Goal: Check status: Check status

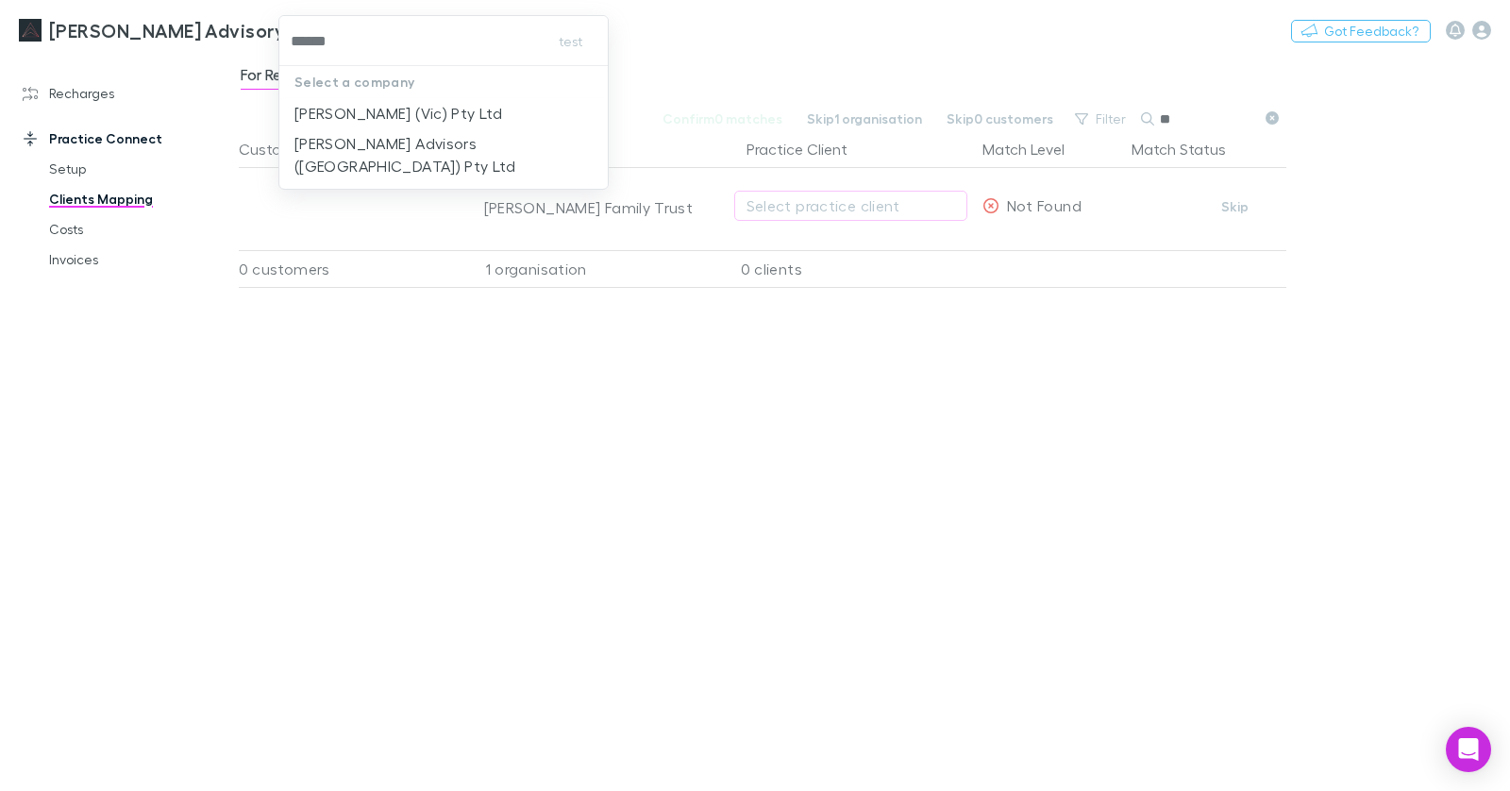
type input "*******"
click at [463, 143] on p "[PERSON_NAME] Advisors ([GEOGRAPHIC_DATA]) Pty Ltd" at bounding box center [443, 154] width 299 height 45
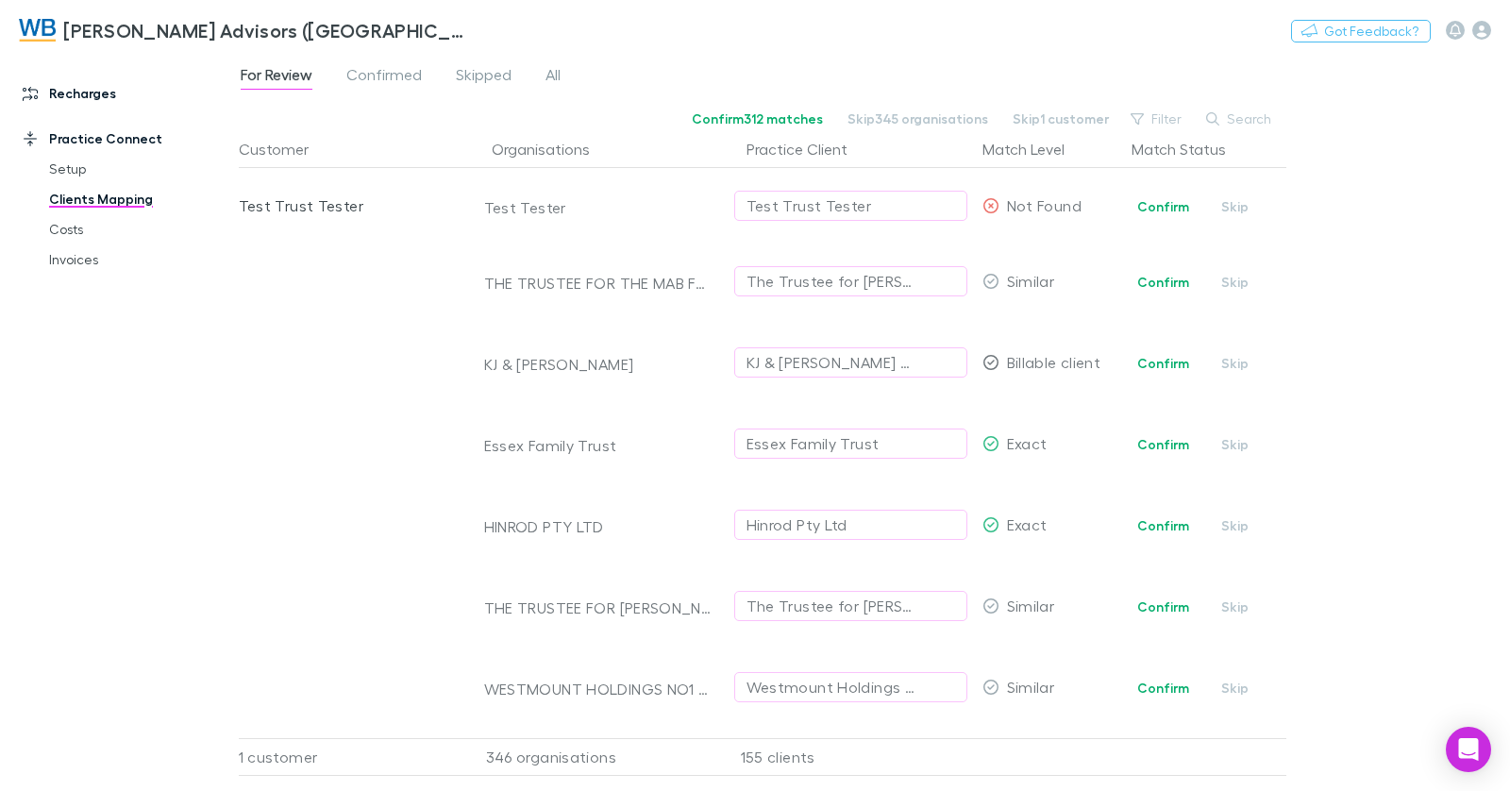
click at [114, 97] on link "Recharges" at bounding box center [119, 93] width 231 height 30
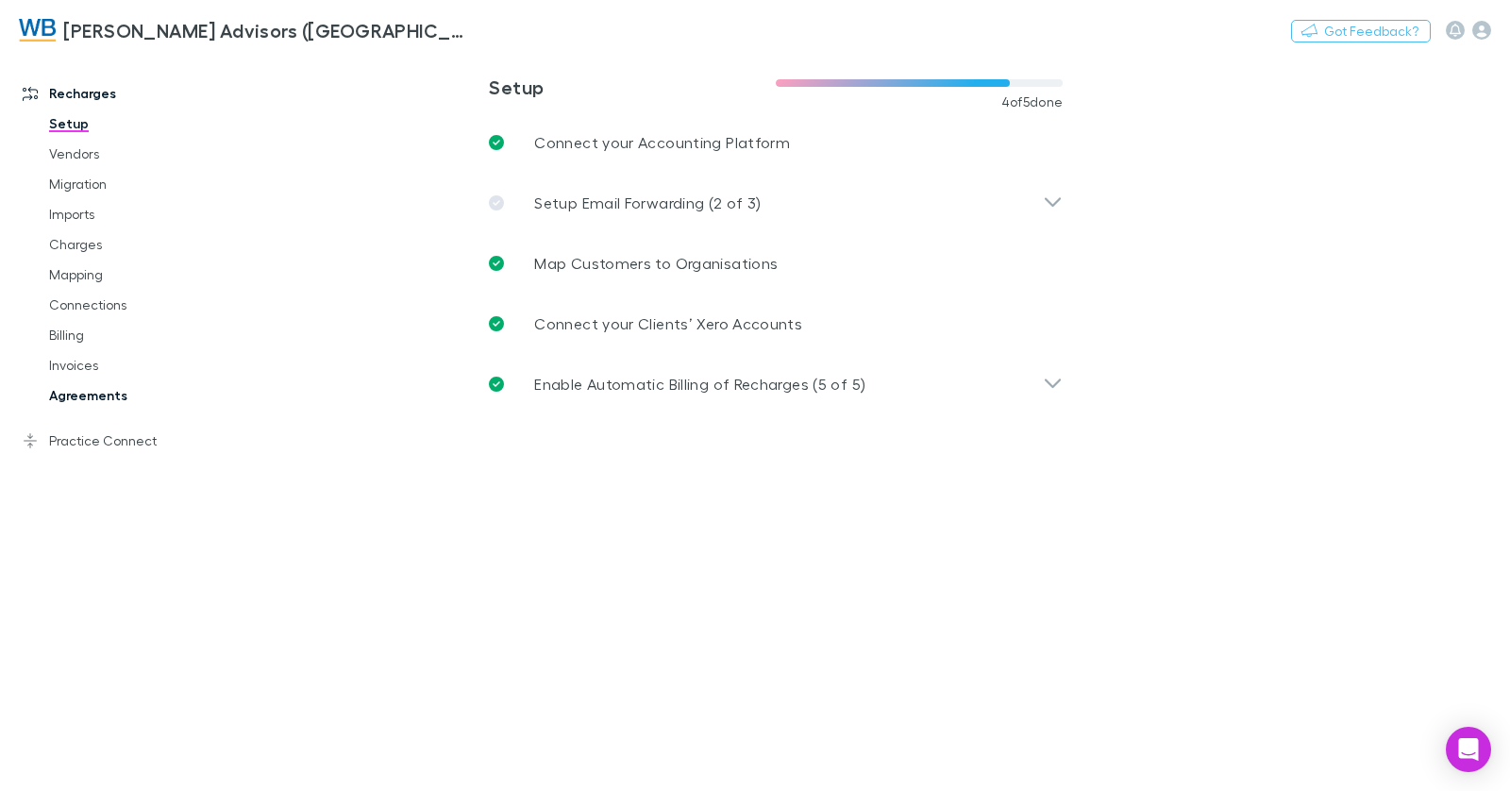
click at [131, 399] on link "Agreements" at bounding box center [132, 395] width 205 height 30
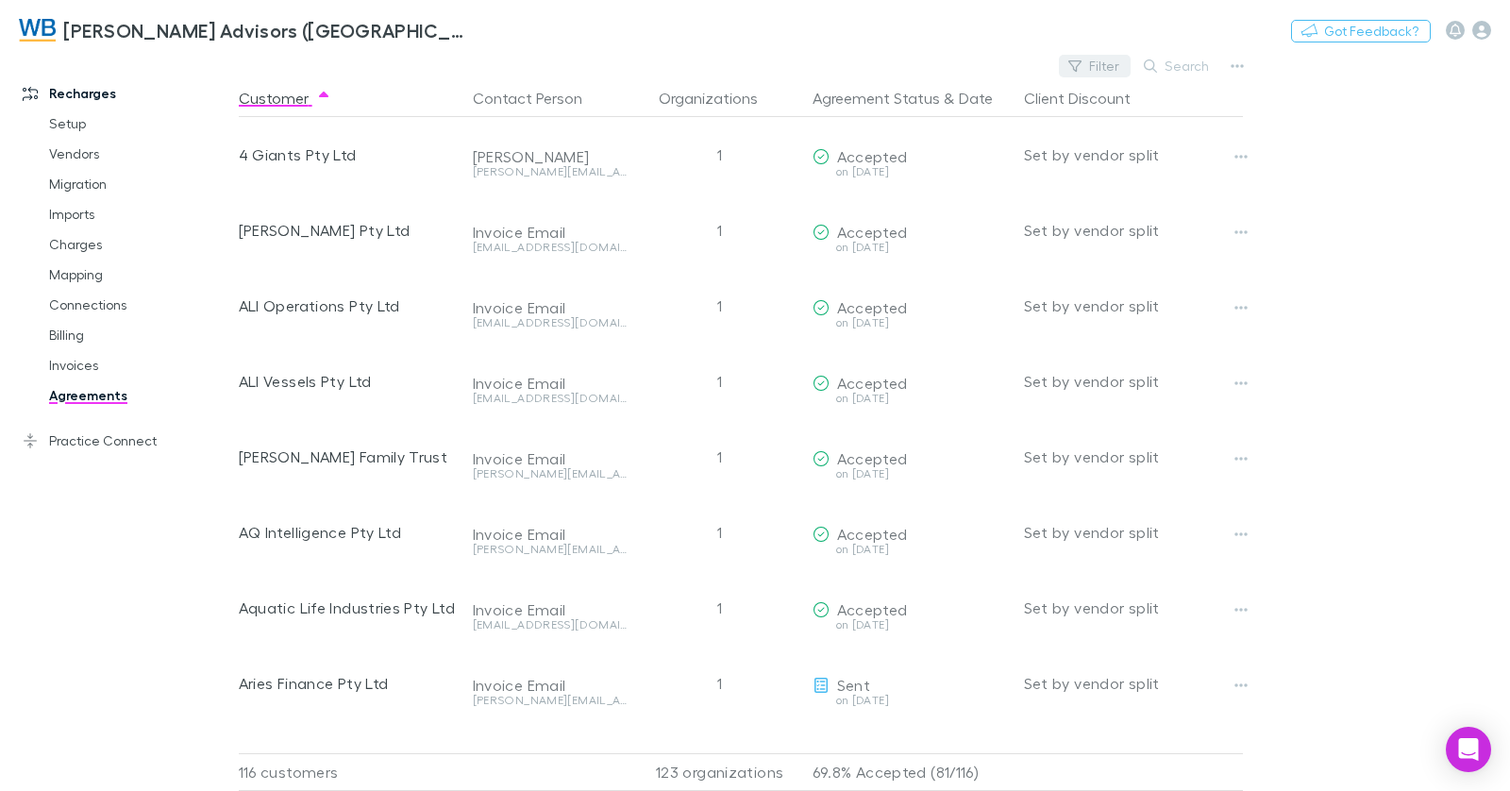
click at [1096, 69] on button "Filter" at bounding box center [1095, 66] width 72 height 23
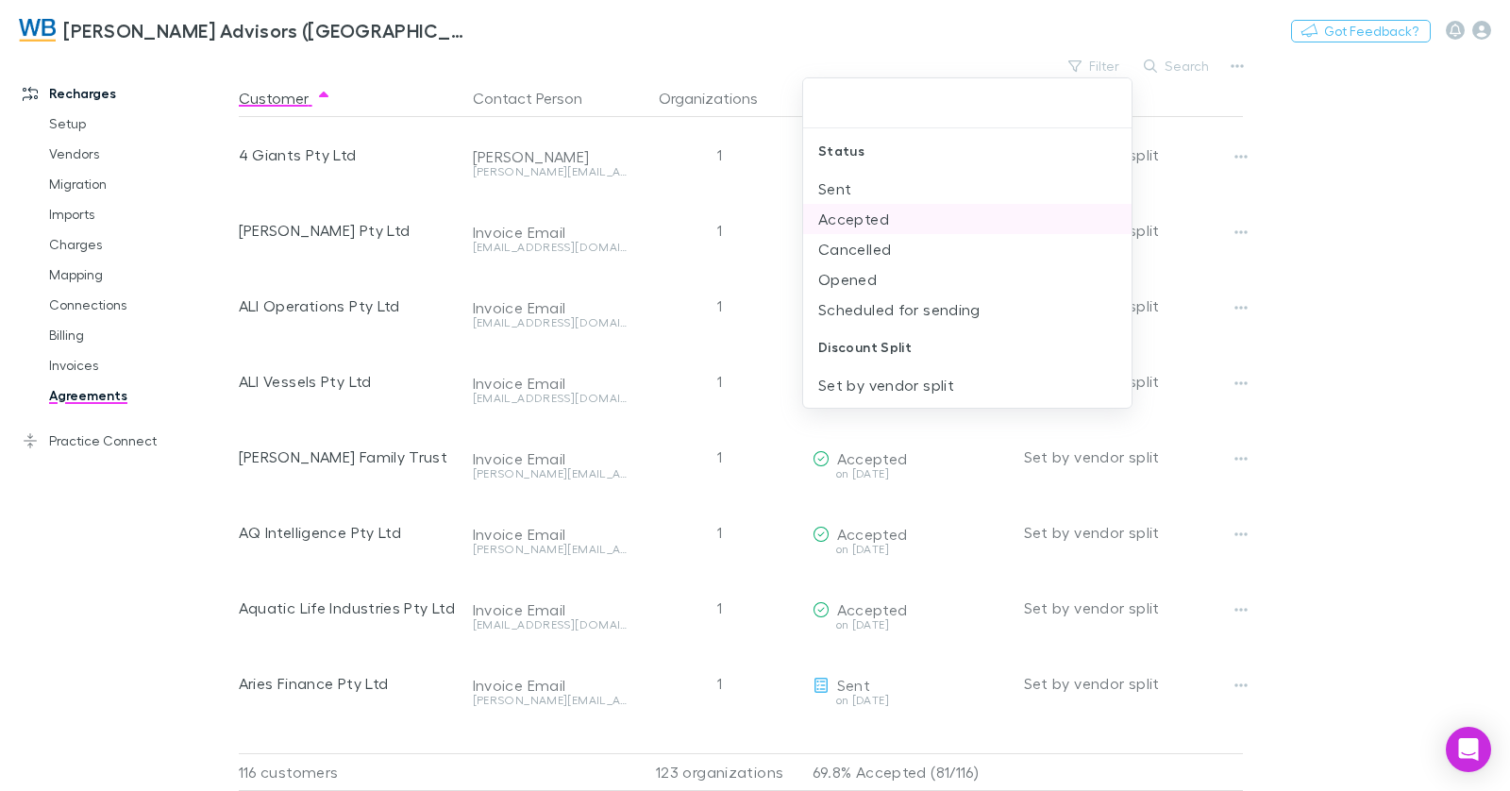
click at [865, 184] on li "Sent" at bounding box center [967, 189] width 329 height 30
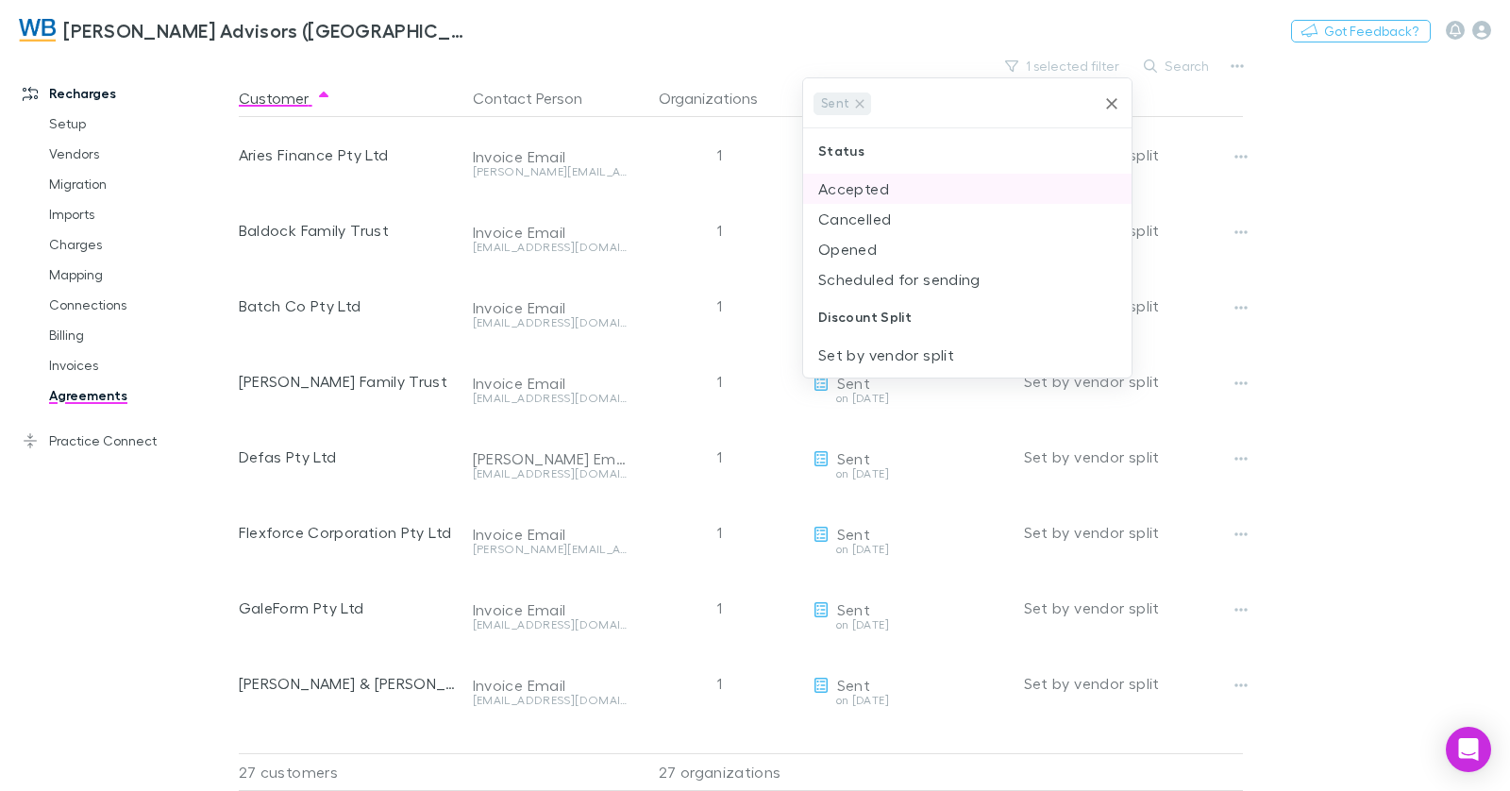
click at [874, 189] on li "Accepted" at bounding box center [967, 189] width 329 height 30
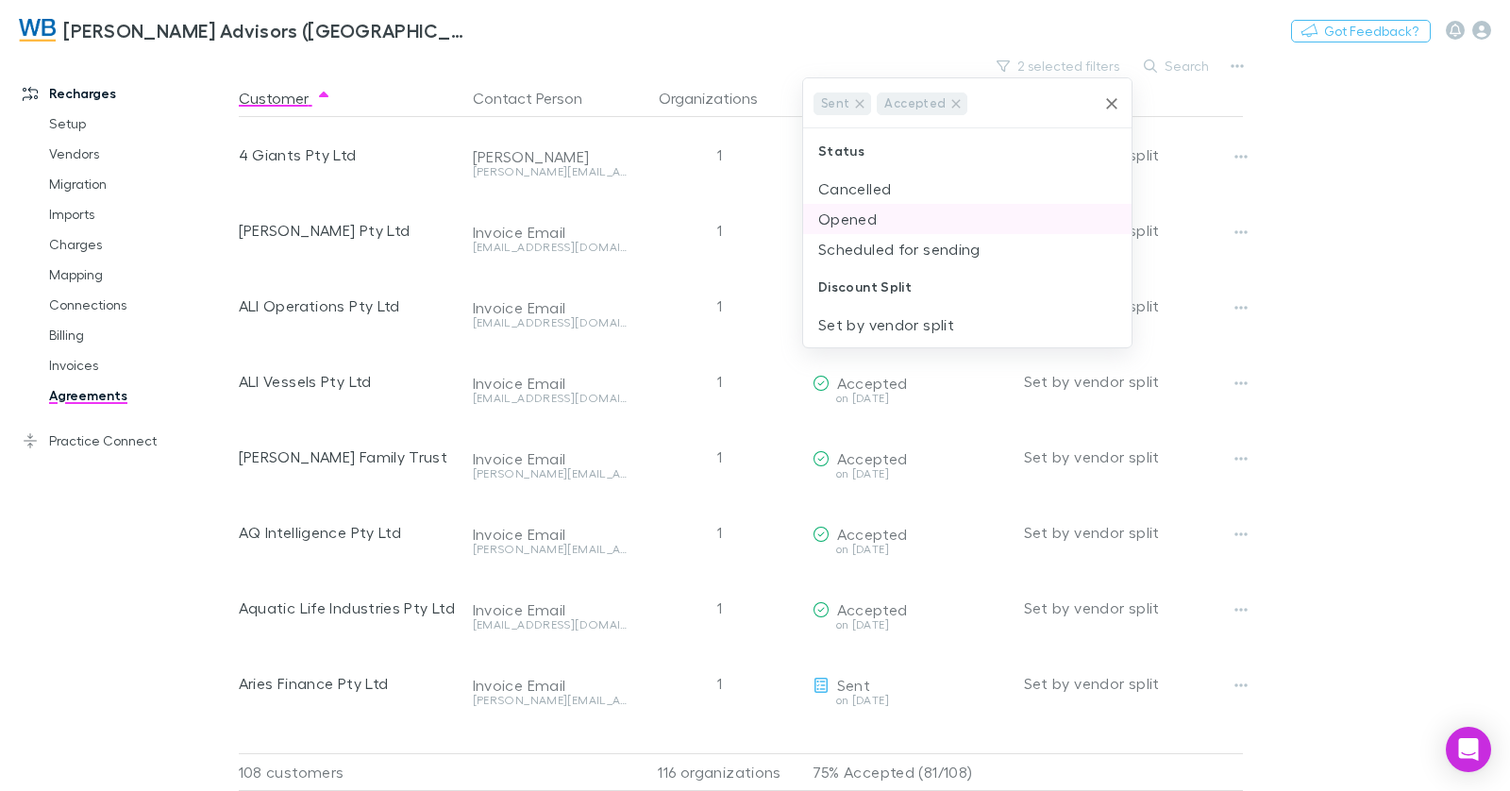
click at [888, 218] on li "Opened" at bounding box center [967, 219] width 329 height 30
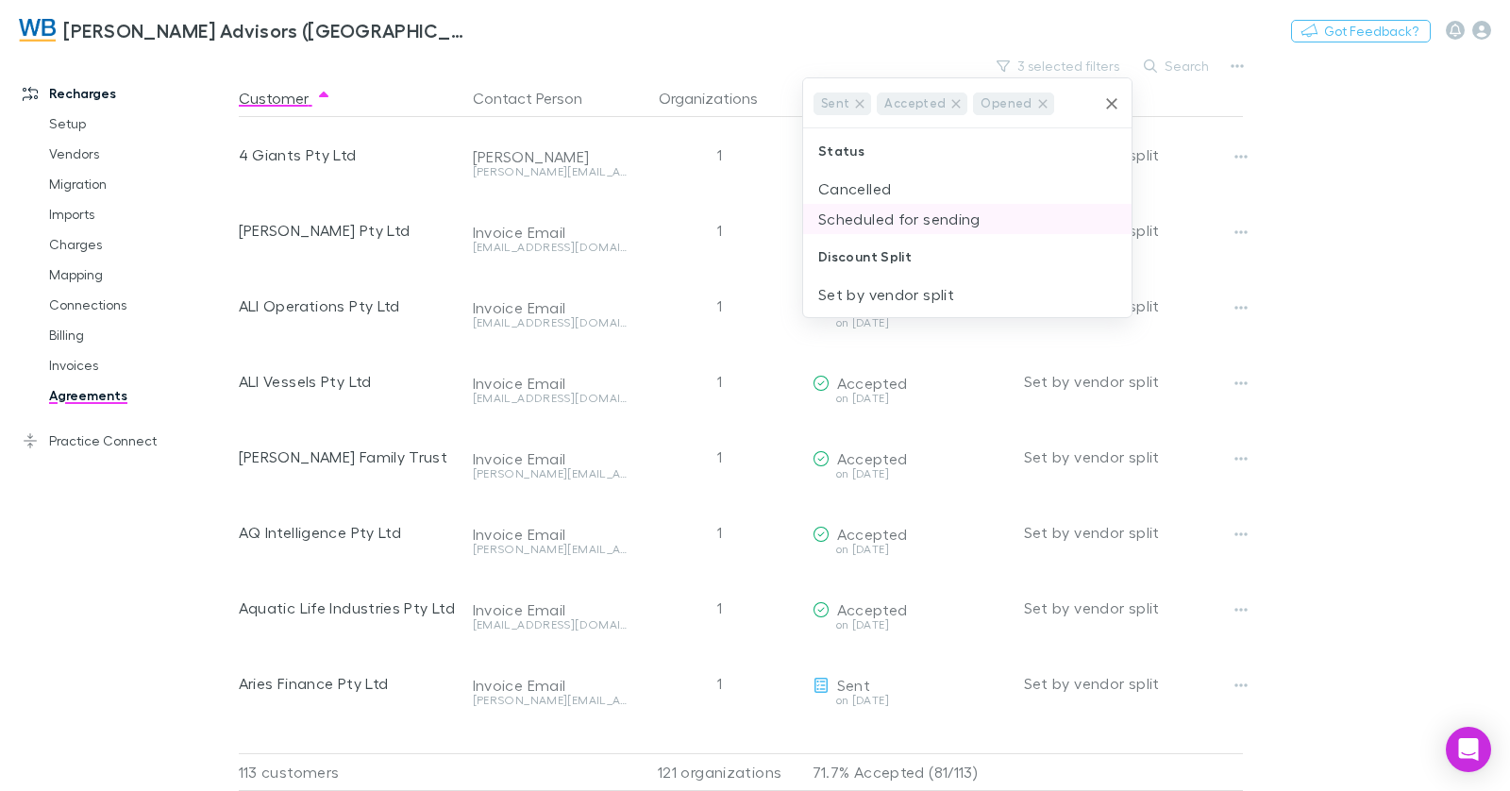
click at [889, 218] on li "Scheduled for sending" at bounding box center [967, 219] width 329 height 30
click at [737, 41] on div at bounding box center [755, 395] width 1510 height 791
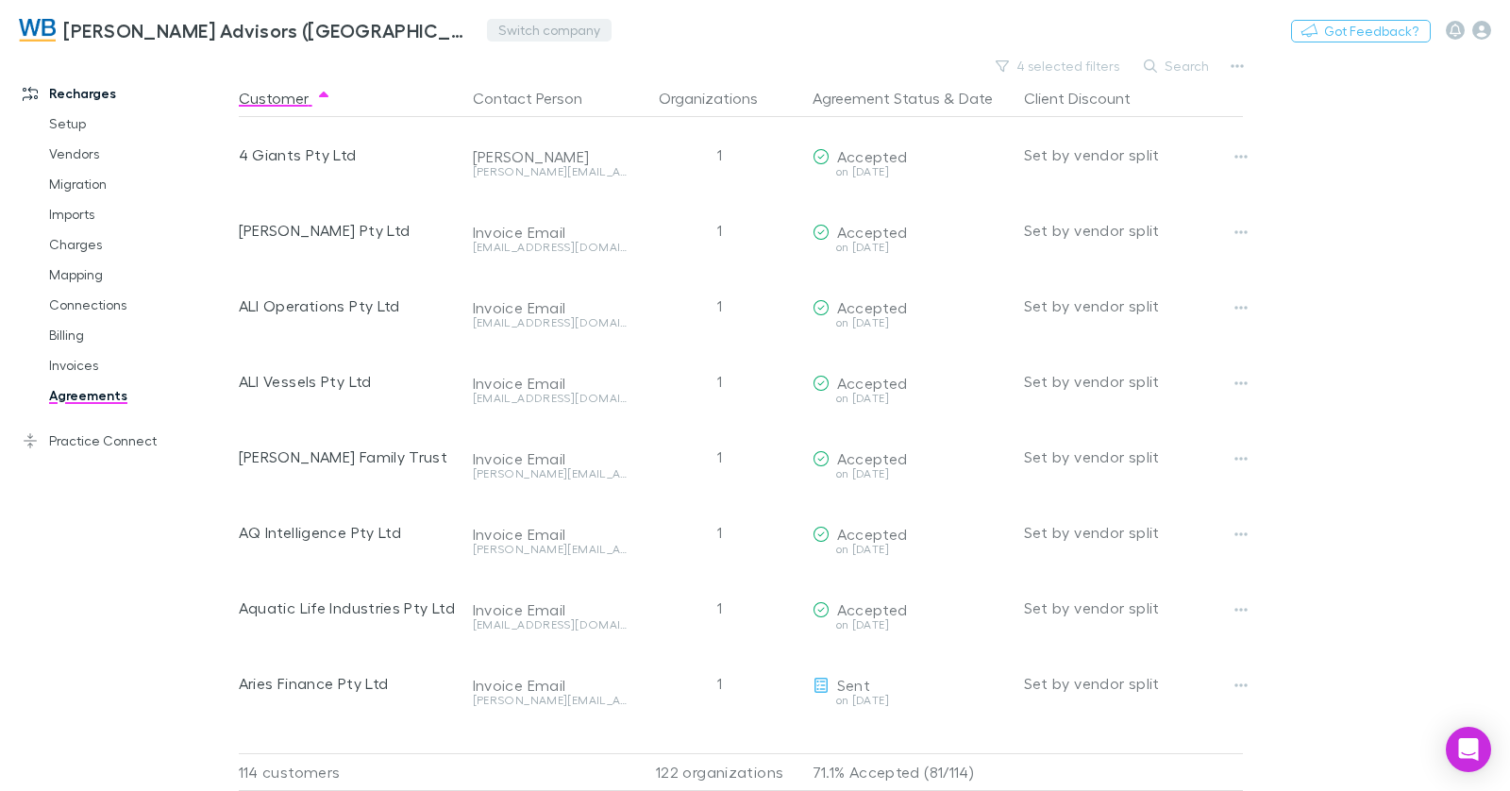
click at [487, 27] on button "Switch company" at bounding box center [549, 30] width 125 height 23
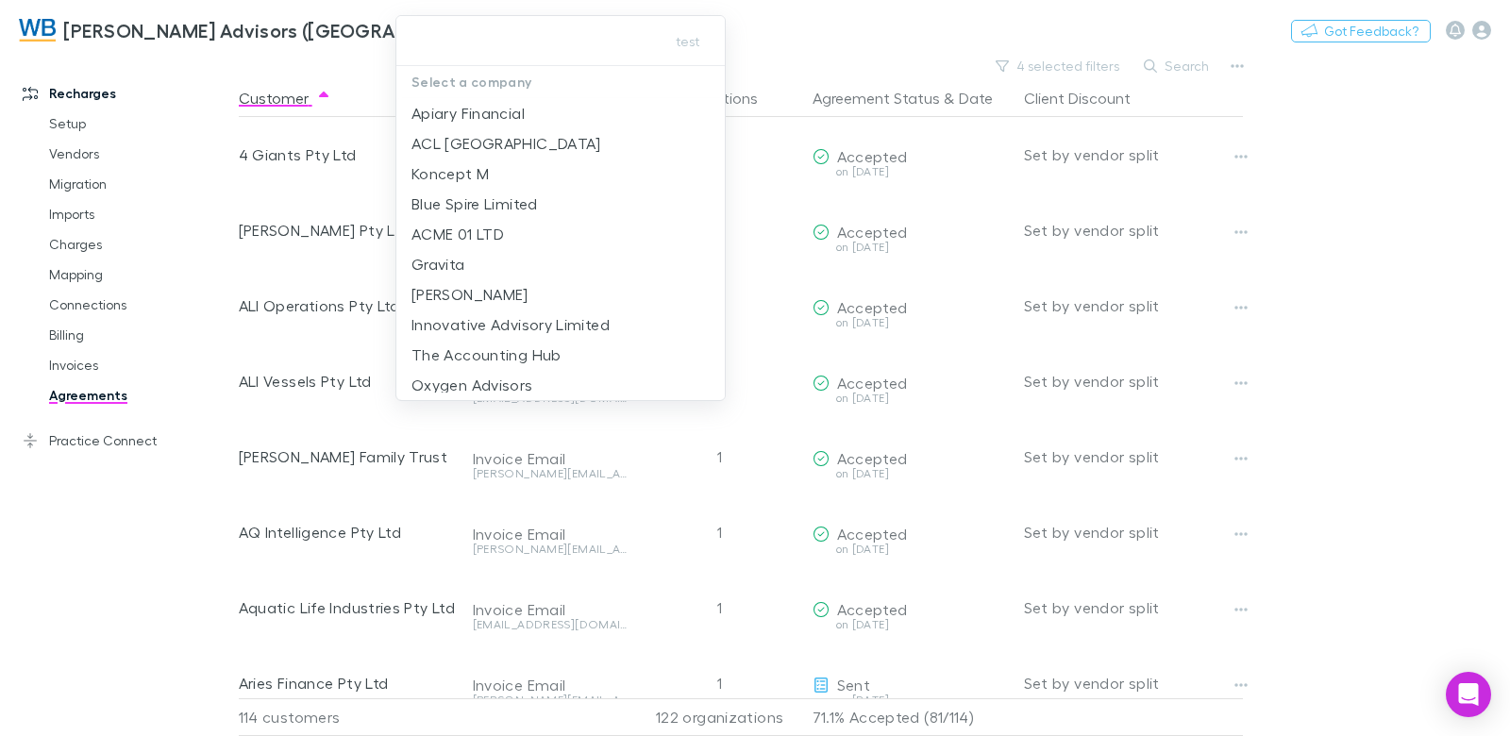
click at [113, 444] on div at bounding box center [755, 368] width 1510 height 736
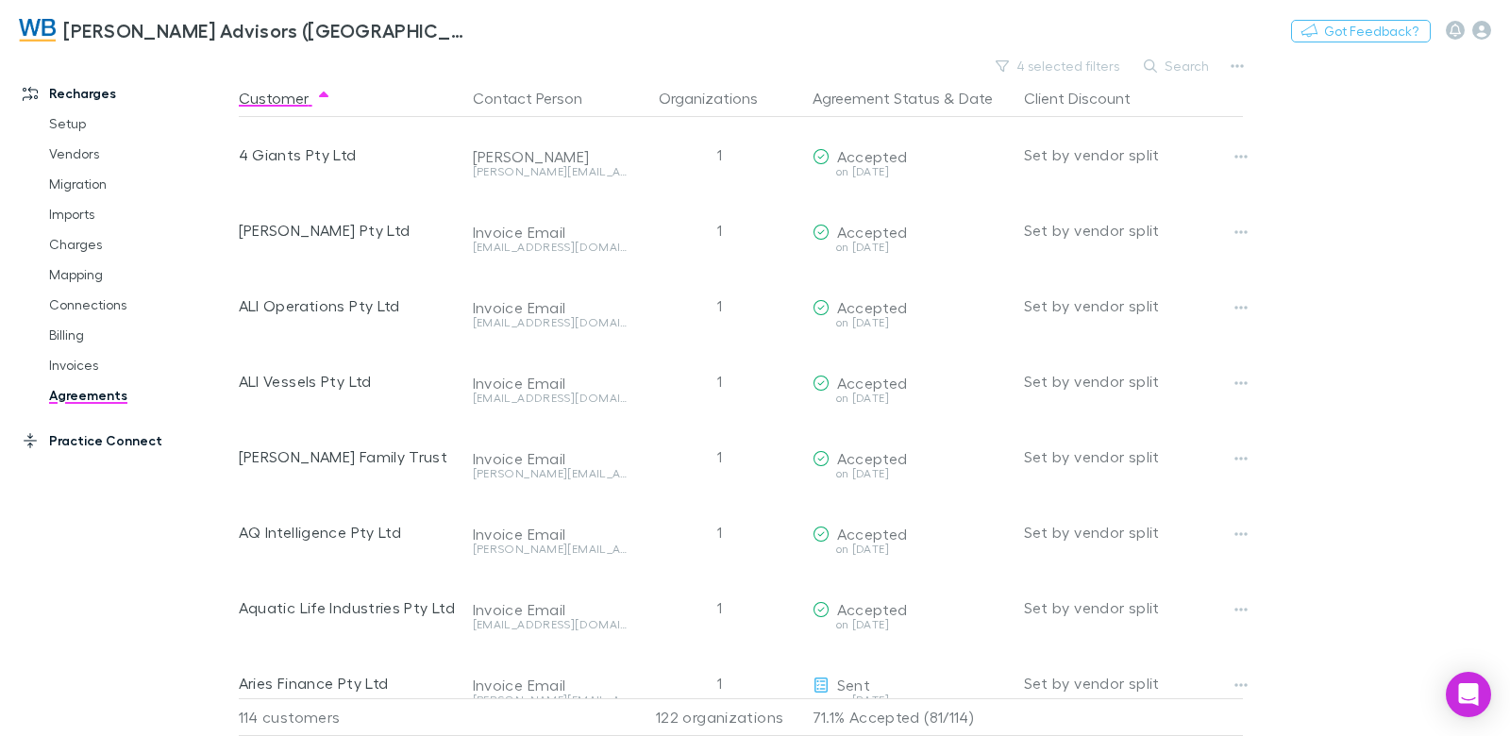
click at [99, 437] on link "Practice Connect" at bounding box center [119, 441] width 231 height 30
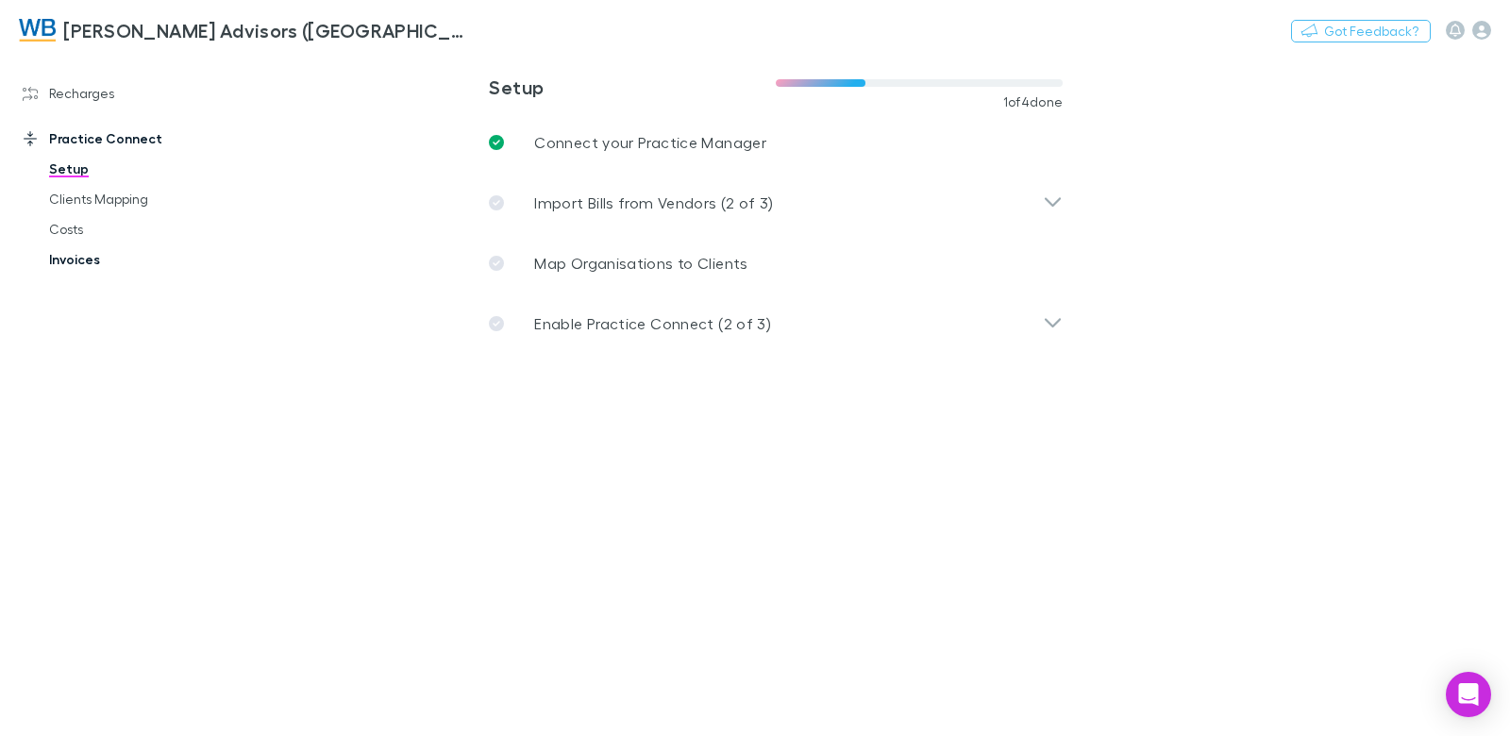
click at [76, 261] on link "Invoices" at bounding box center [132, 259] width 205 height 30
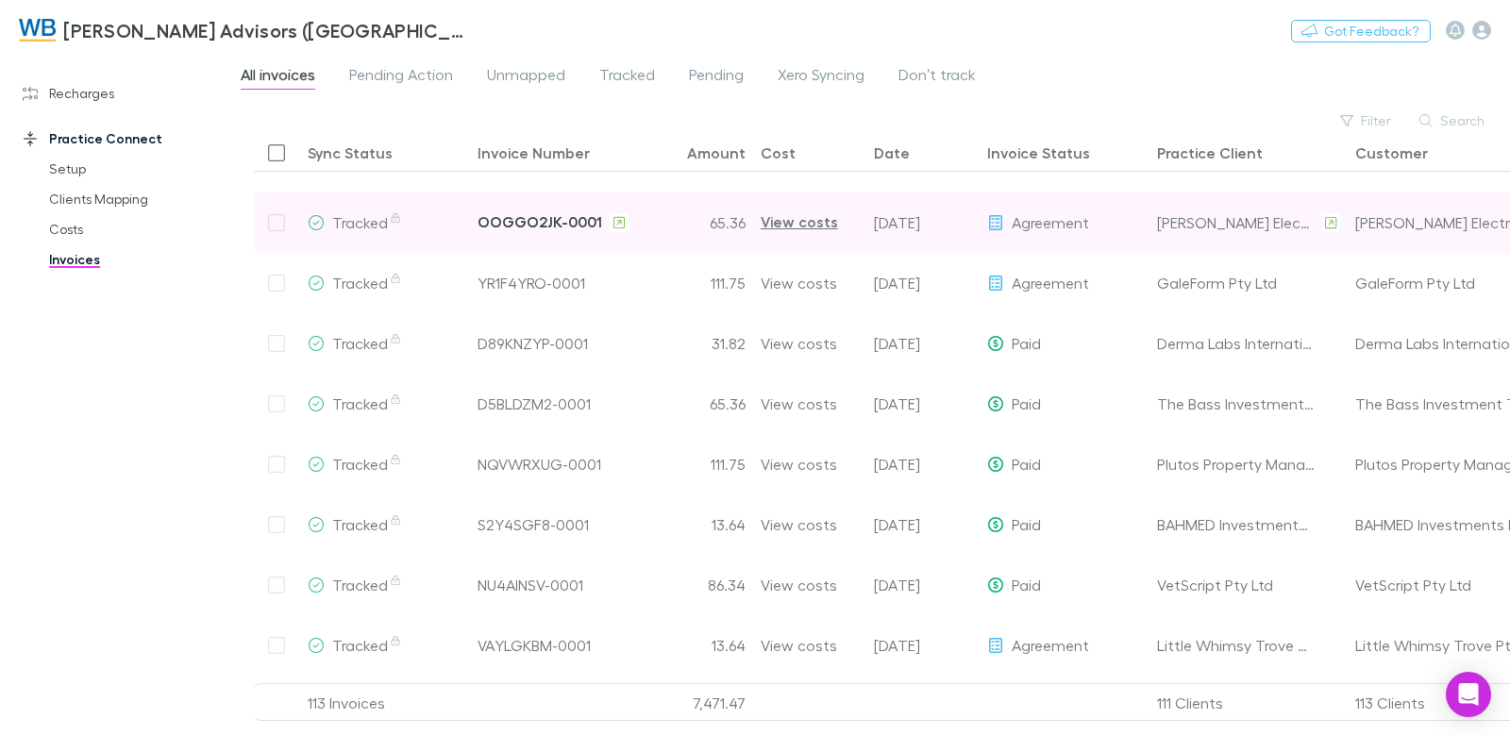
scroll to position [1352, 0]
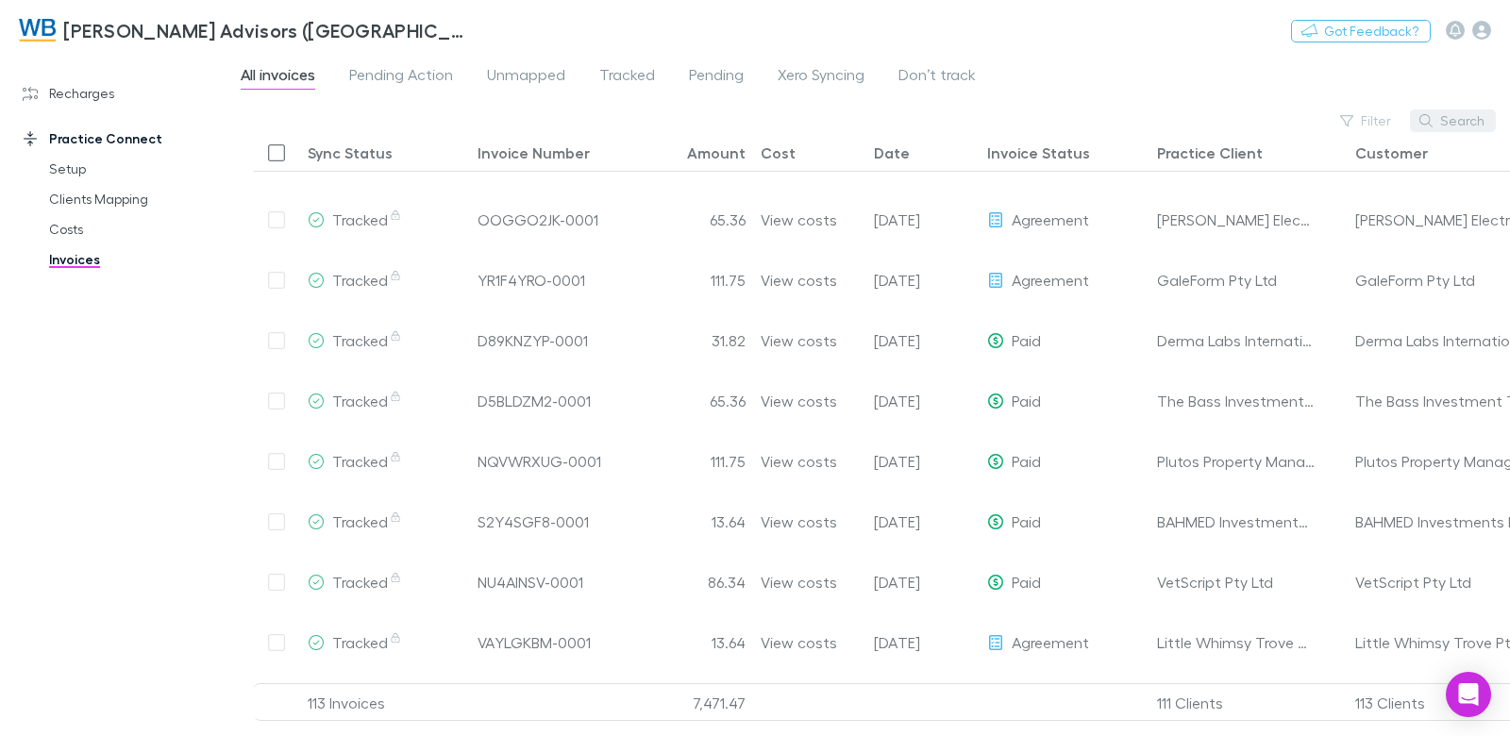
click at [1447, 125] on button "Search" at bounding box center [1453, 120] width 86 height 23
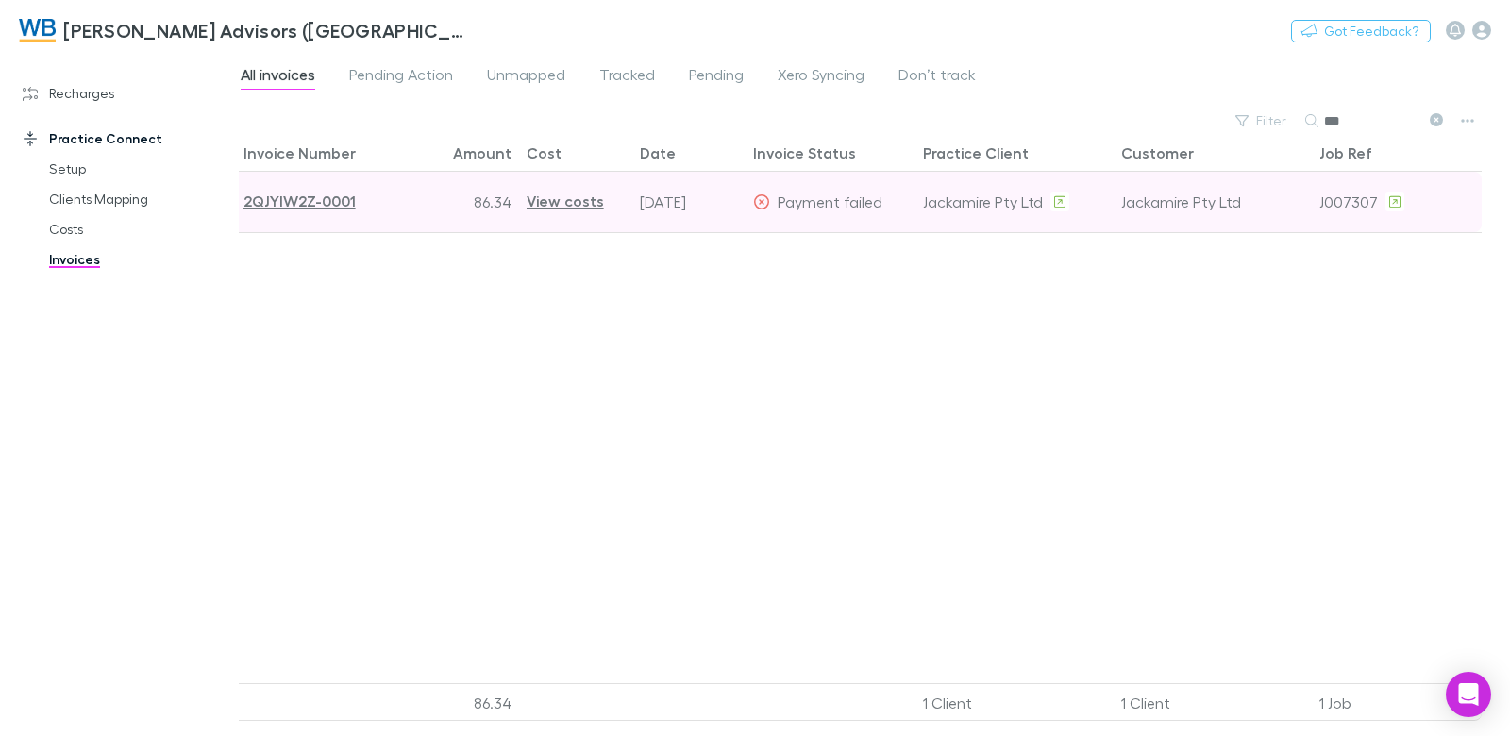
scroll to position [0, 0]
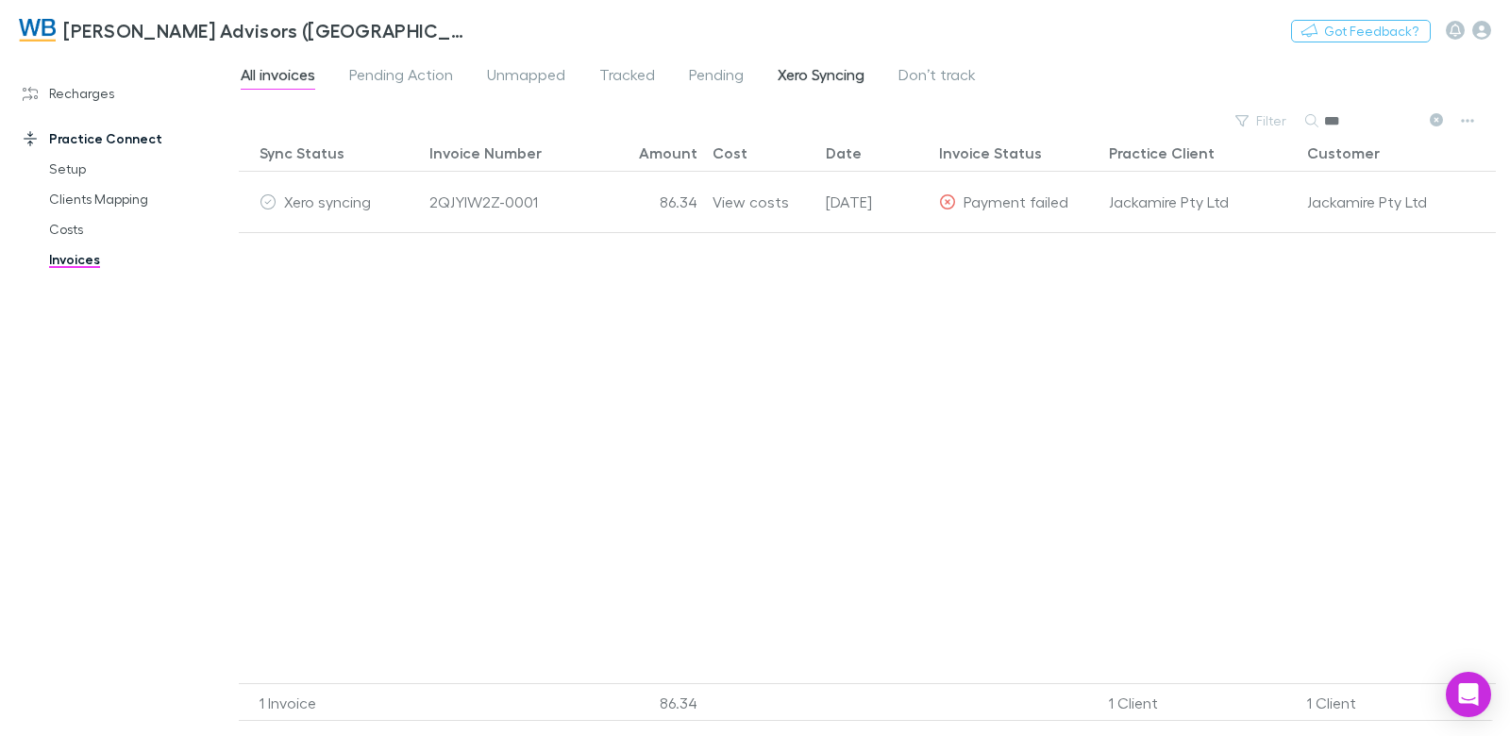
type input "***"
click at [830, 80] on span "Xero Syncing" at bounding box center [821, 77] width 87 height 25
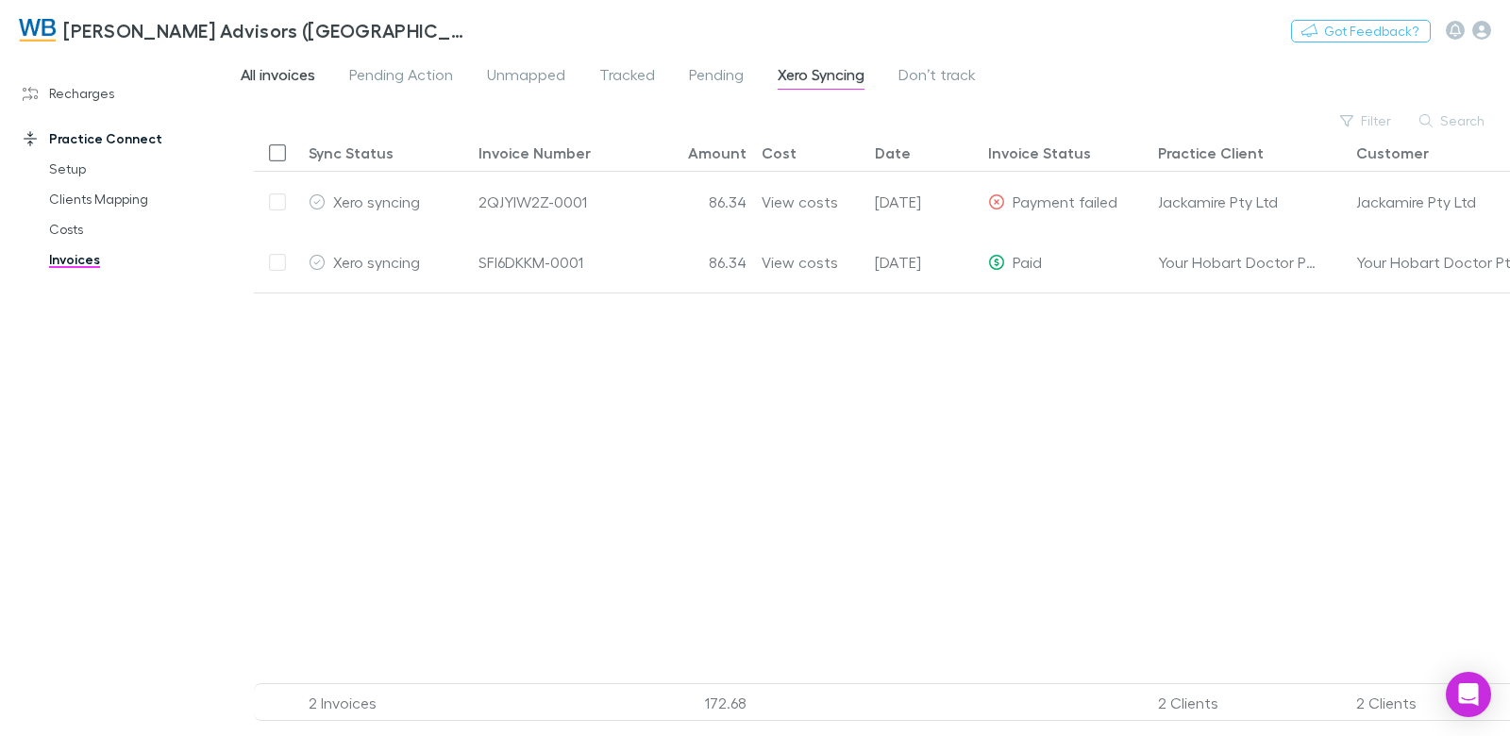
click at [277, 78] on span "All invoices" at bounding box center [278, 77] width 75 height 25
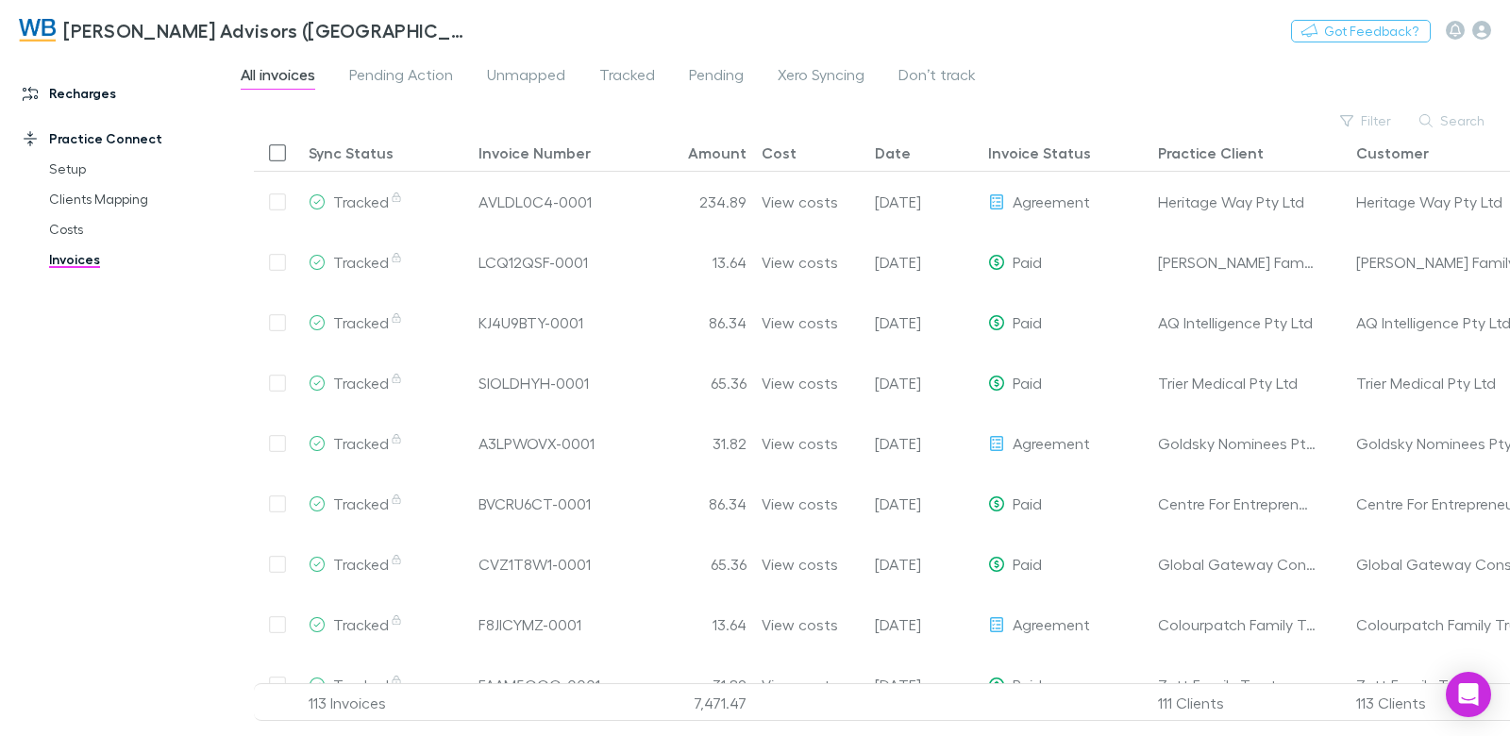
click at [79, 100] on link "Recharges" at bounding box center [119, 93] width 231 height 30
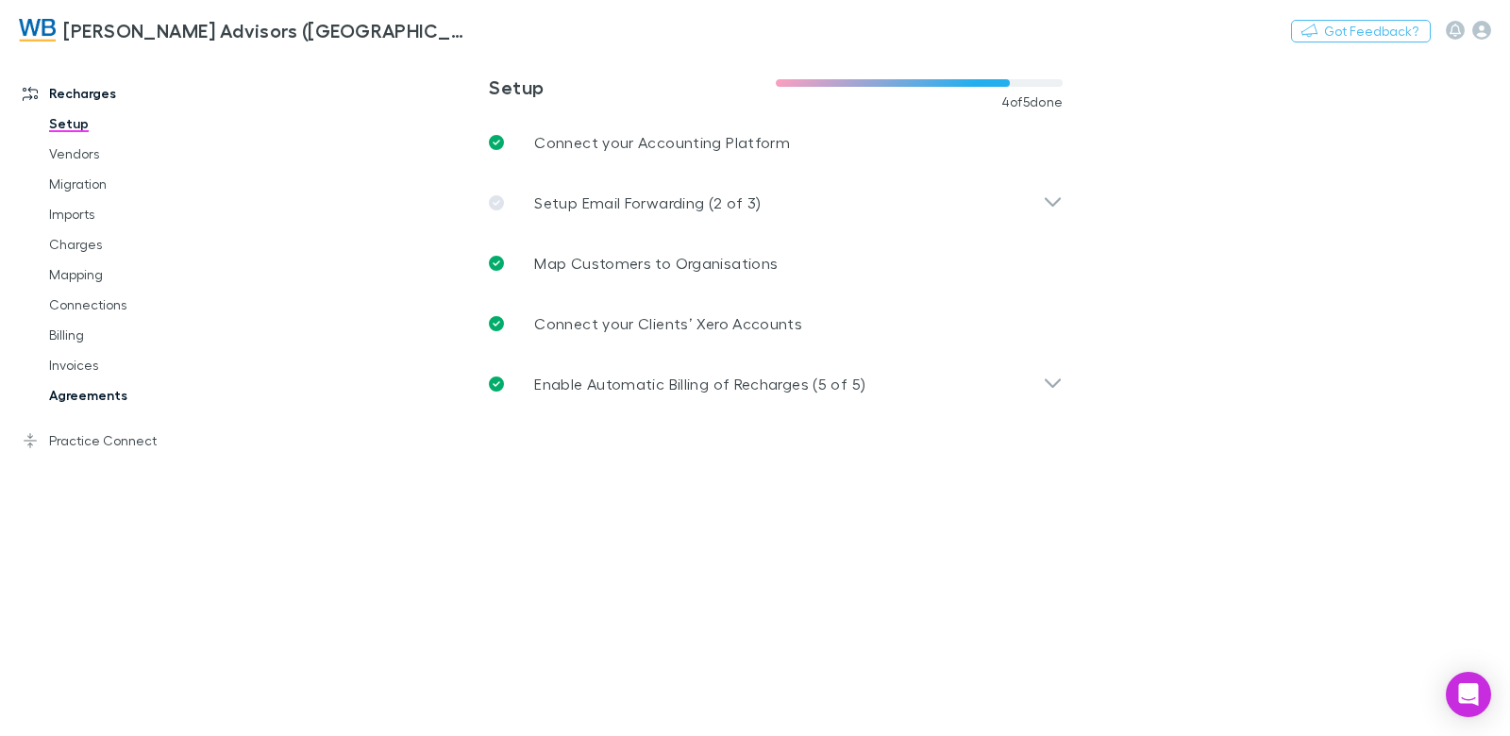
click at [85, 389] on link "Agreements" at bounding box center [132, 395] width 205 height 30
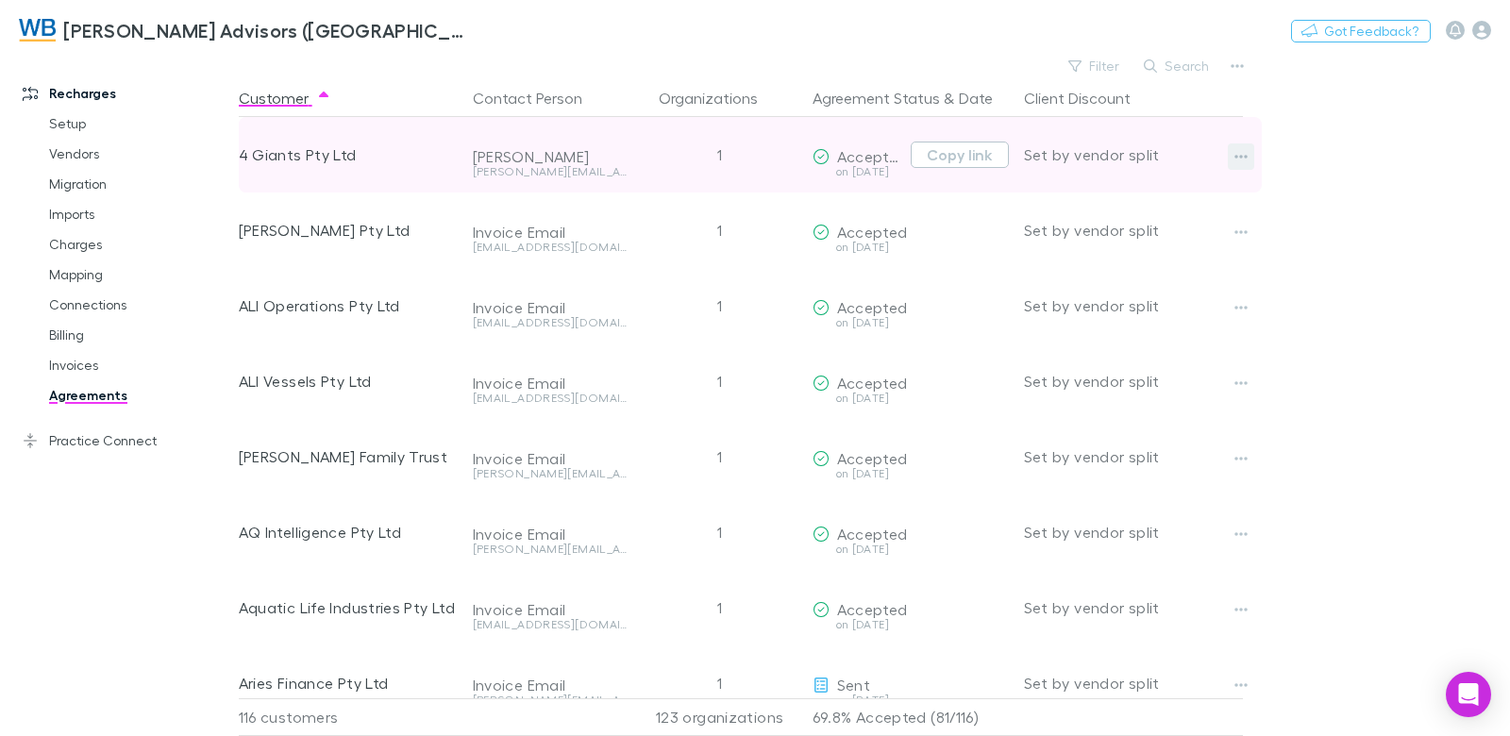
click at [1244, 156] on icon "button" at bounding box center [1240, 157] width 13 height 4
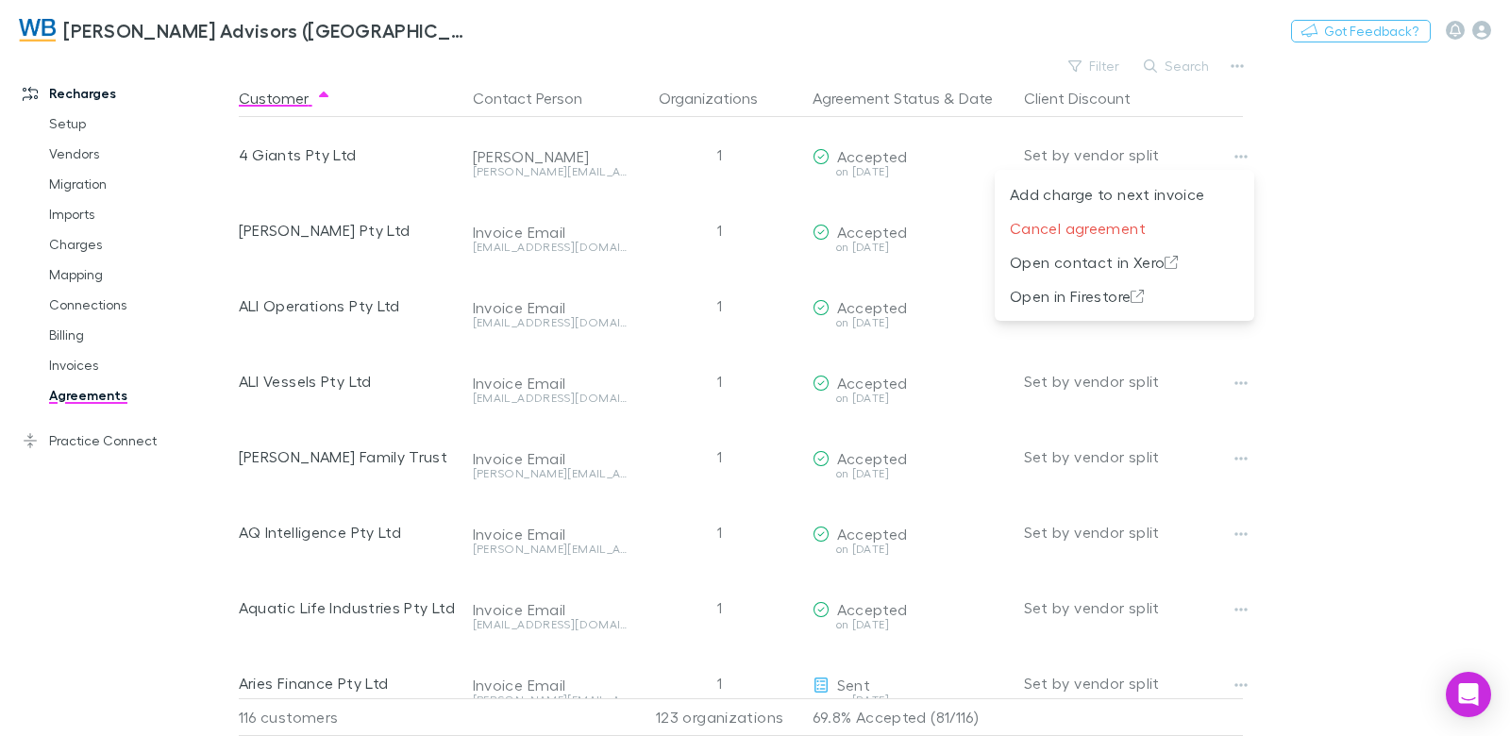
click at [1339, 201] on div at bounding box center [755, 368] width 1510 height 736
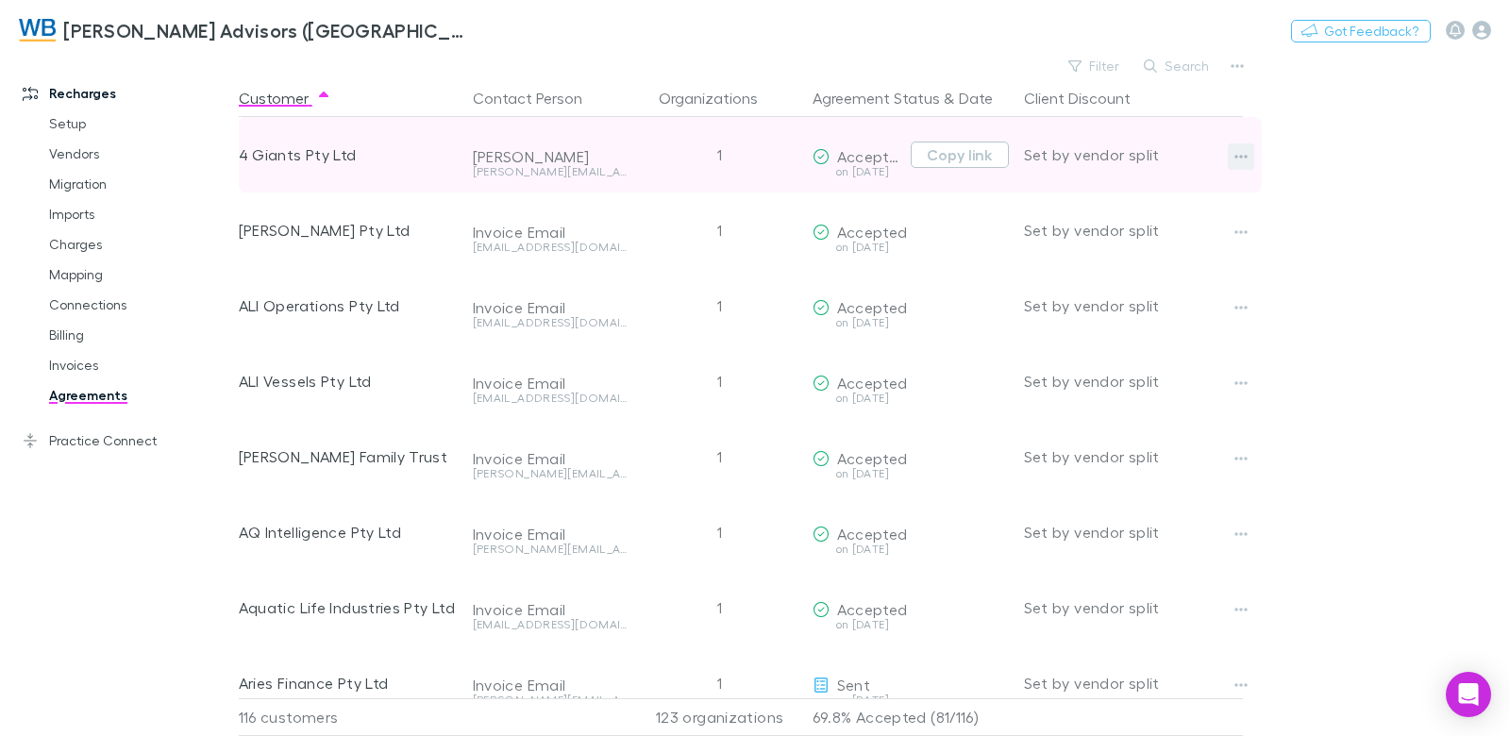
click at [1241, 158] on icon "button" at bounding box center [1240, 156] width 13 height 15
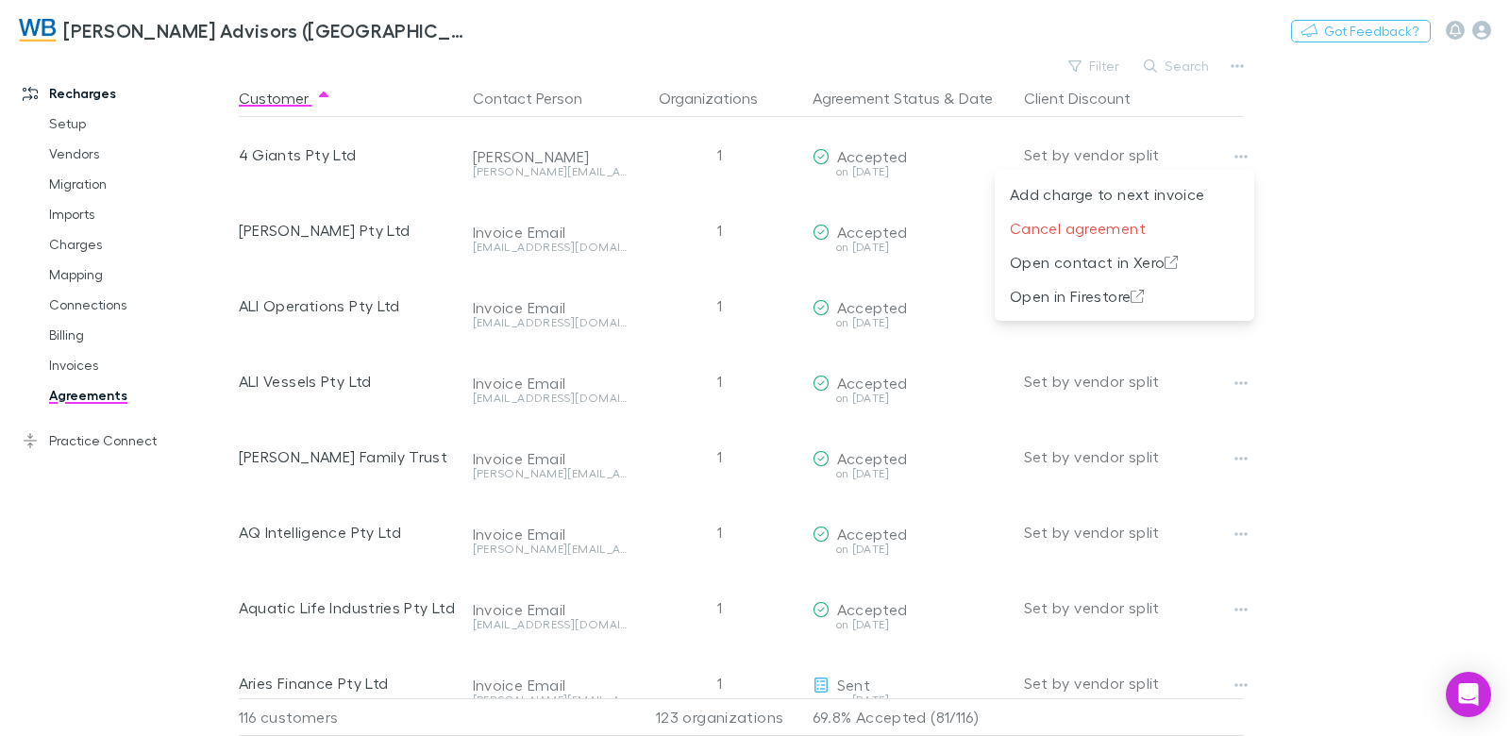
drag, startPoint x: 72, startPoint y: 516, endPoint x: 85, endPoint y: 454, distance: 63.7
click at [73, 515] on div at bounding box center [755, 368] width 1510 height 736
click at [90, 438] on link "Practice Connect" at bounding box center [119, 441] width 231 height 30
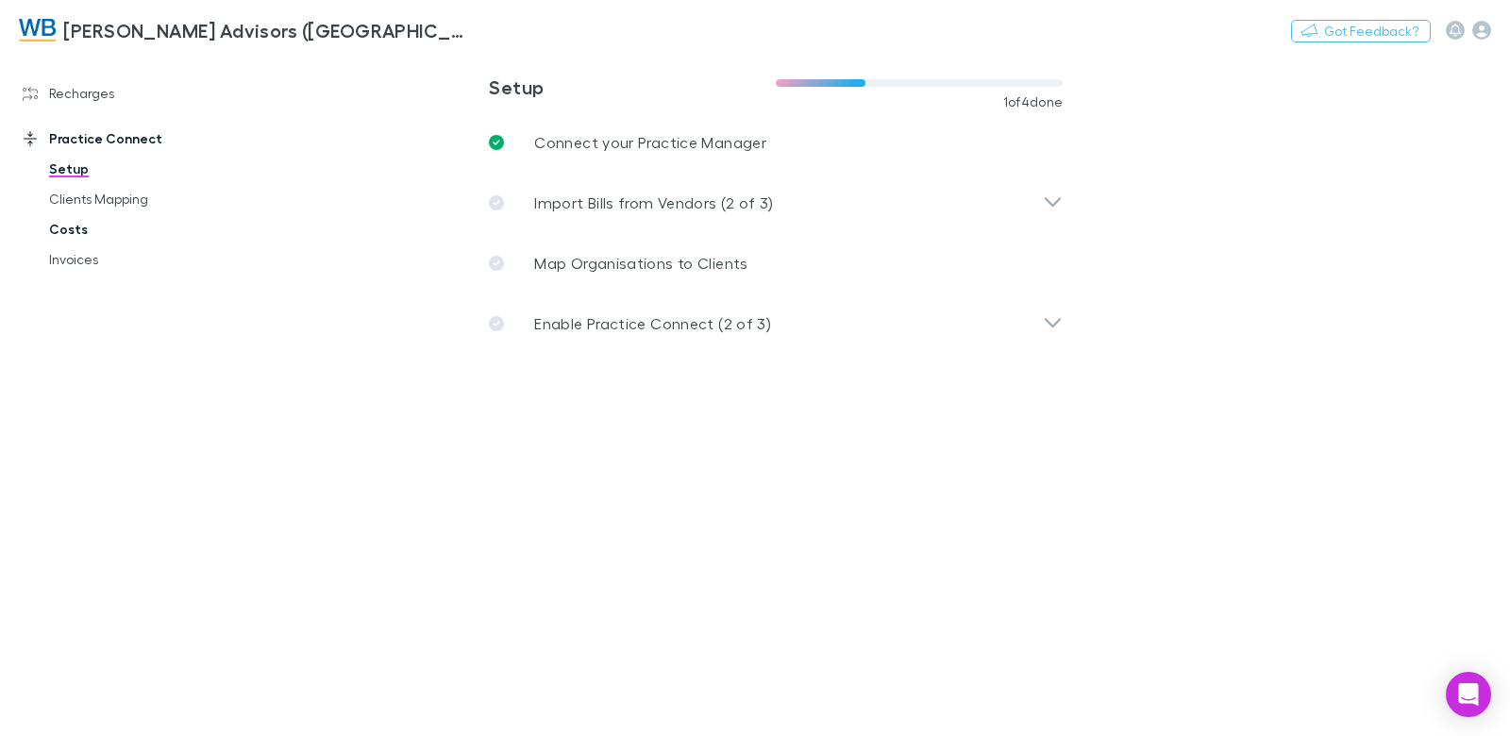
click at [65, 226] on link "Costs" at bounding box center [132, 229] width 205 height 30
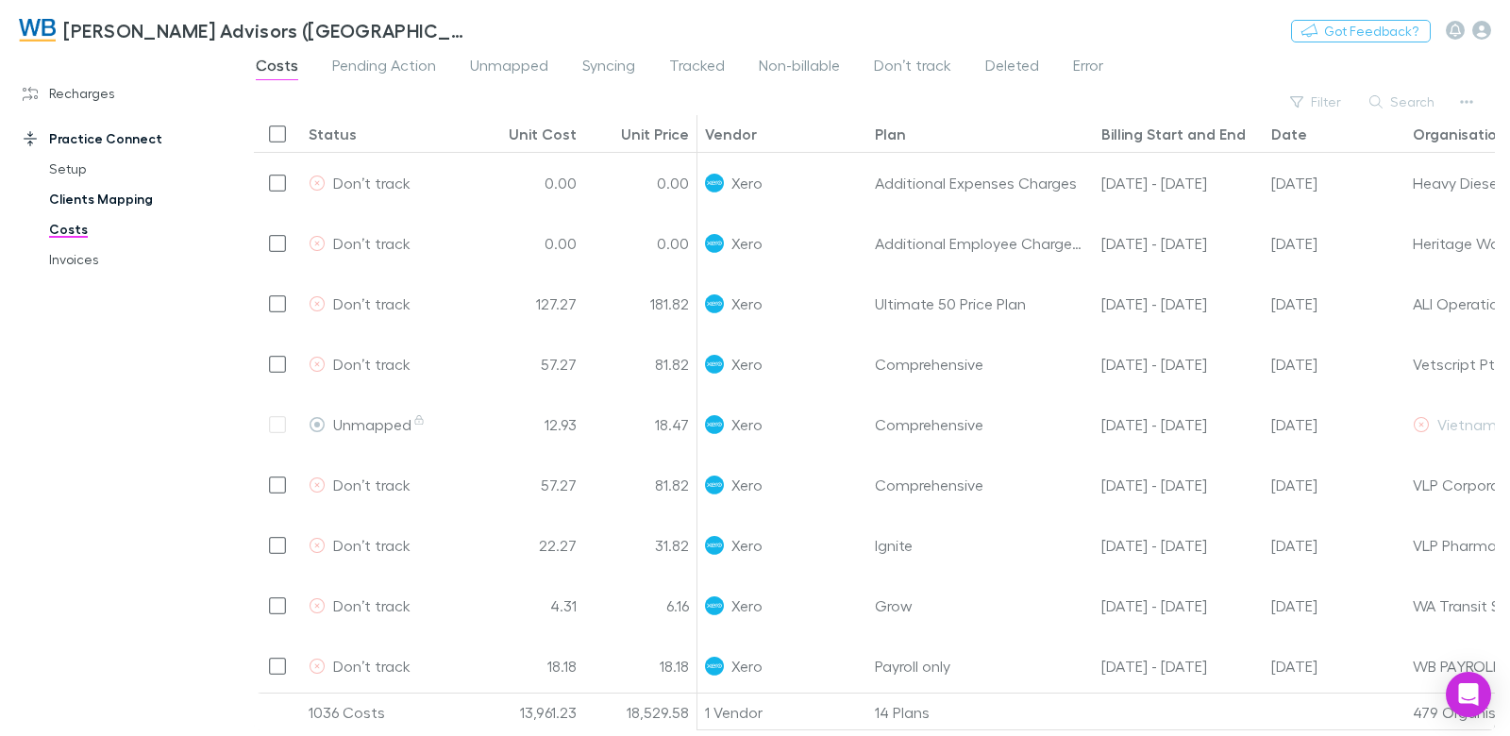
click at [109, 202] on link "Clients Mapping" at bounding box center [132, 199] width 205 height 30
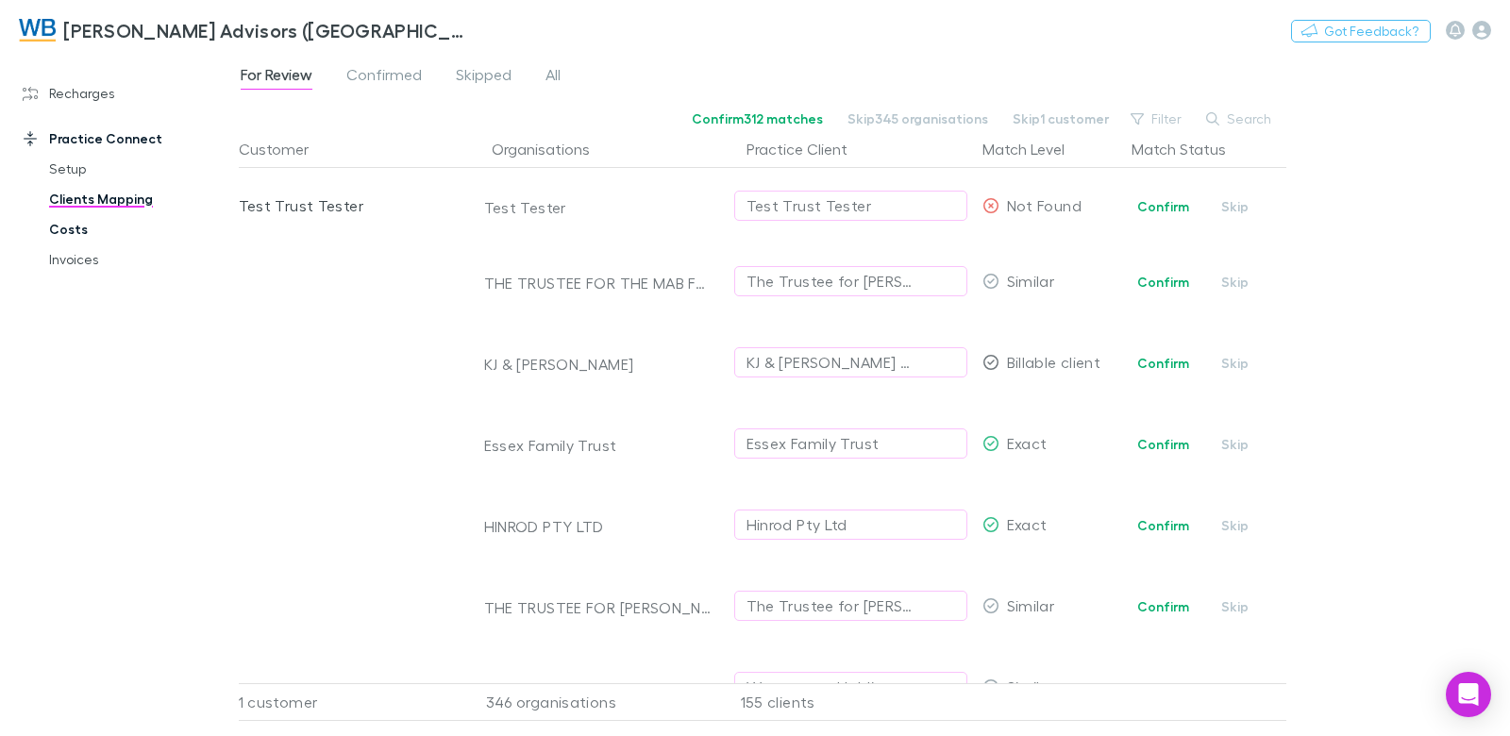
click at [81, 229] on link "Costs" at bounding box center [132, 229] width 205 height 30
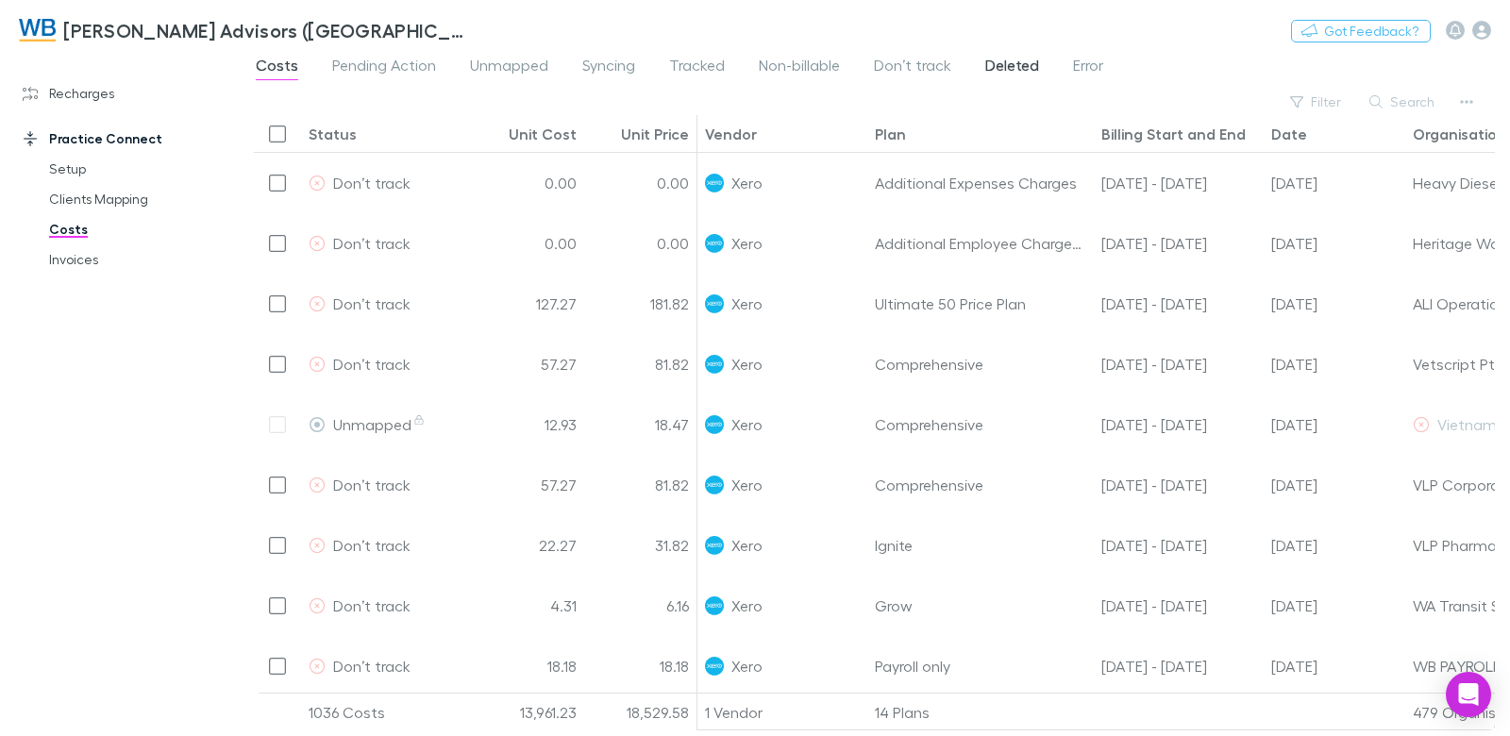
click at [985, 69] on span "Deleted" at bounding box center [1012, 68] width 54 height 25
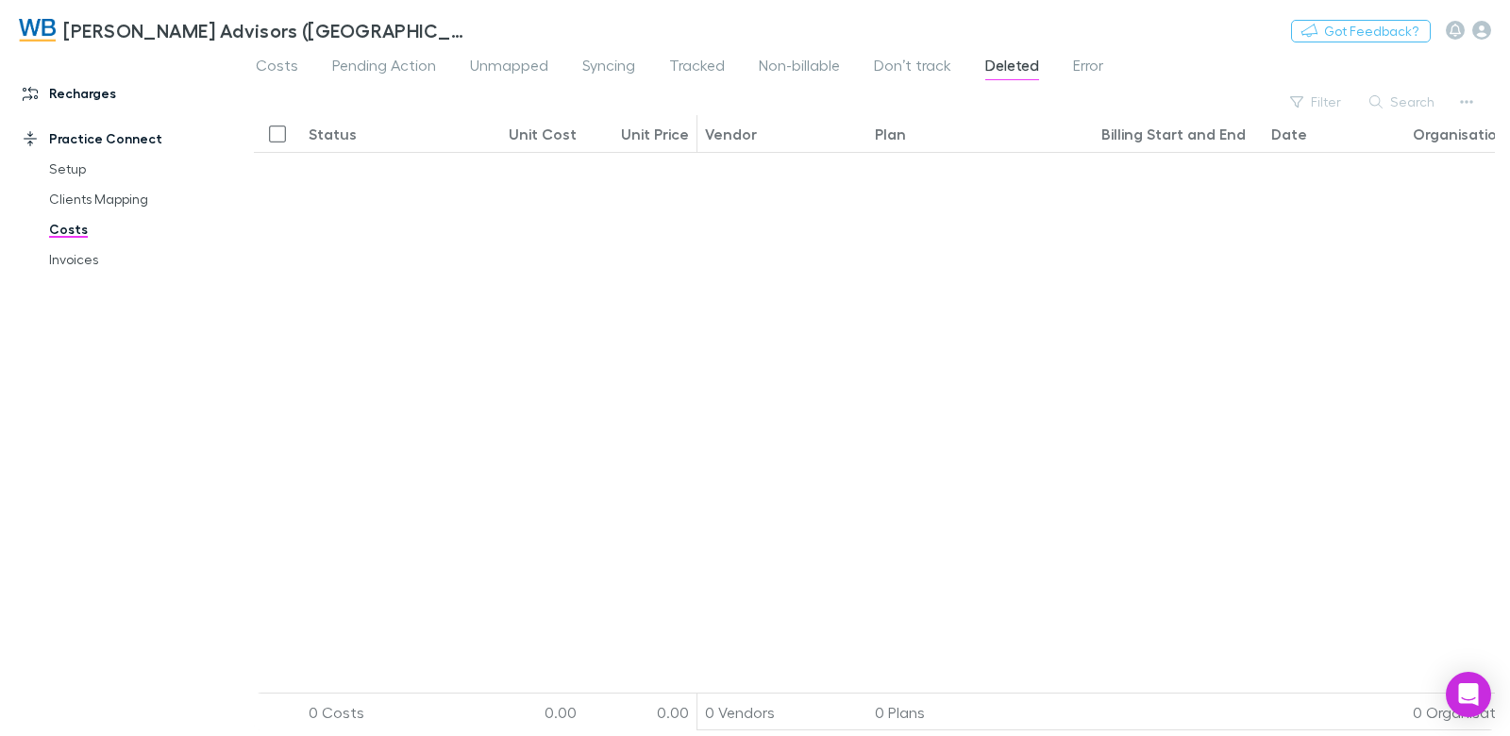
click at [100, 99] on link "Recharges" at bounding box center [119, 93] width 231 height 30
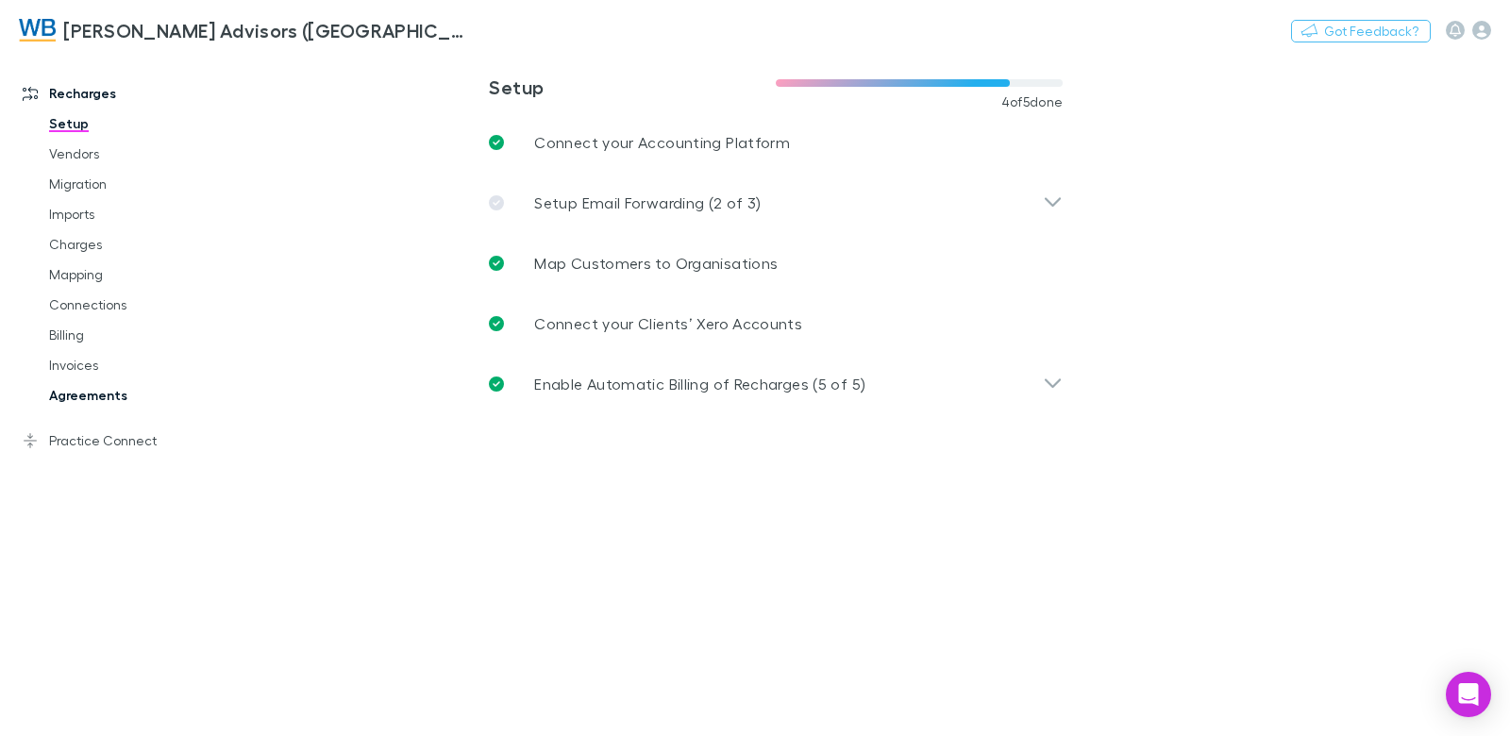
click at [97, 394] on link "Agreements" at bounding box center [132, 395] width 205 height 30
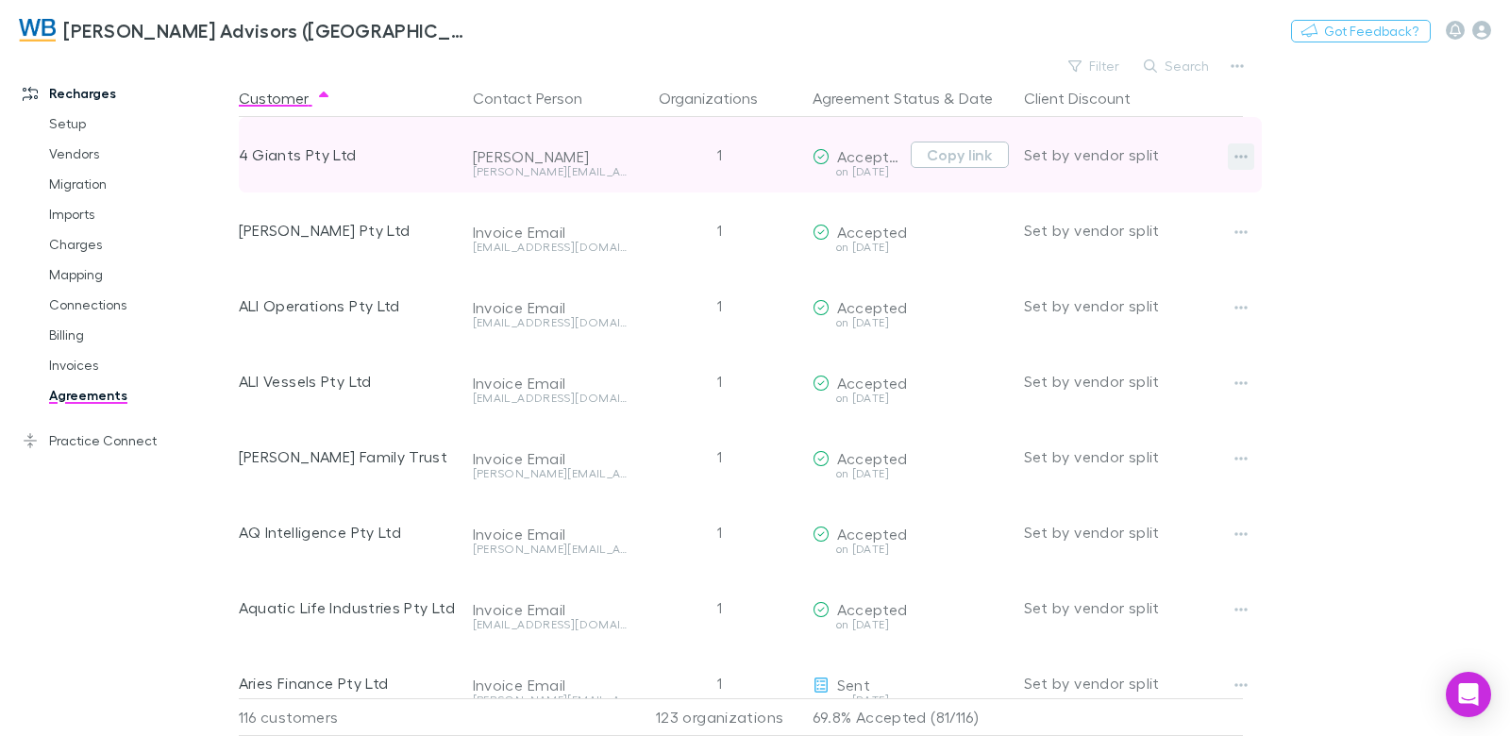
click at [1244, 154] on icon "button" at bounding box center [1240, 156] width 13 height 15
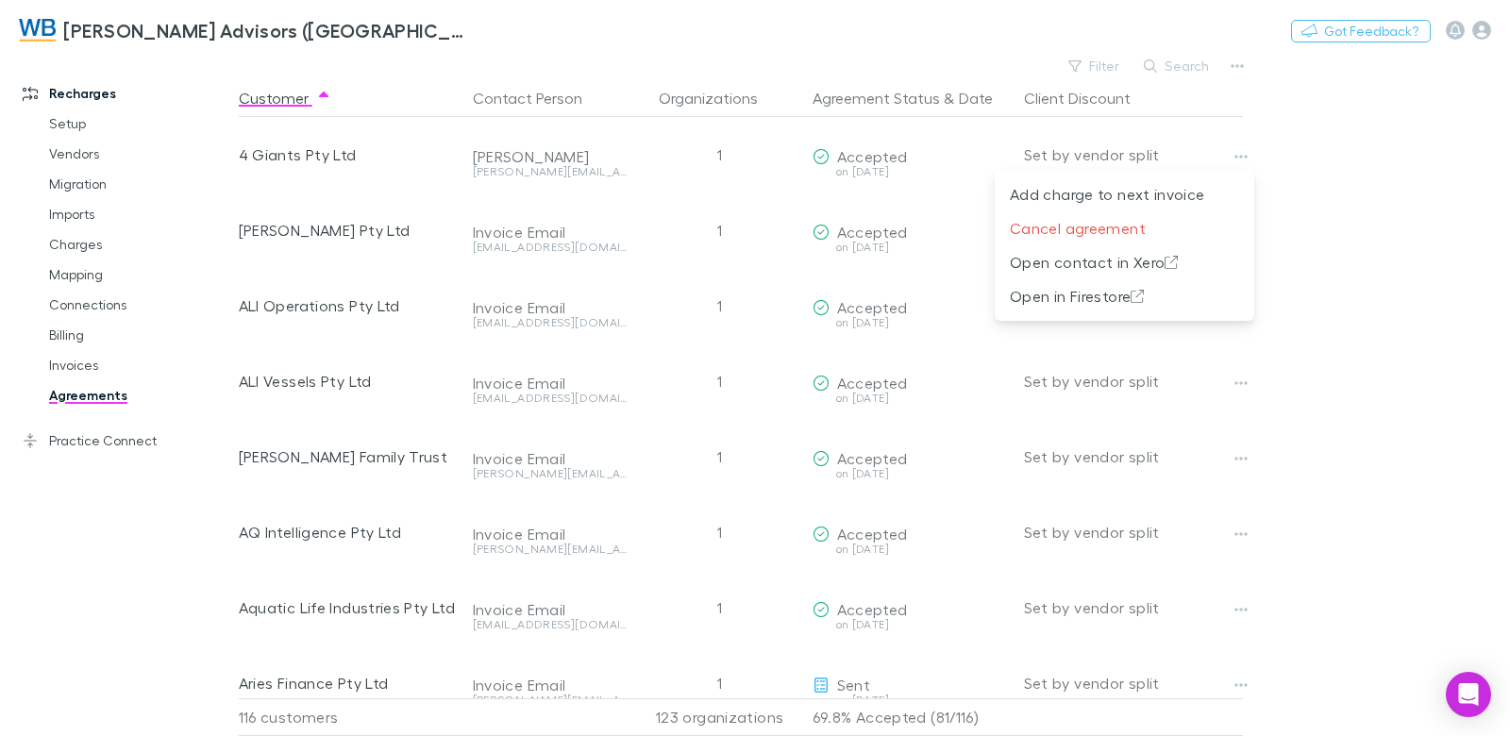
click at [1309, 98] on div at bounding box center [755, 368] width 1510 height 736
drag, startPoint x: 78, startPoint y: 365, endPoint x: 427, endPoint y: 57, distance: 465.3
click at [78, 365] on link "Invoices" at bounding box center [132, 365] width 205 height 30
click at [78, 366] on link "Invoices" at bounding box center [132, 365] width 205 height 30
click at [66, 124] on link "Setup" at bounding box center [132, 124] width 205 height 30
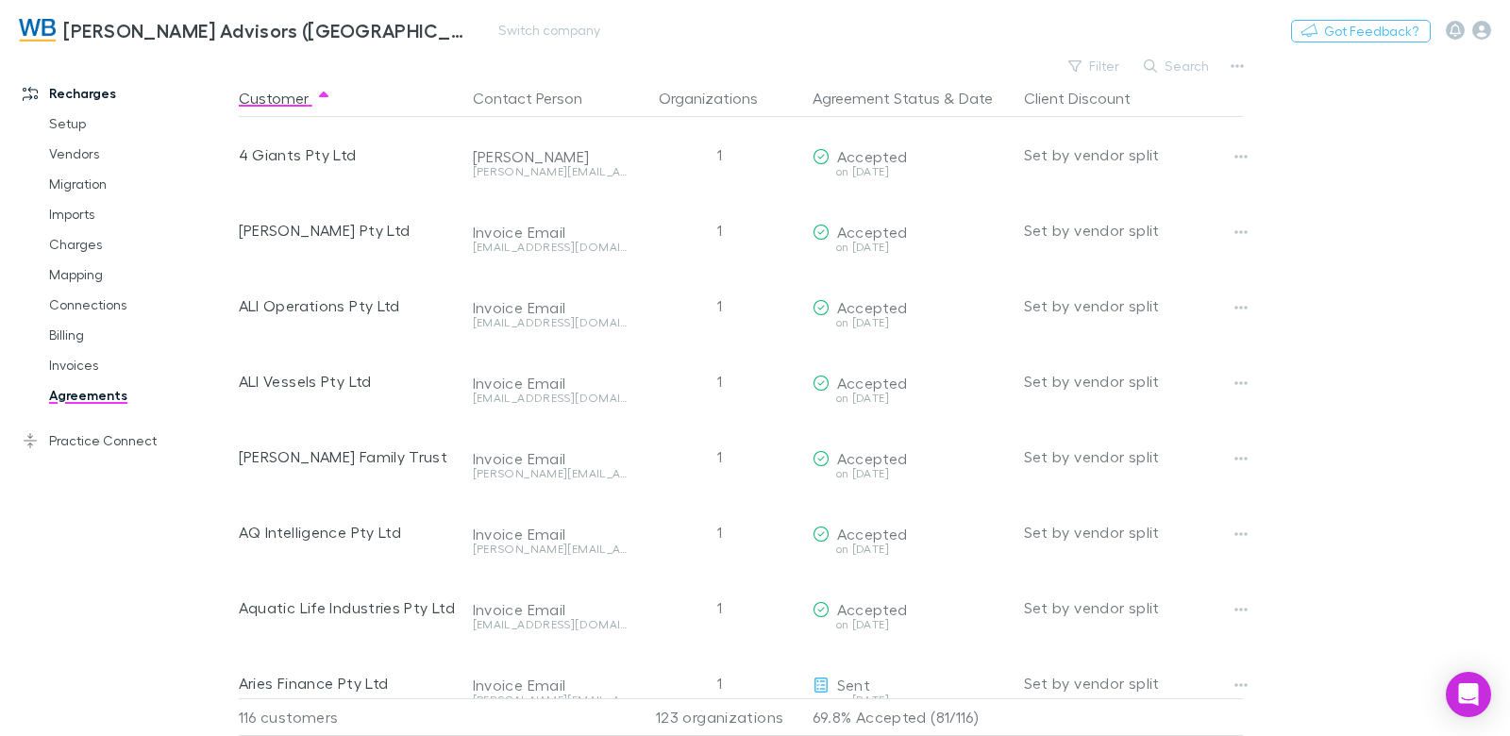
click at [30, 109] on link "Setup" at bounding box center [132, 124] width 205 height 30
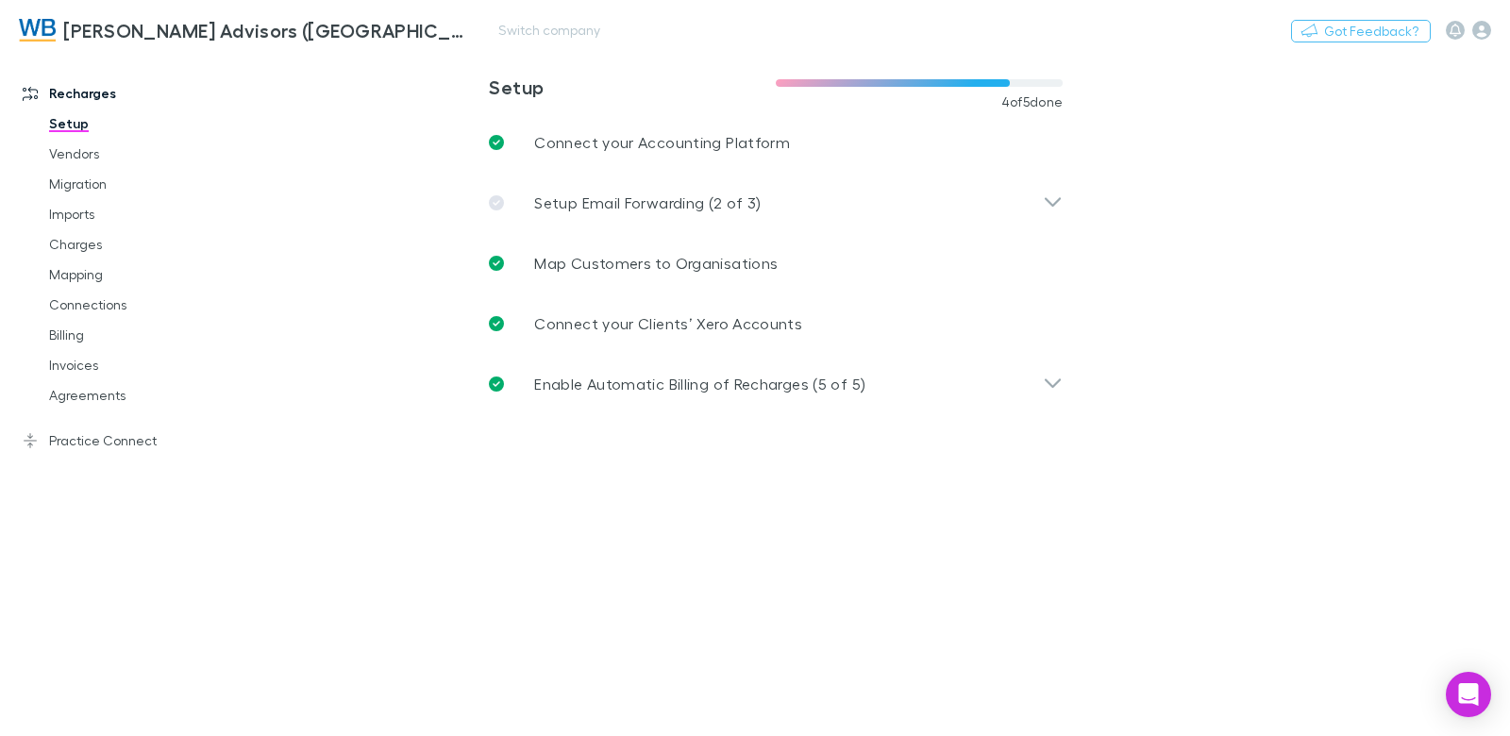
click at [119, 344] on link "Billing" at bounding box center [132, 335] width 205 height 30
click at [67, 370] on link "Invoices" at bounding box center [132, 365] width 205 height 30
click at [87, 365] on link "Invoices" at bounding box center [132, 365] width 205 height 30
click at [85, 365] on link "Invoices" at bounding box center [132, 365] width 205 height 30
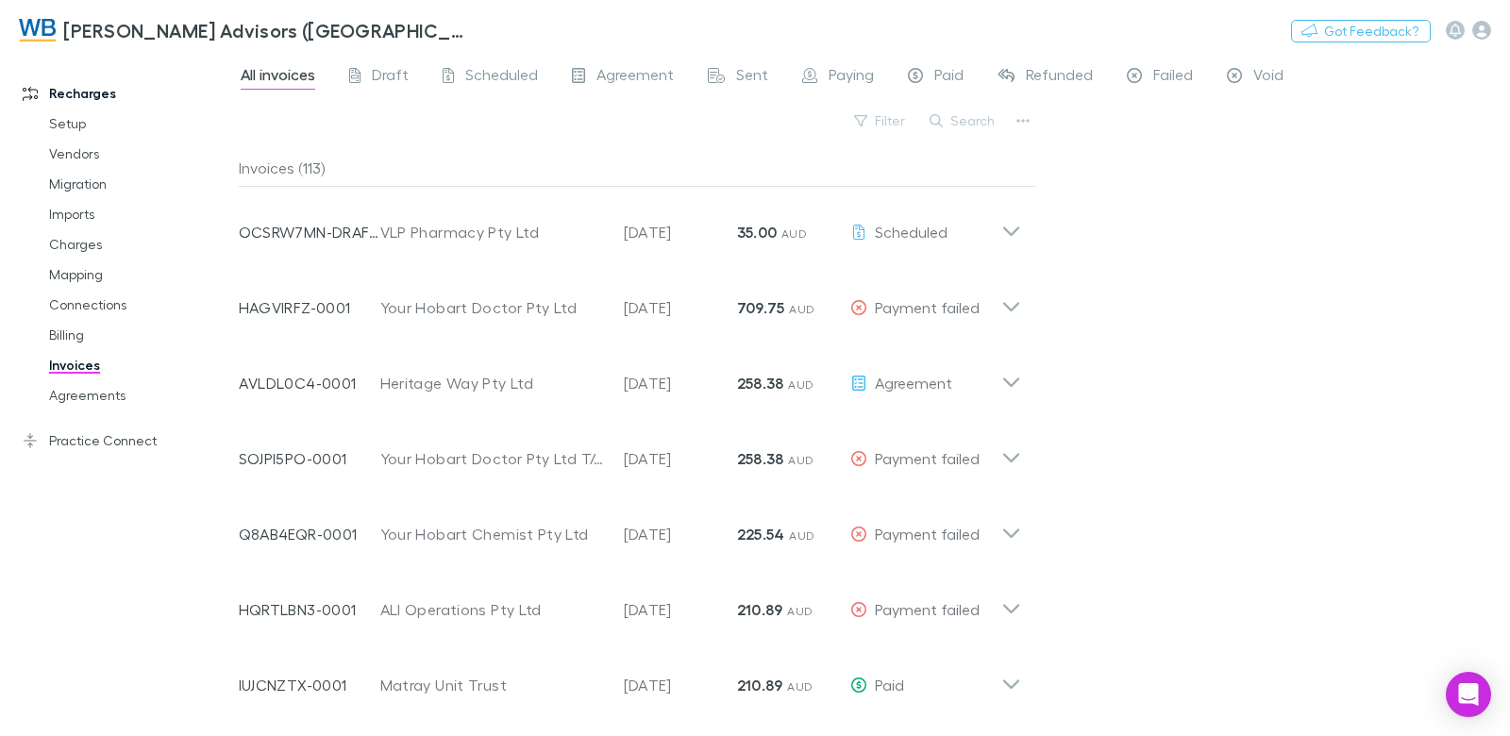
drag, startPoint x: 1208, startPoint y: 76, endPoint x: 1194, endPoint y: 76, distance: 14.2
click at [1199, 76] on div "All invoices Draft Scheduled Agreement Sent Paying Paid Refunded Failed Void" at bounding box center [770, 77] width 1062 height 30
click at [1191, 76] on link "Failed" at bounding box center [1160, 77] width 70 height 30
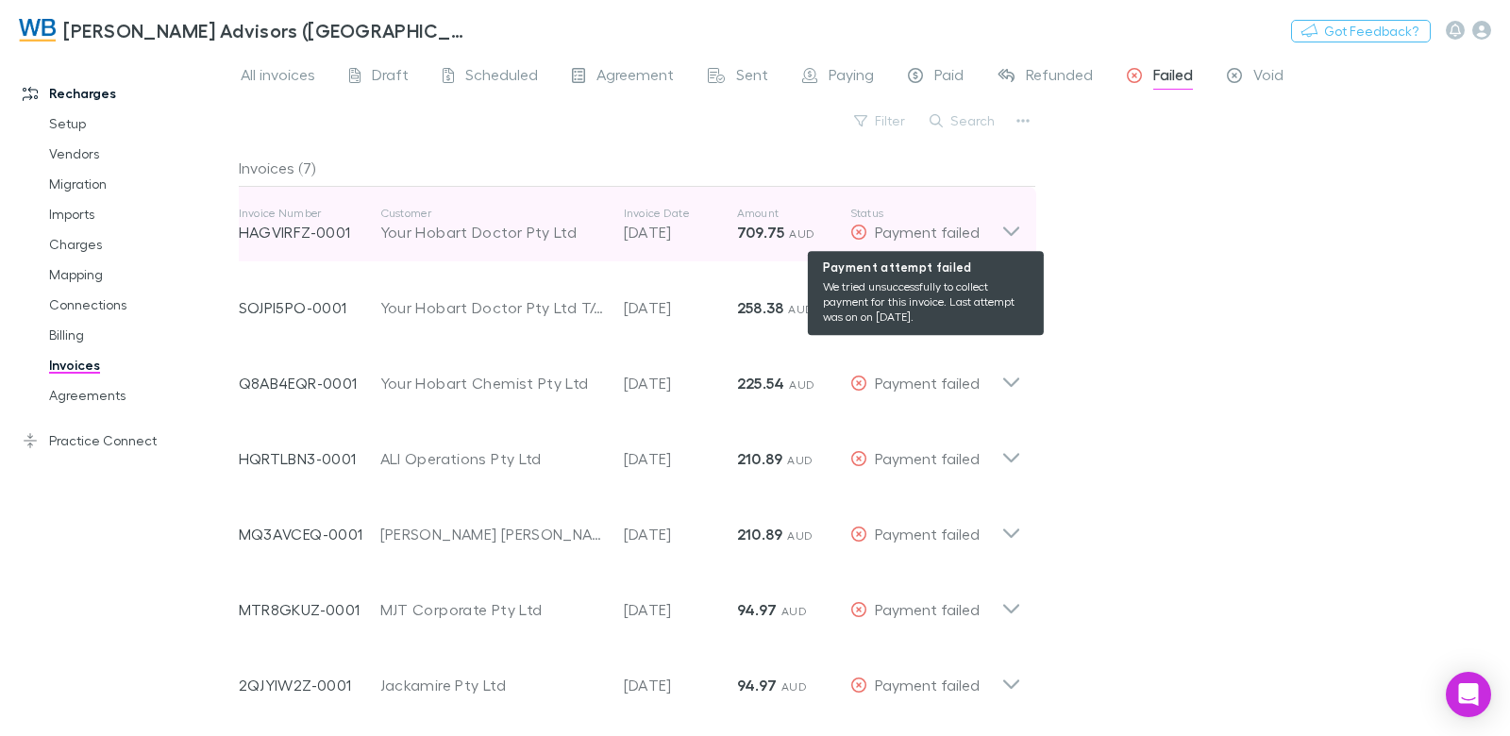
click at [997, 228] on div "Payment failed" at bounding box center [925, 232] width 151 height 23
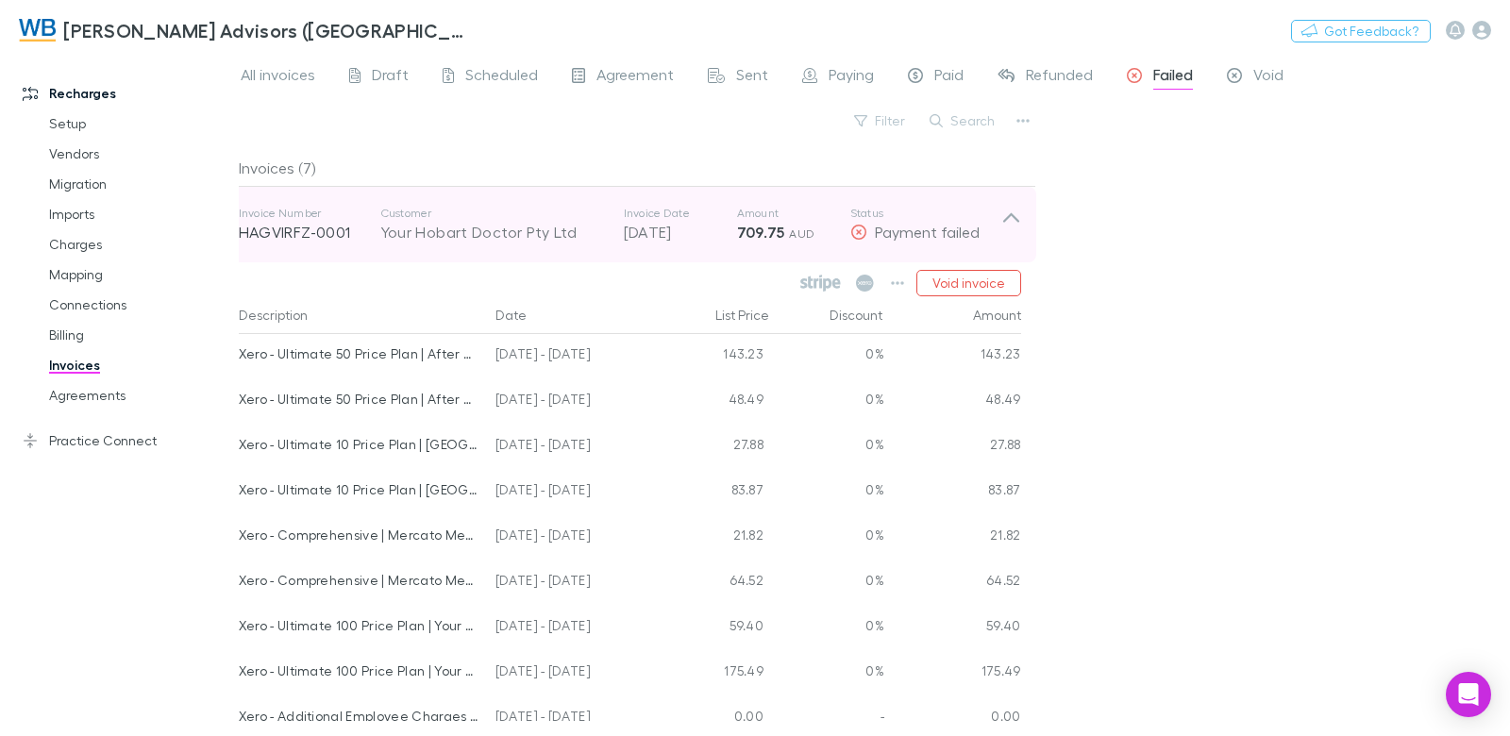
click at [603, 219] on p "Customer" at bounding box center [492, 213] width 225 height 15
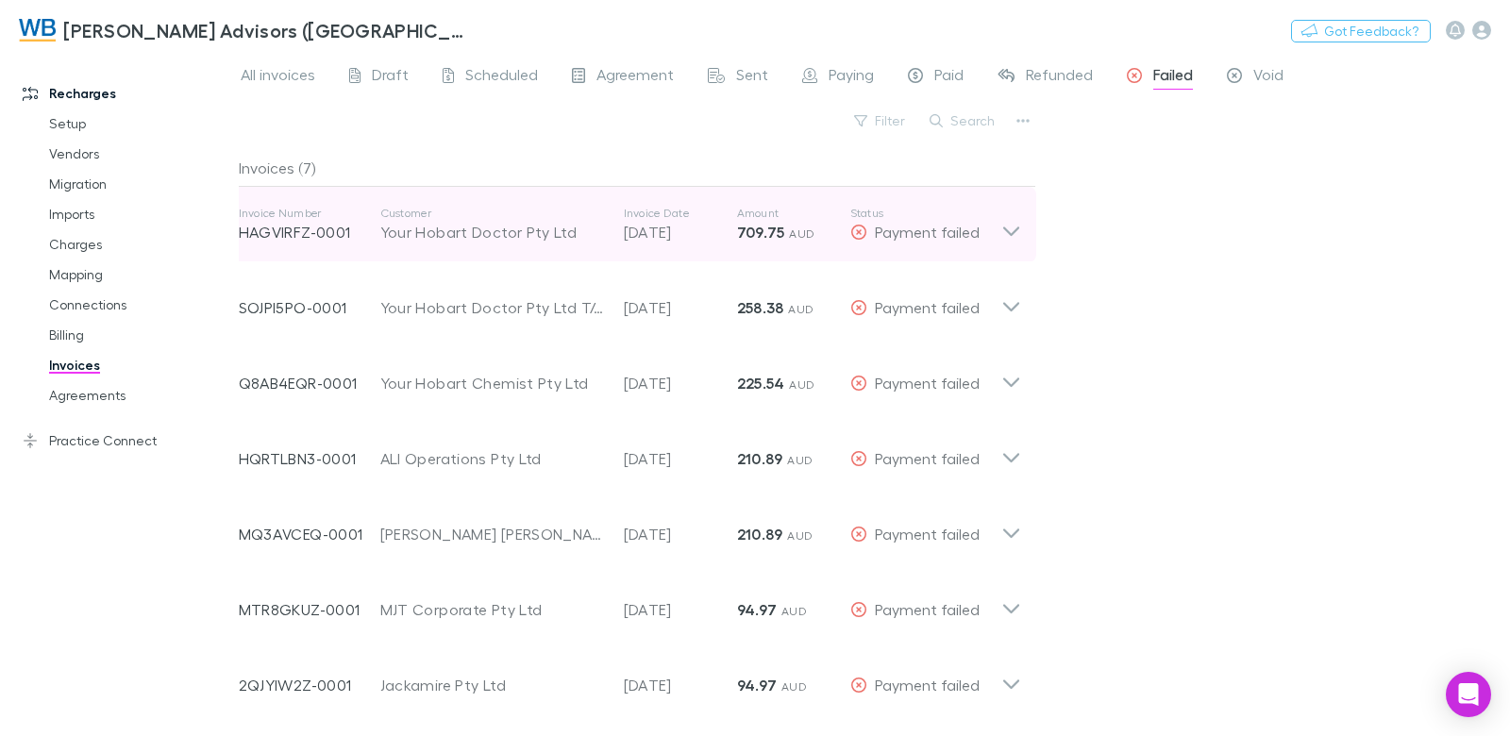
click at [630, 216] on p "Invoice Date" at bounding box center [680, 213] width 113 height 15
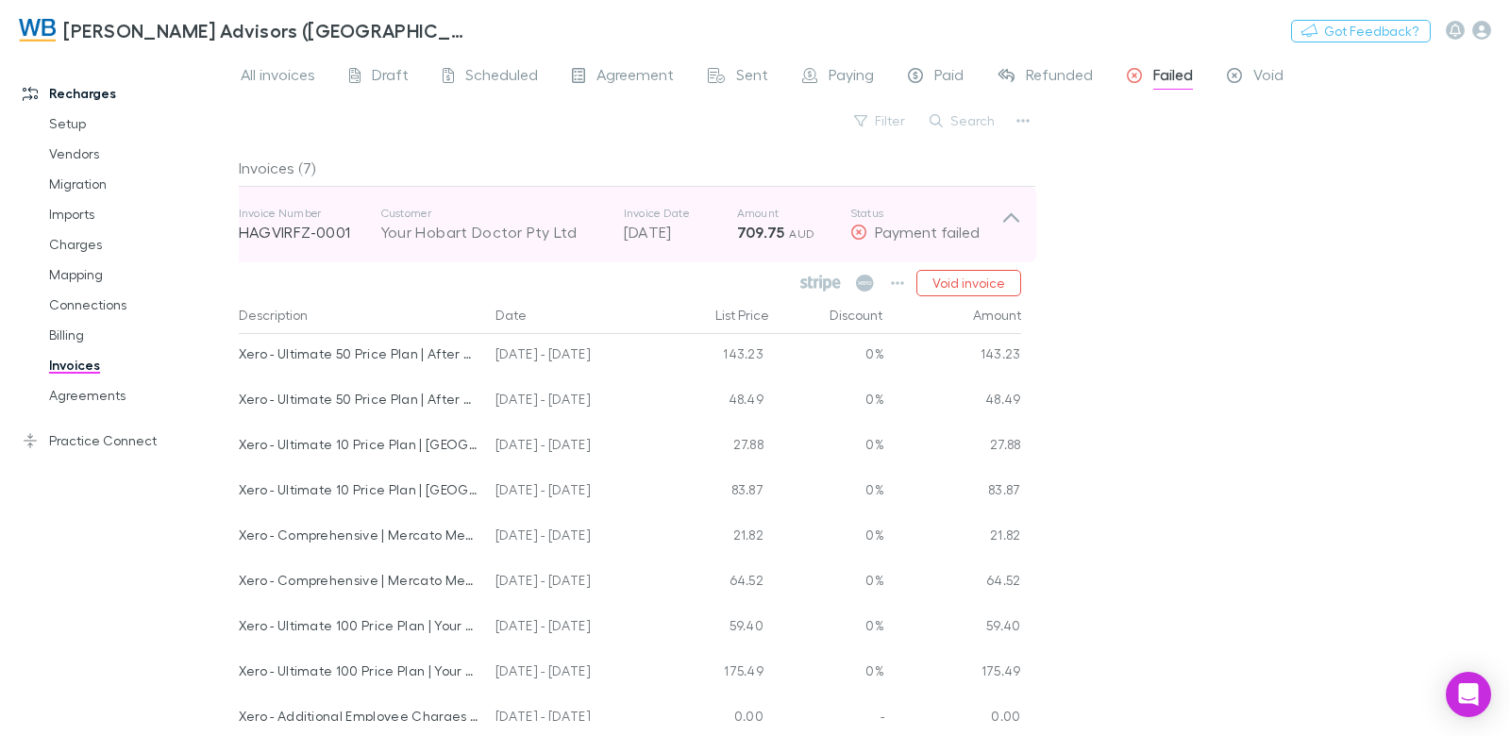
click at [641, 201] on div "Invoice Number HAGVIRFZ-0001 Customer Your Hobart Doctor Pty Ltd Invoice Date […" at bounding box center [620, 225] width 763 height 68
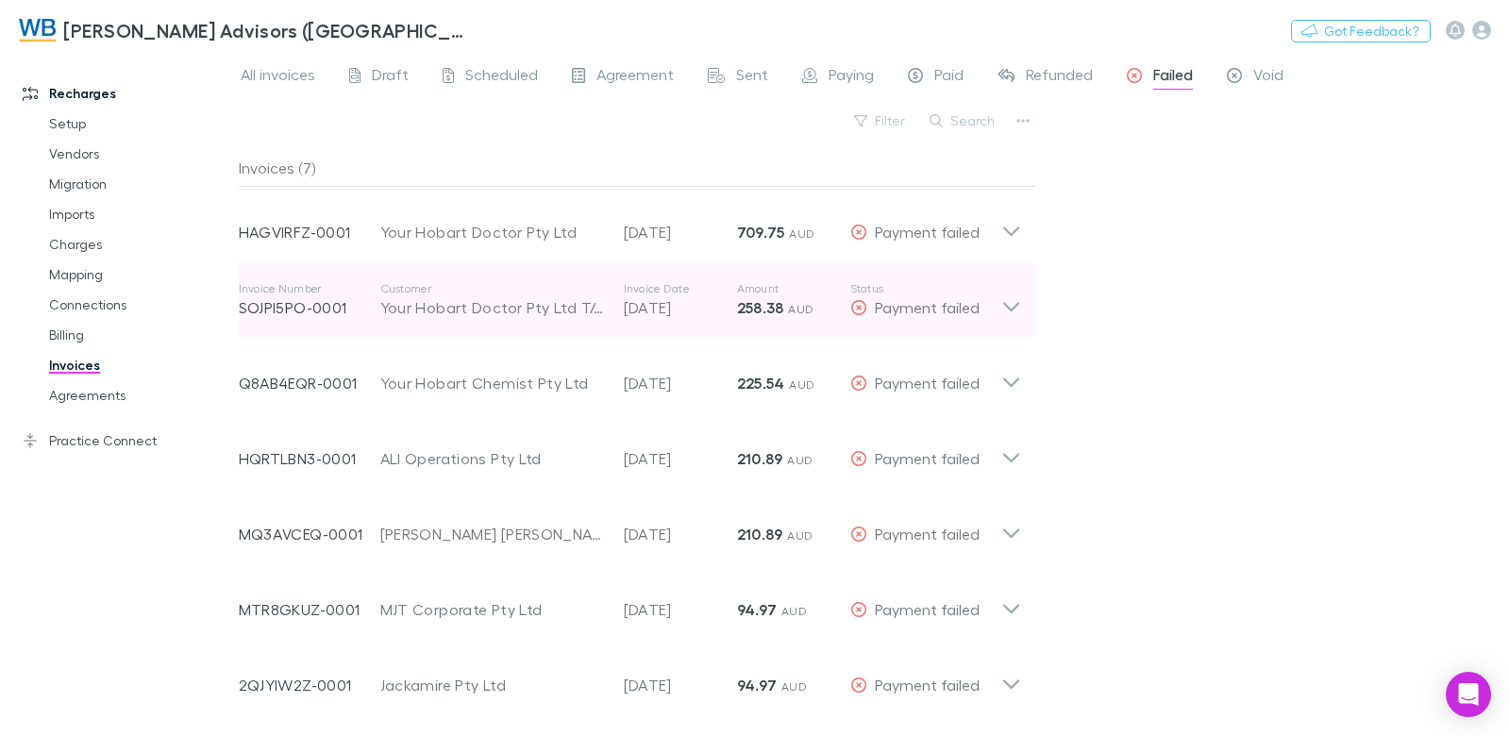
click at [751, 294] on p "Amount" at bounding box center [793, 288] width 113 height 15
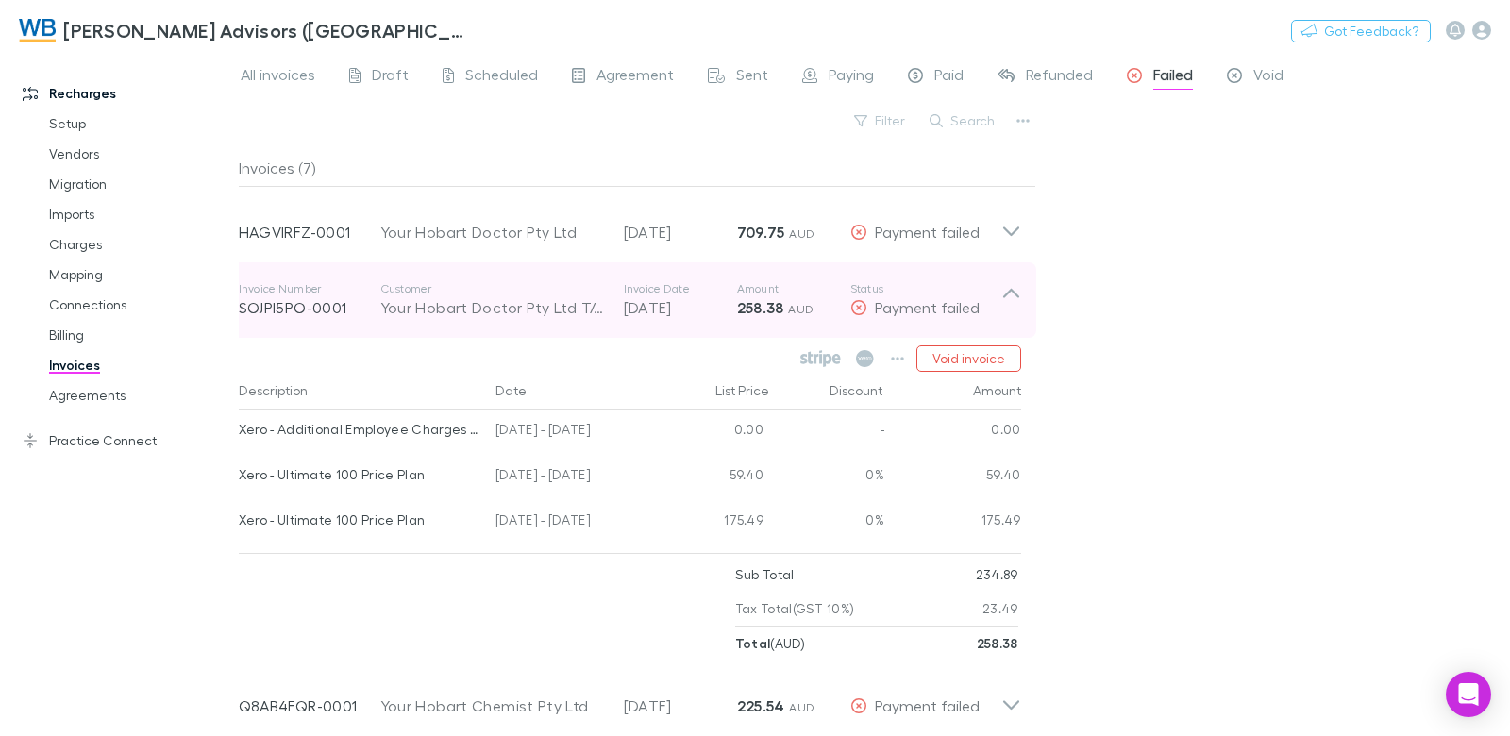
drag, startPoint x: 764, startPoint y: 307, endPoint x: 742, endPoint y: 300, distance: 22.7
click at [764, 307] on strong "258.38" at bounding box center [760, 307] width 47 height 19
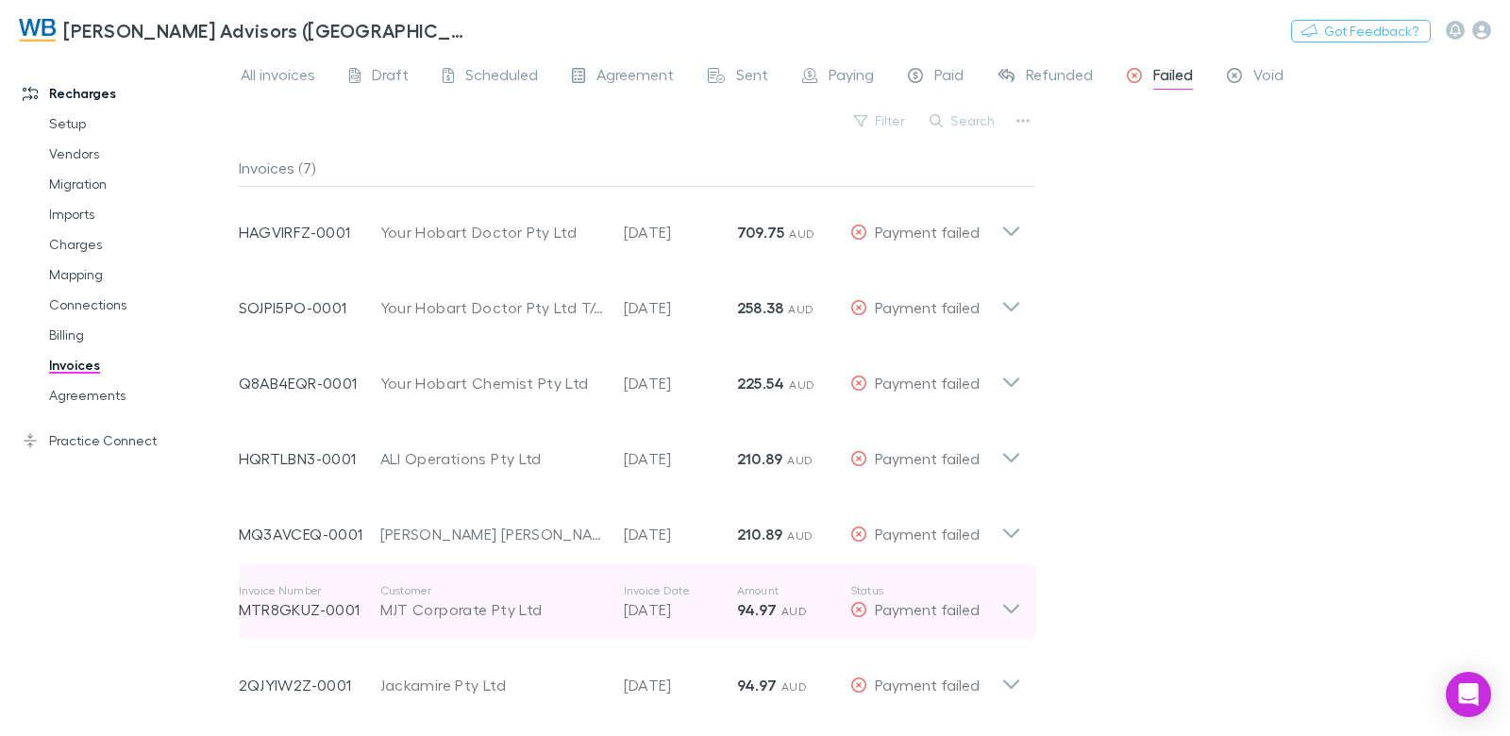
click at [700, 612] on p "[DATE]" at bounding box center [680, 609] width 113 height 23
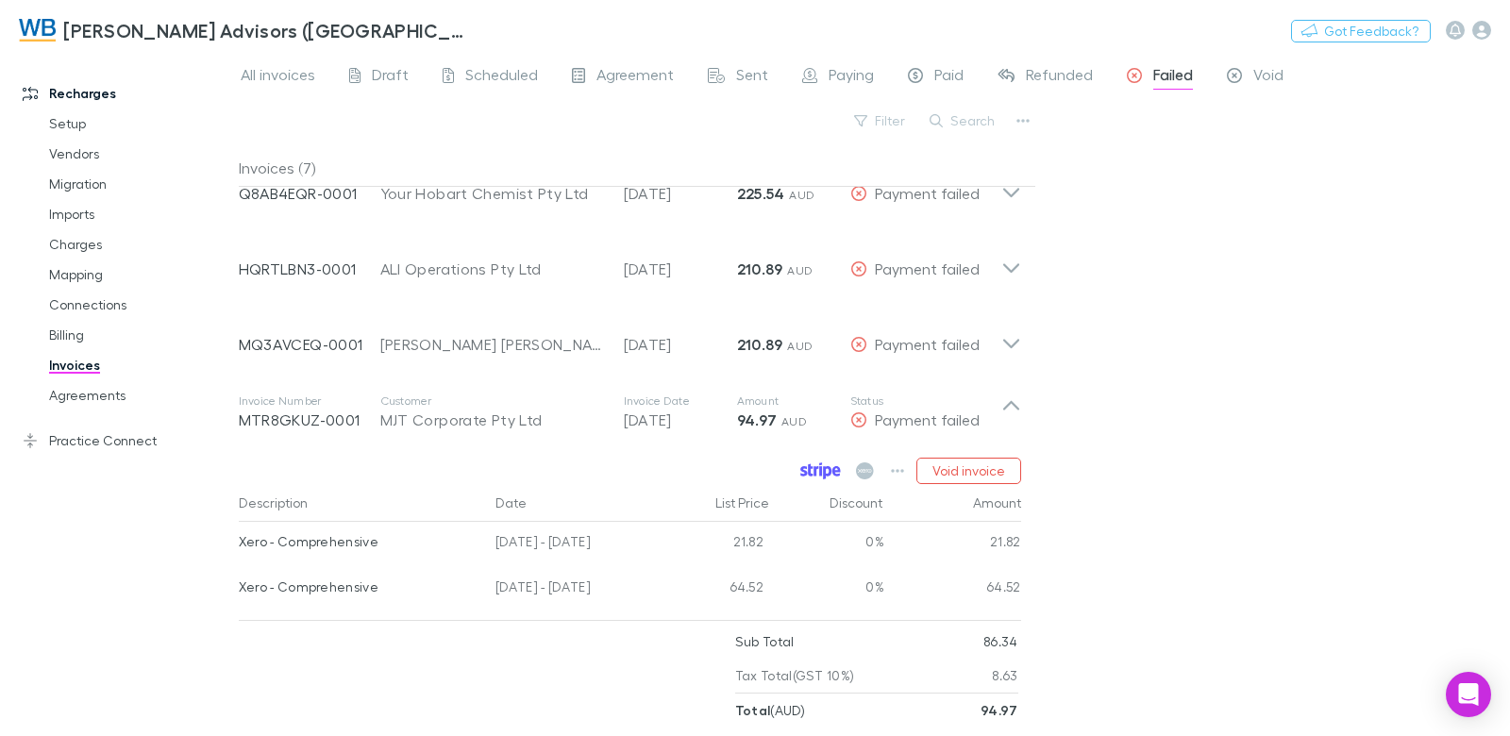
click at [815, 472] on icon at bounding box center [820, 470] width 41 height 17
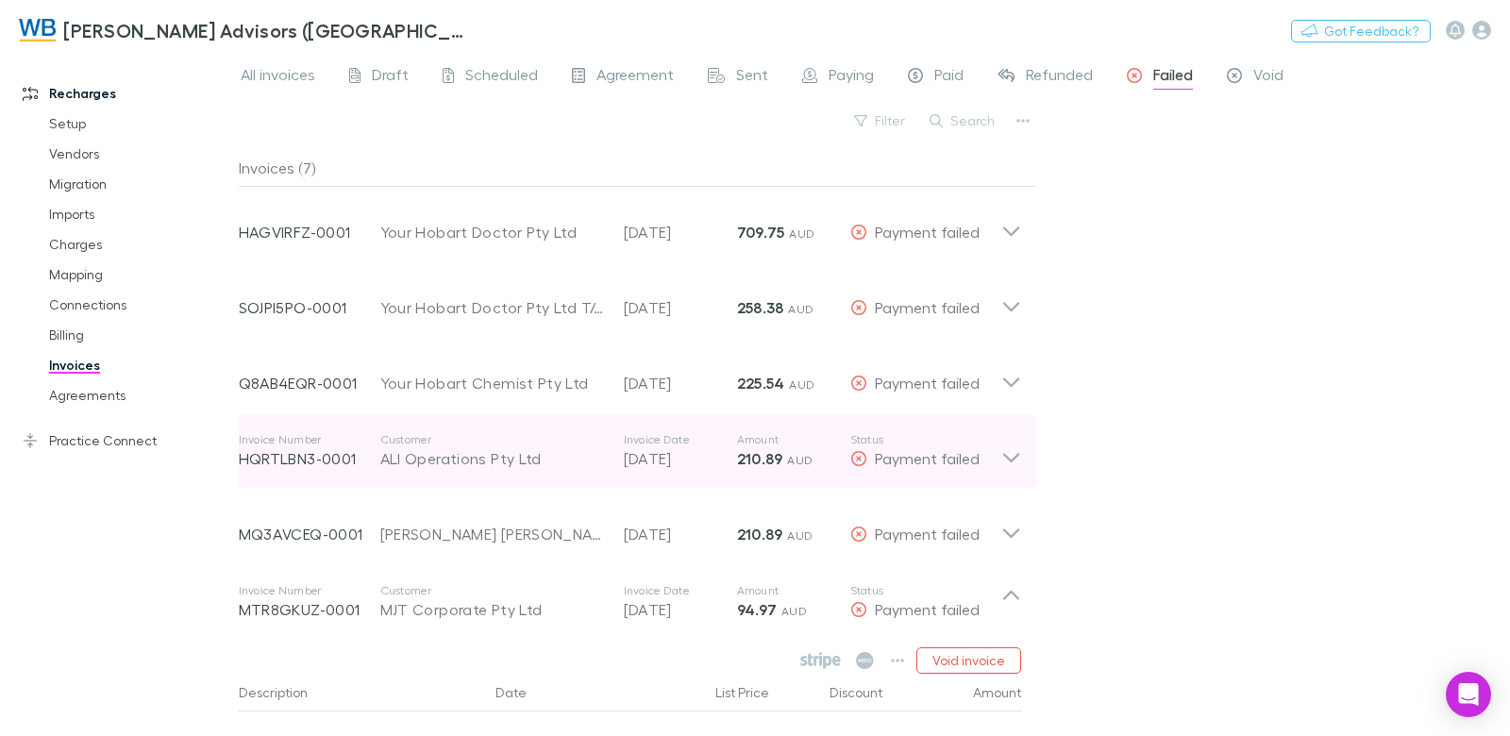
scroll to position [121, 0]
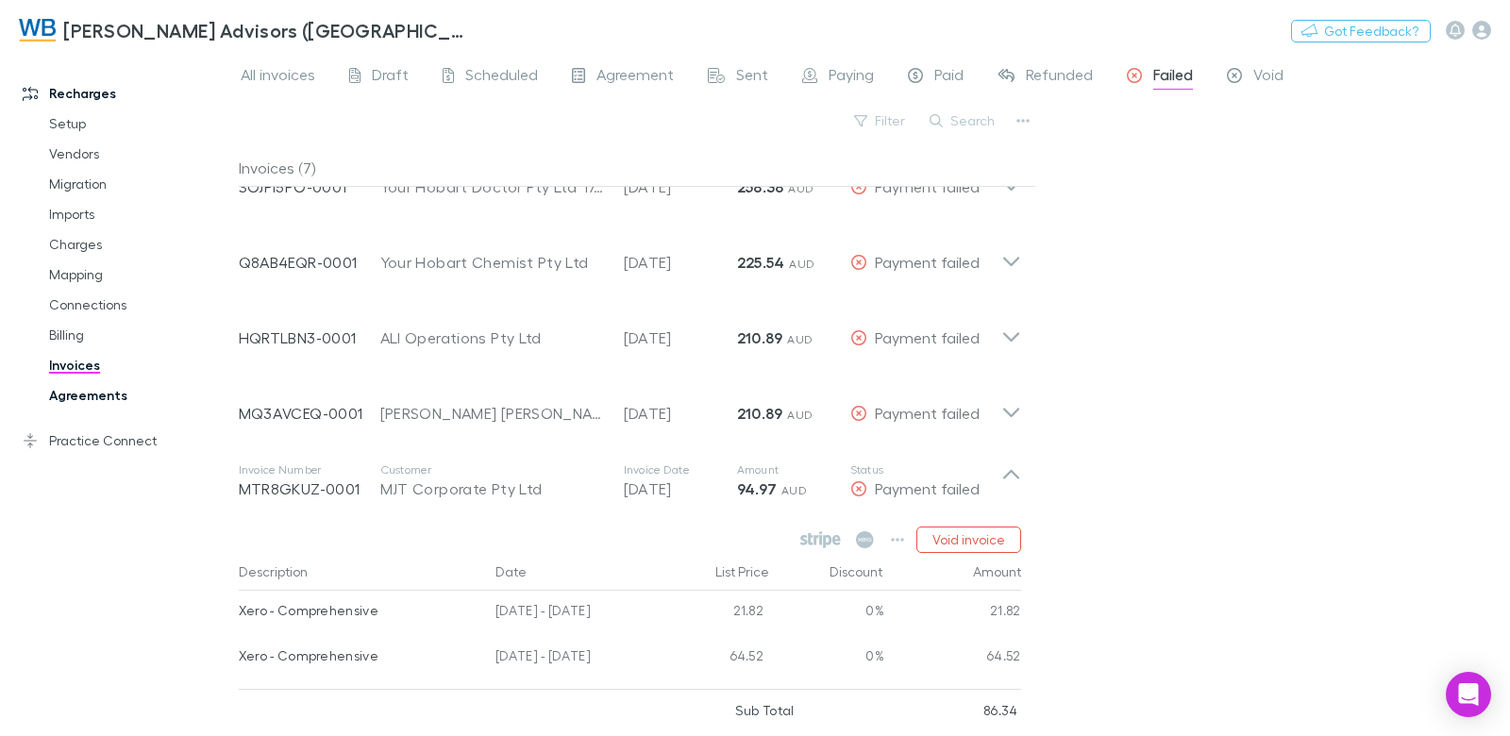
click at [83, 398] on link "Agreements" at bounding box center [132, 395] width 205 height 30
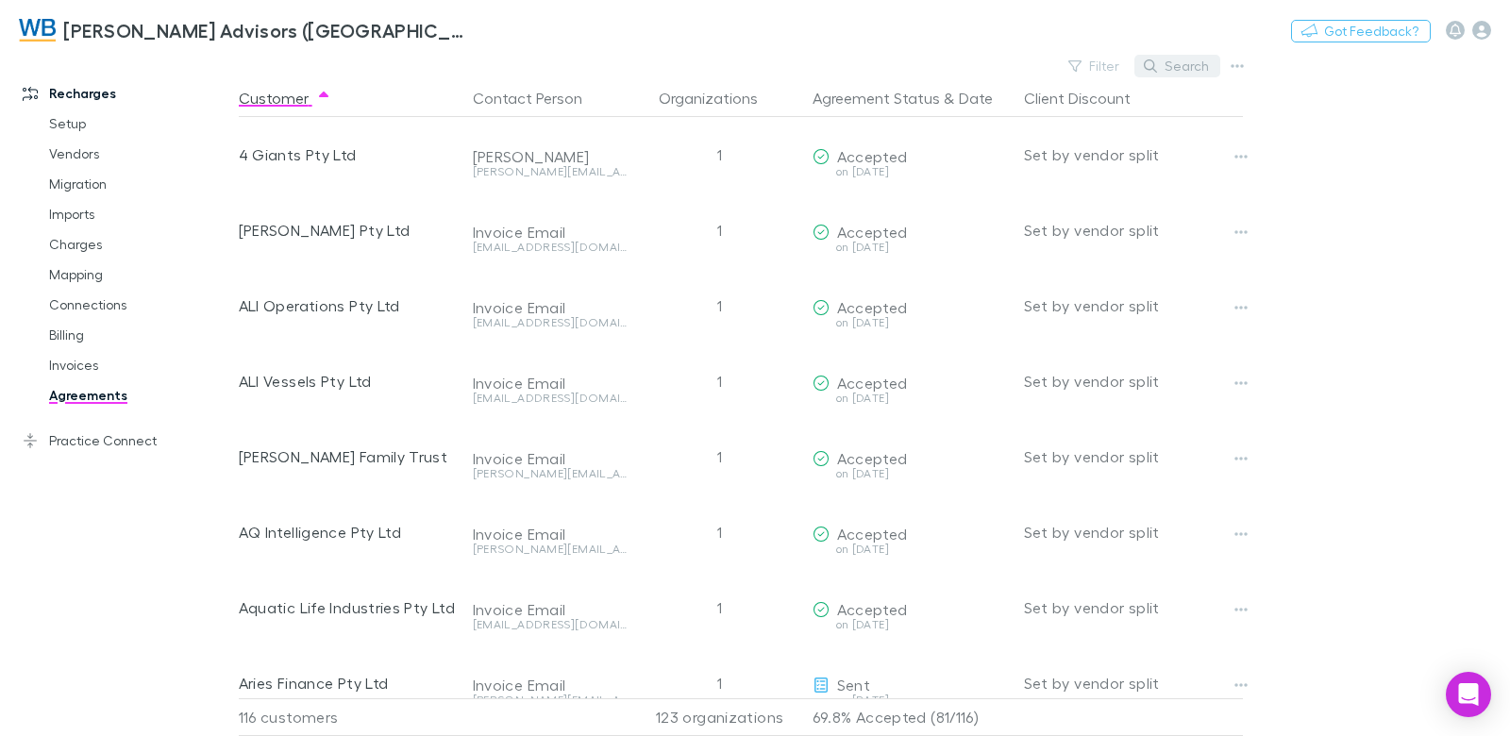
click at [1193, 68] on button "Search" at bounding box center [1177, 66] width 86 height 23
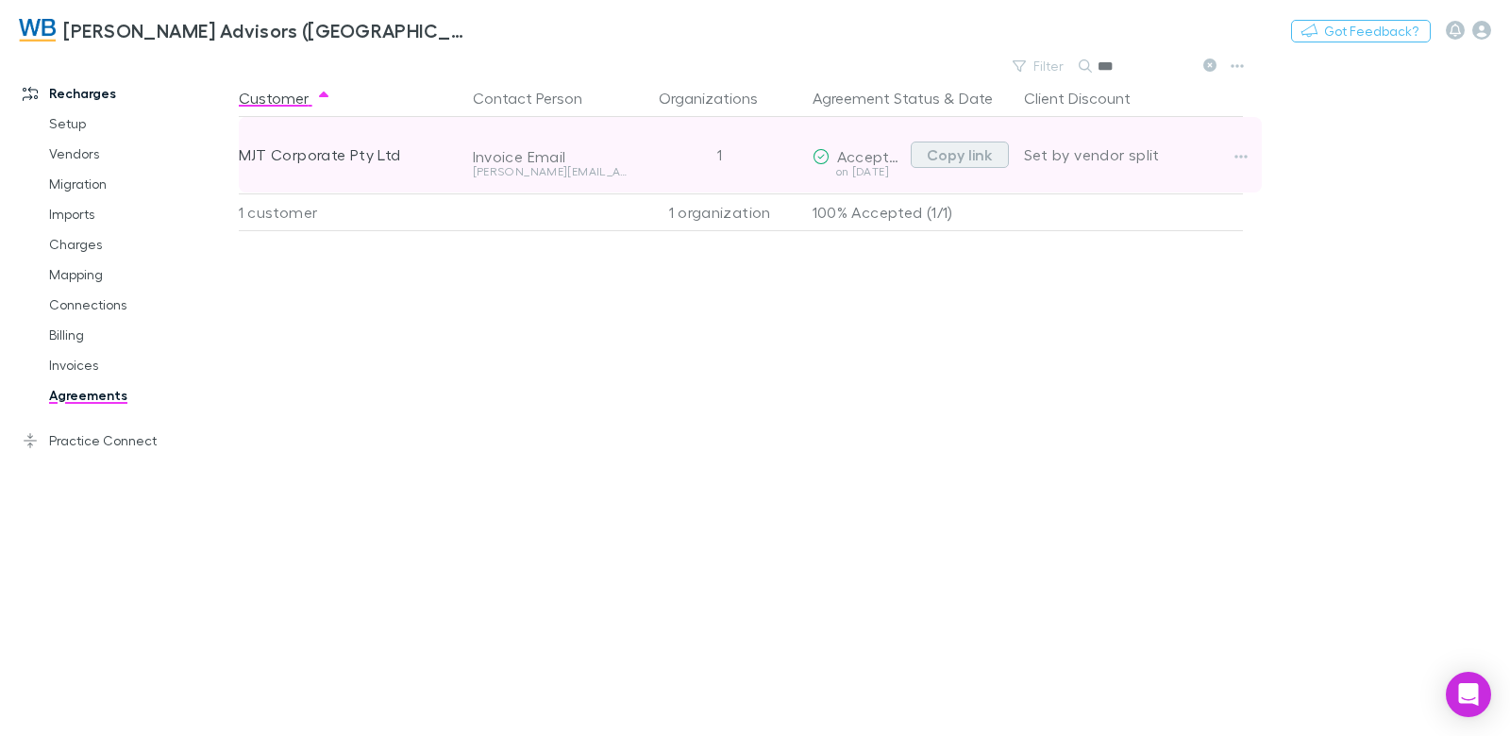
type input "***"
click at [947, 154] on button "Copy link" at bounding box center [960, 155] width 98 height 26
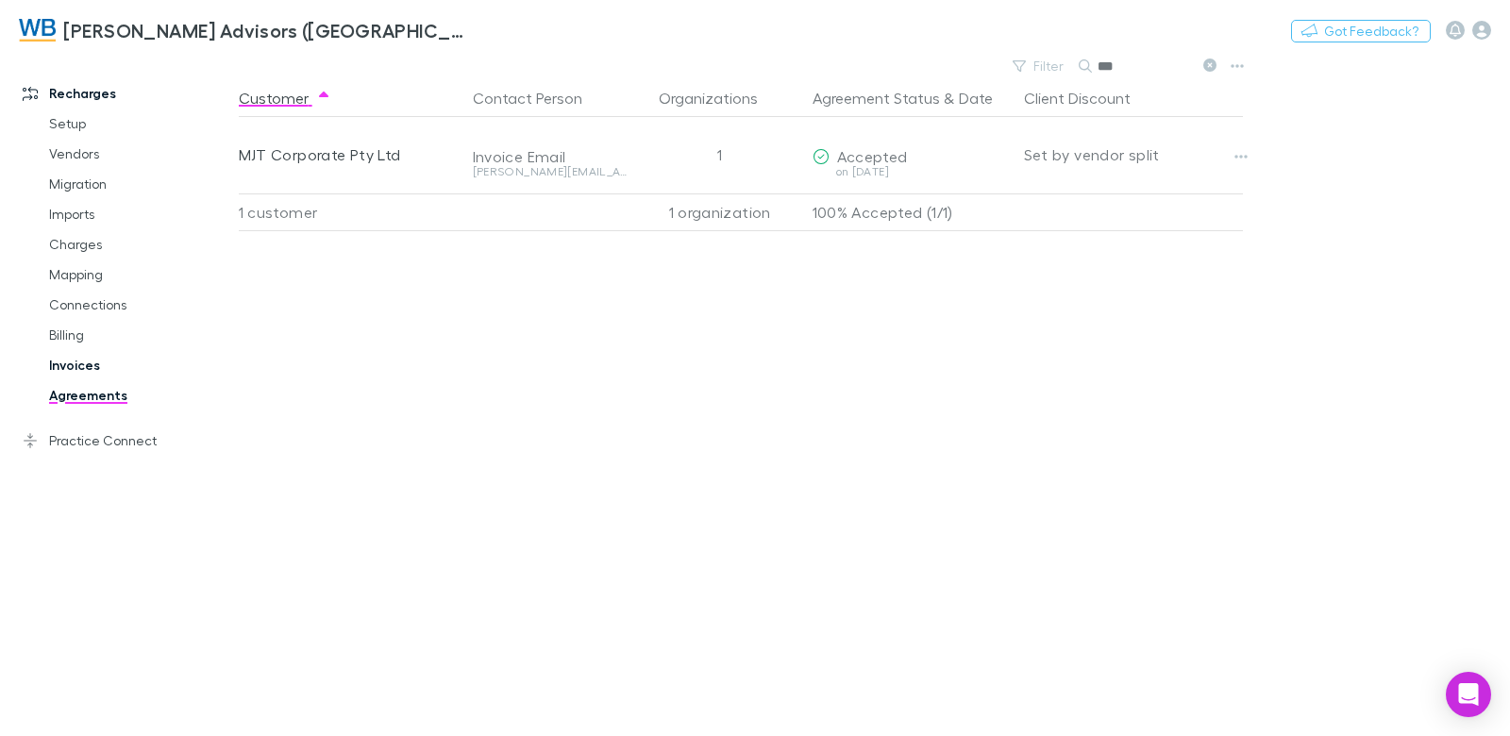
click at [88, 366] on link "Invoices" at bounding box center [132, 365] width 205 height 30
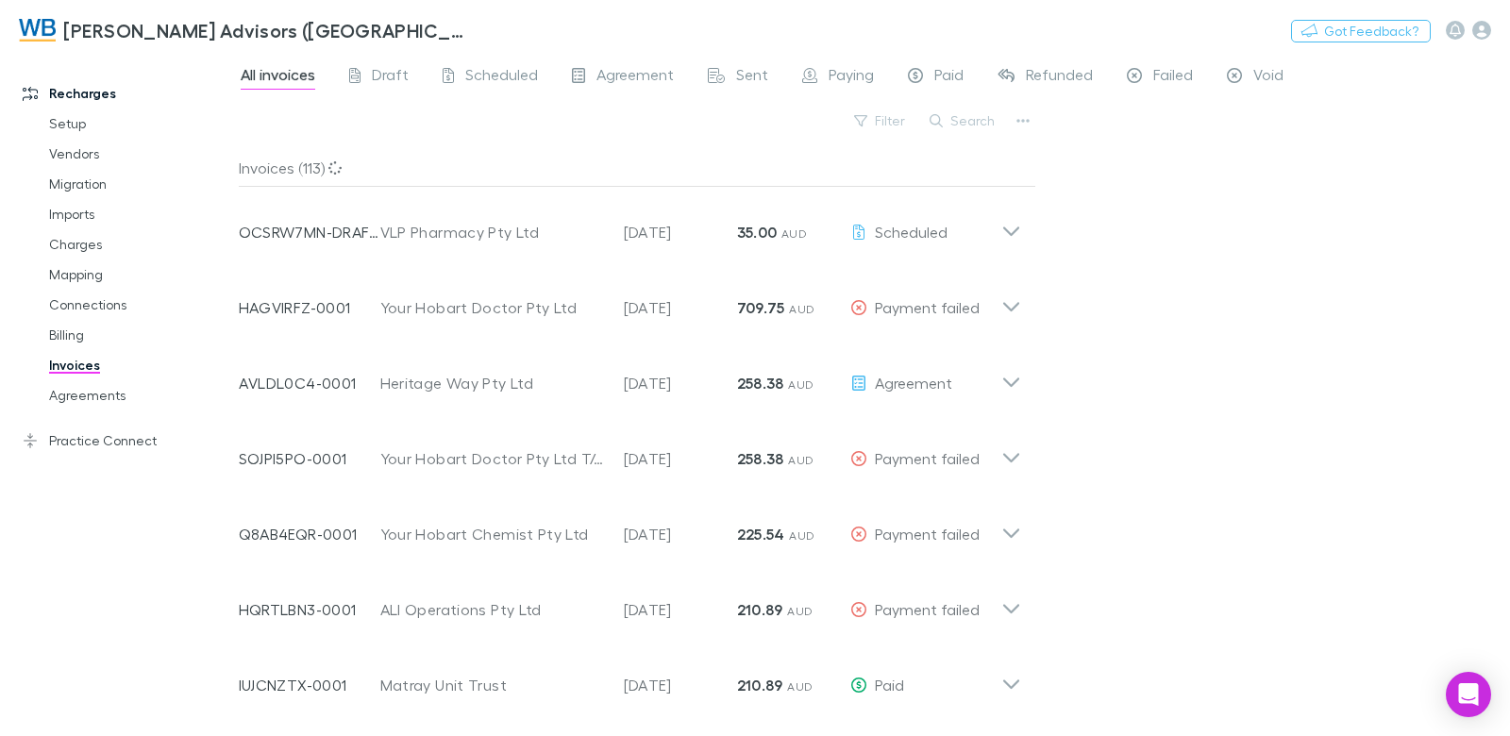
click at [1166, 141] on div "All invoices Draft Scheduled Agreement Sent Paying Paid Refunded Failed Void Fi…" at bounding box center [874, 394] width 1271 height 683
click at [1180, 75] on span "Failed" at bounding box center [1173, 77] width 40 height 25
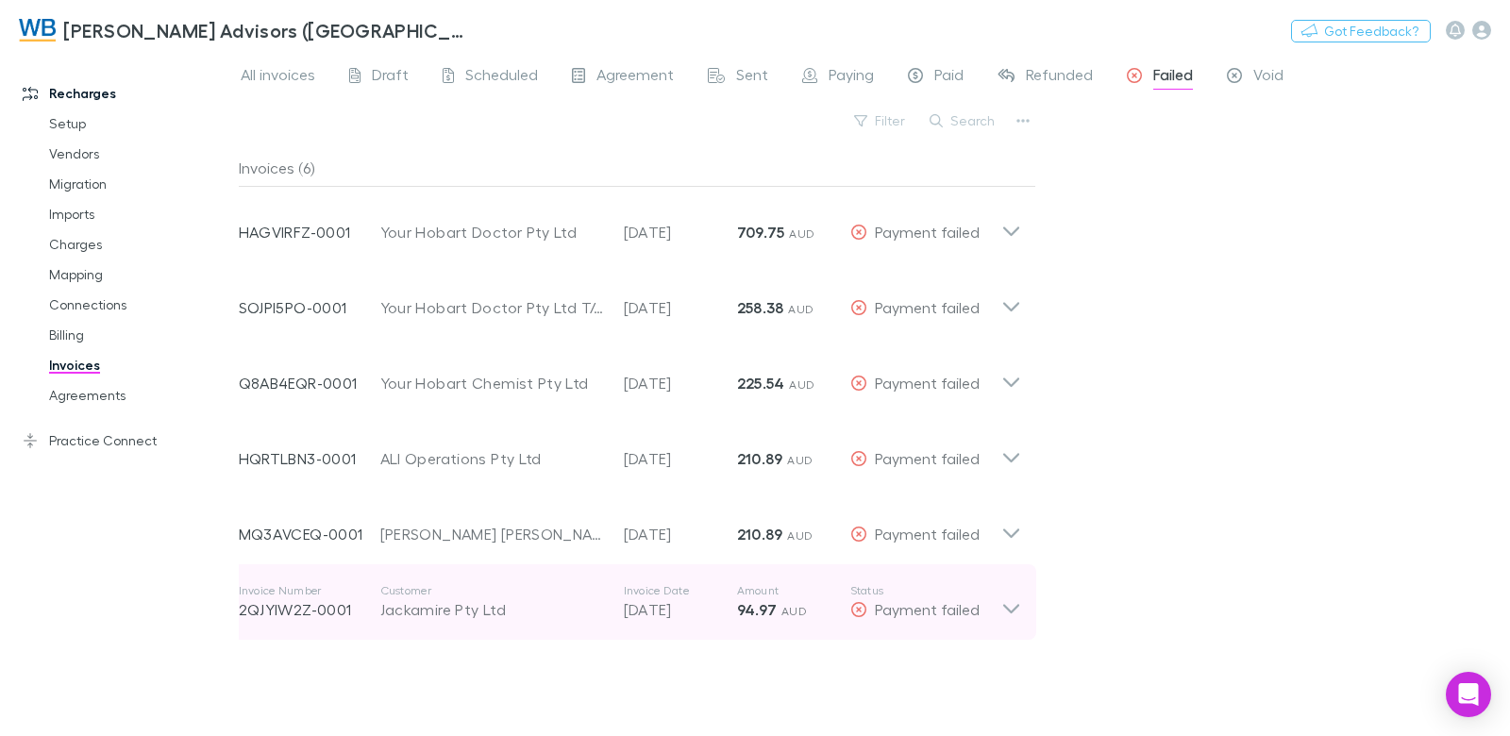
click at [495, 619] on div "Jackamire Pty Ltd" at bounding box center [492, 609] width 225 height 23
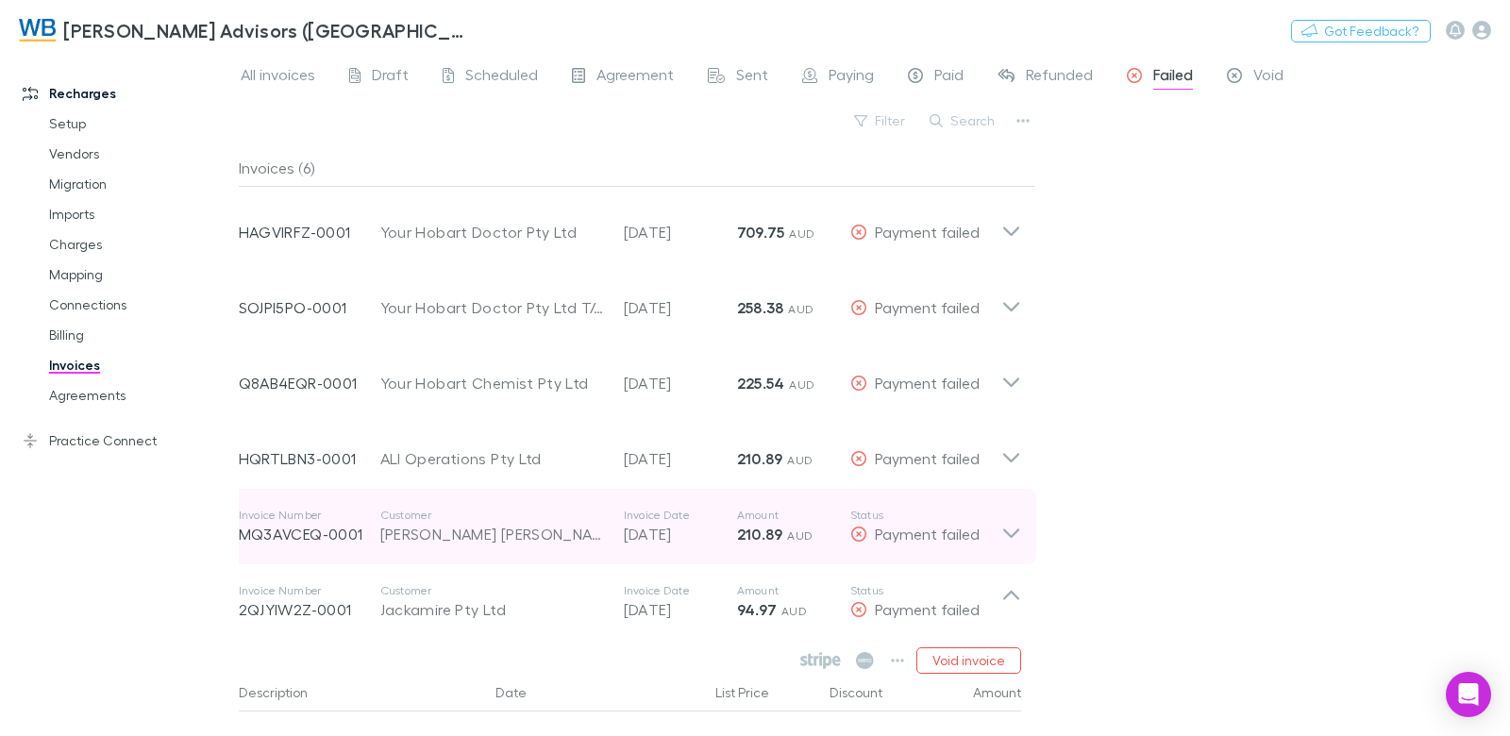
scroll to position [143, 0]
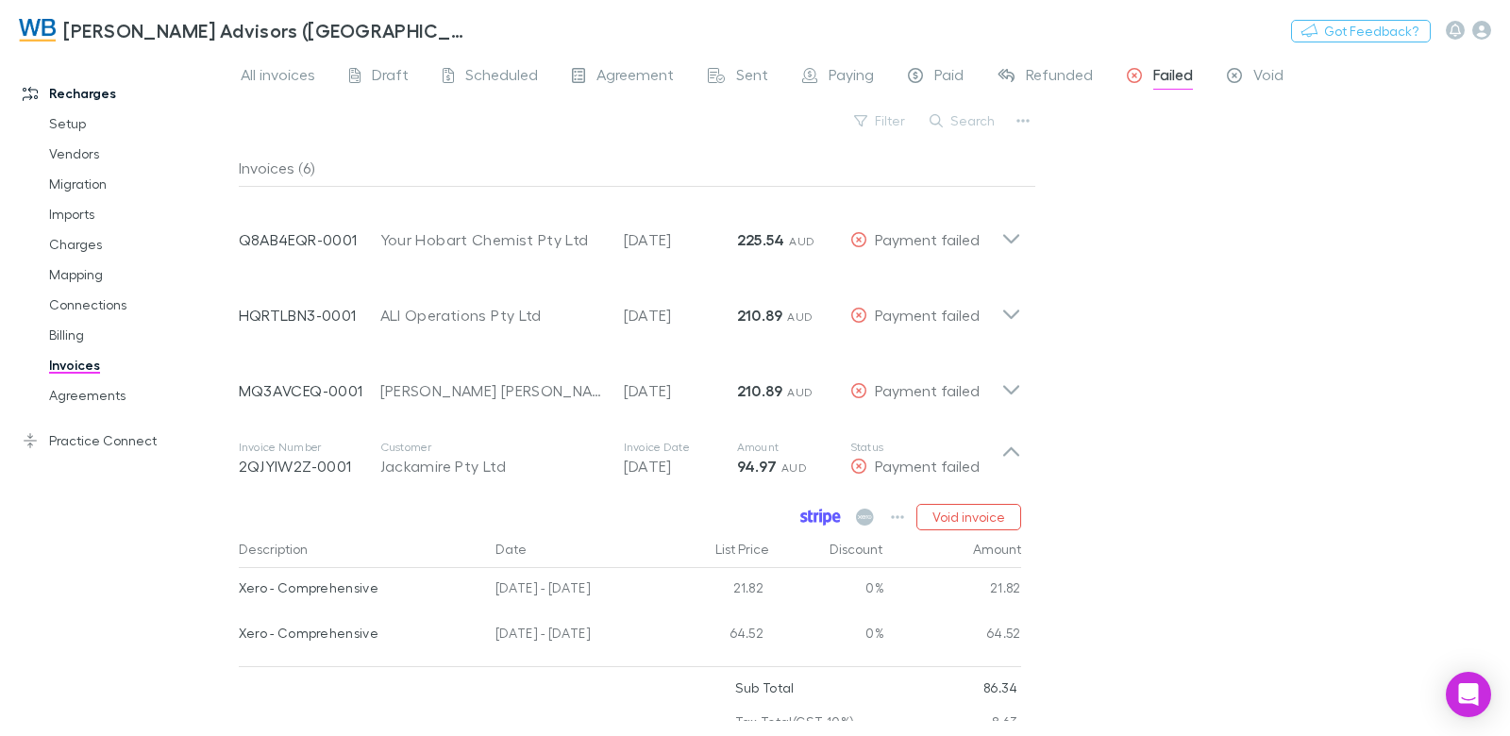
click at [821, 522] on icon at bounding box center [820, 516] width 3 height 9
click at [96, 279] on link "Mapping" at bounding box center [132, 275] width 205 height 30
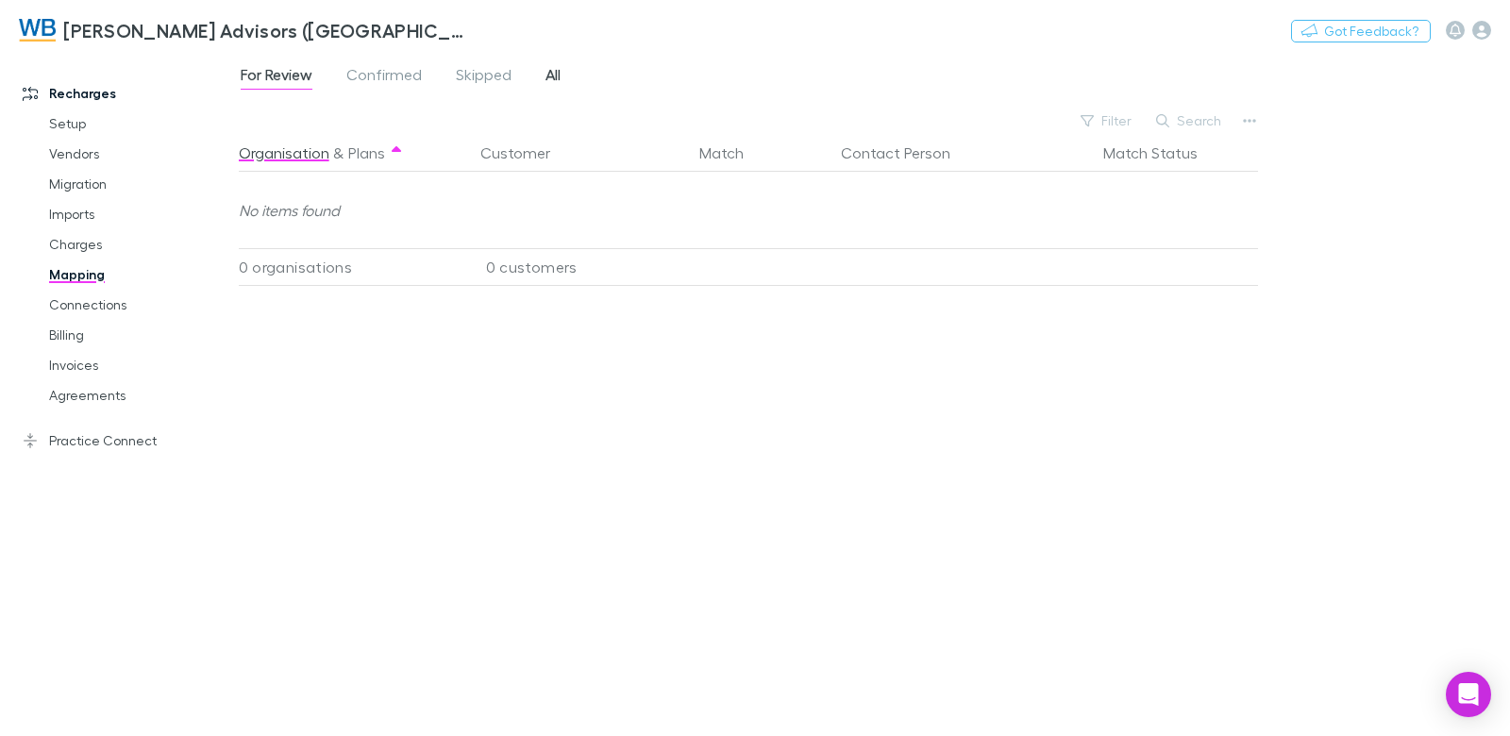
click at [548, 77] on span "All" at bounding box center [553, 77] width 15 height 25
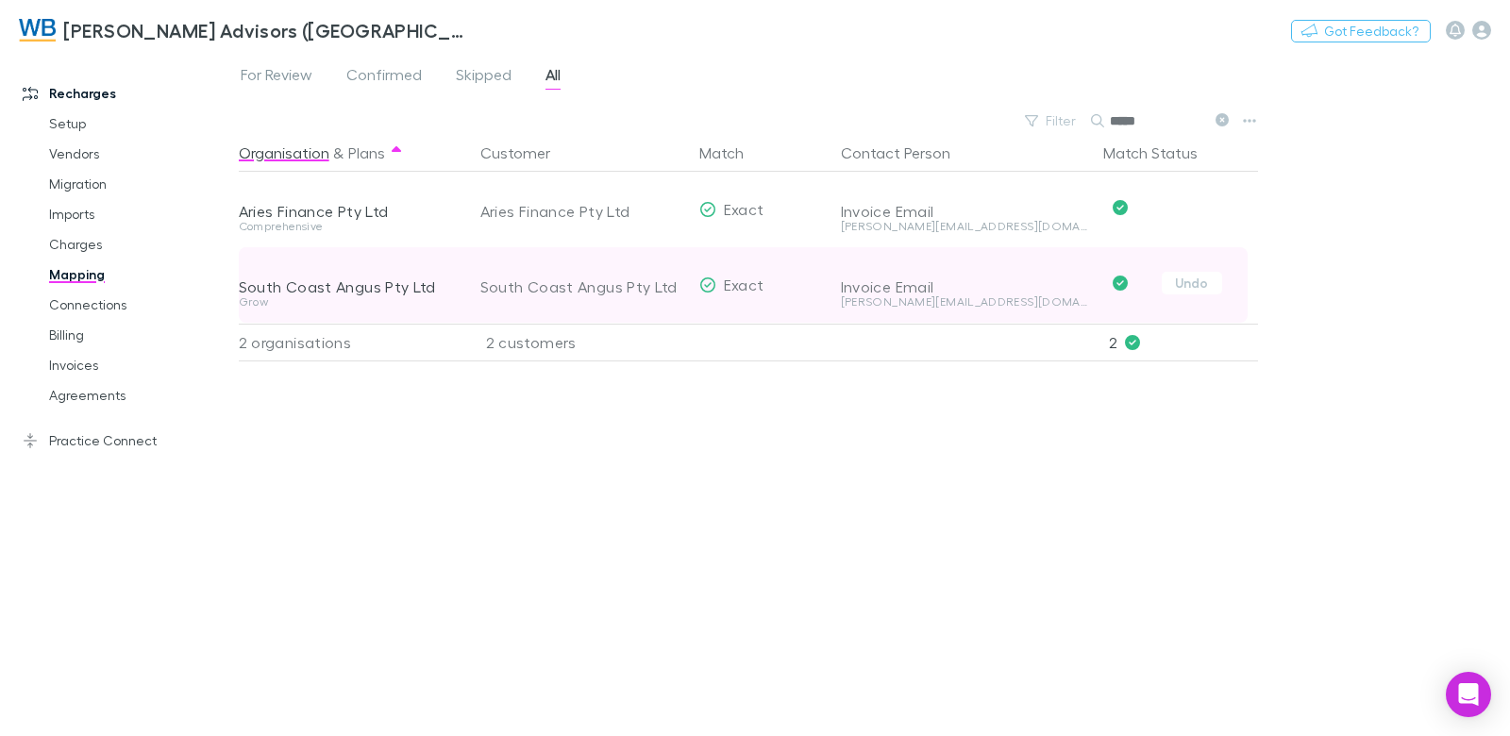
type input "*****"
click at [605, 289] on div "South Coast Angus Pty Ltd" at bounding box center [582, 287] width 204 height 76
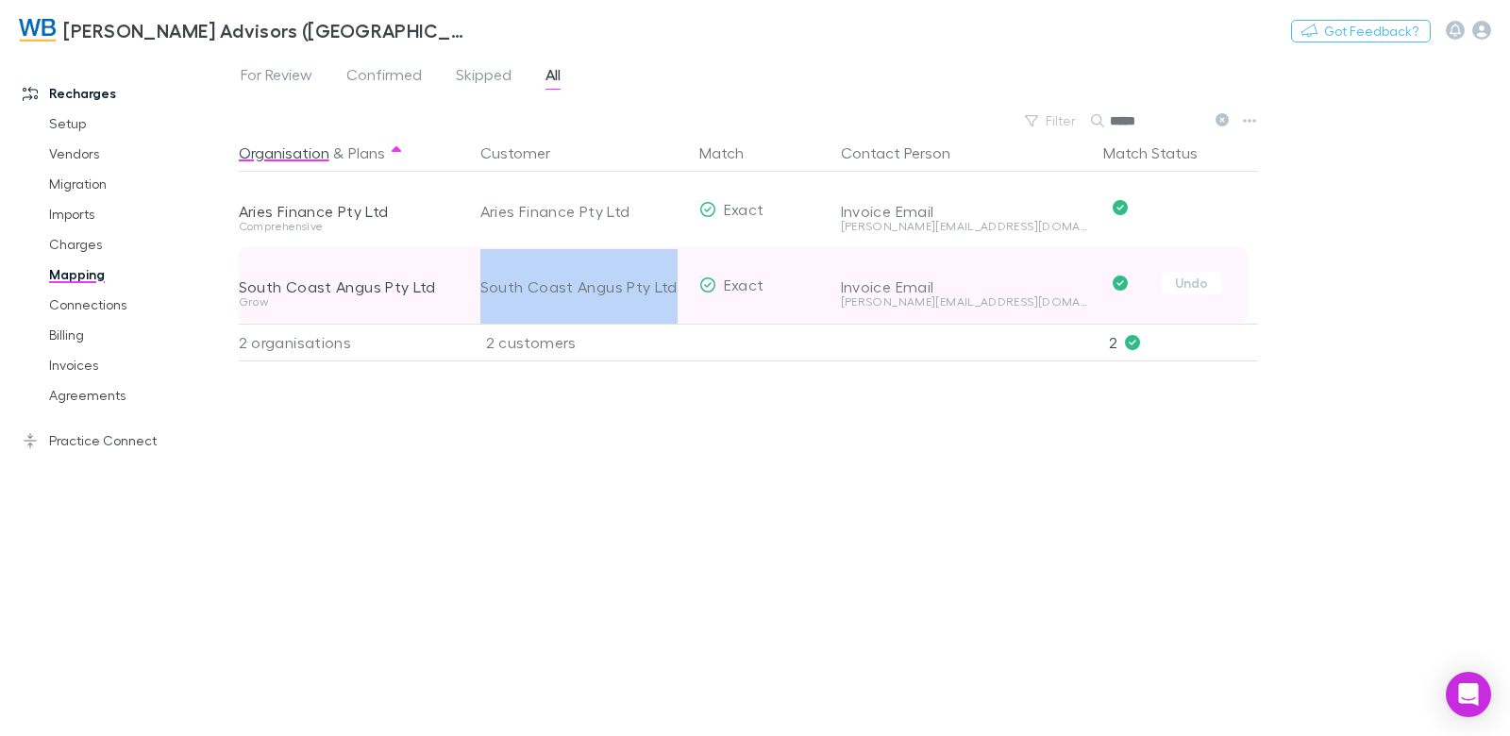
click at [605, 289] on div "South Coast Angus Pty Ltd" at bounding box center [582, 287] width 204 height 76
copy div "South Coast Angus Pty Ltd"
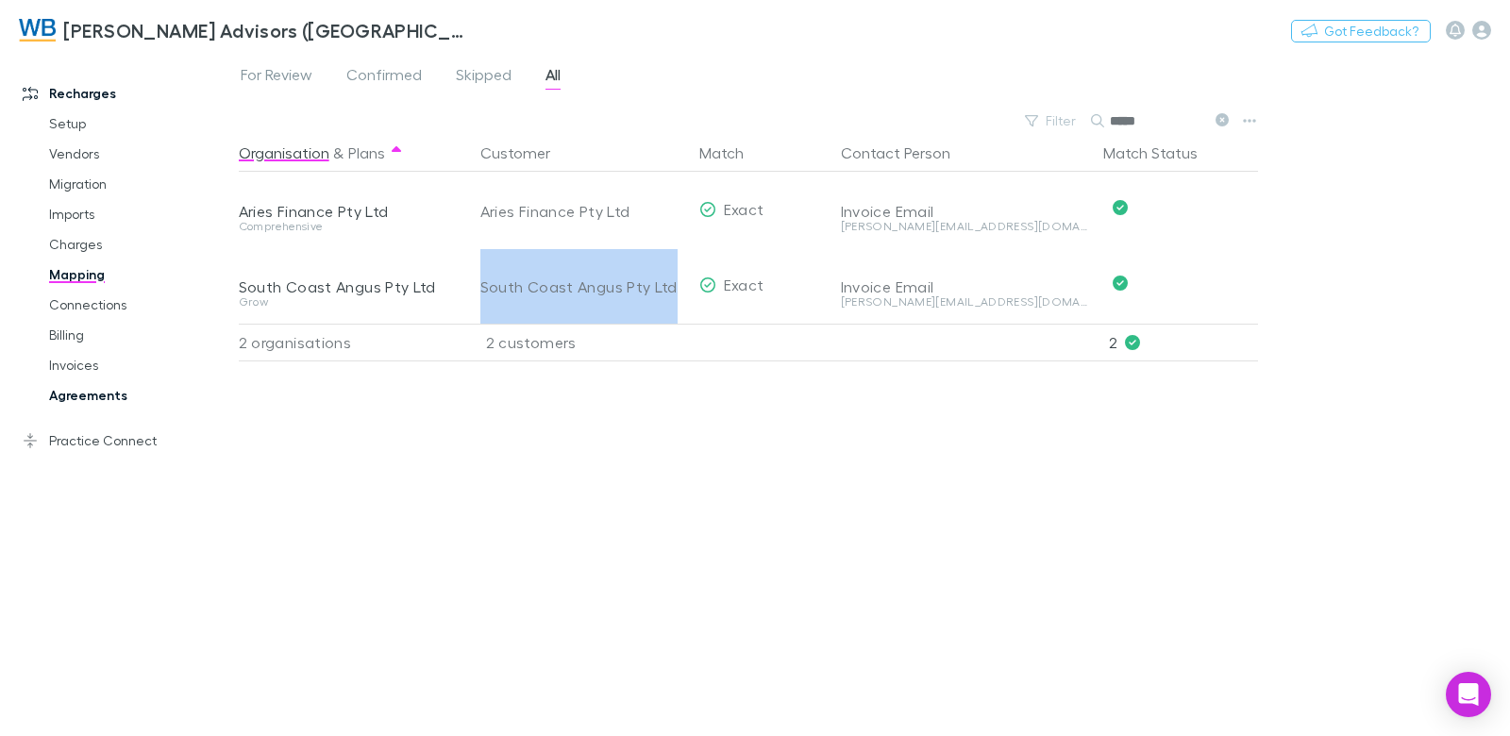
click at [82, 395] on link "Agreements" at bounding box center [132, 395] width 205 height 30
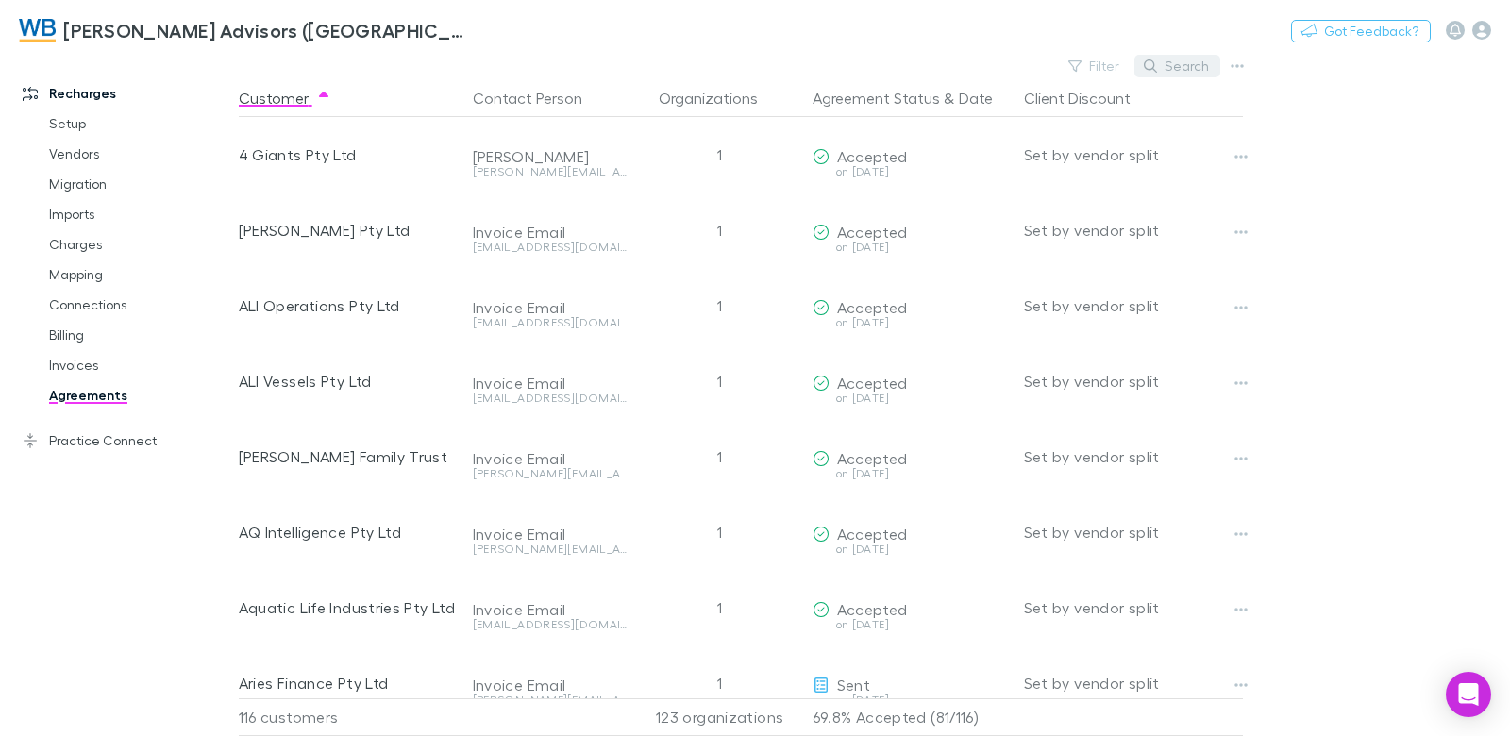
click at [1191, 69] on button "Search" at bounding box center [1177, 66] width 86 height 23
paste input "**********"
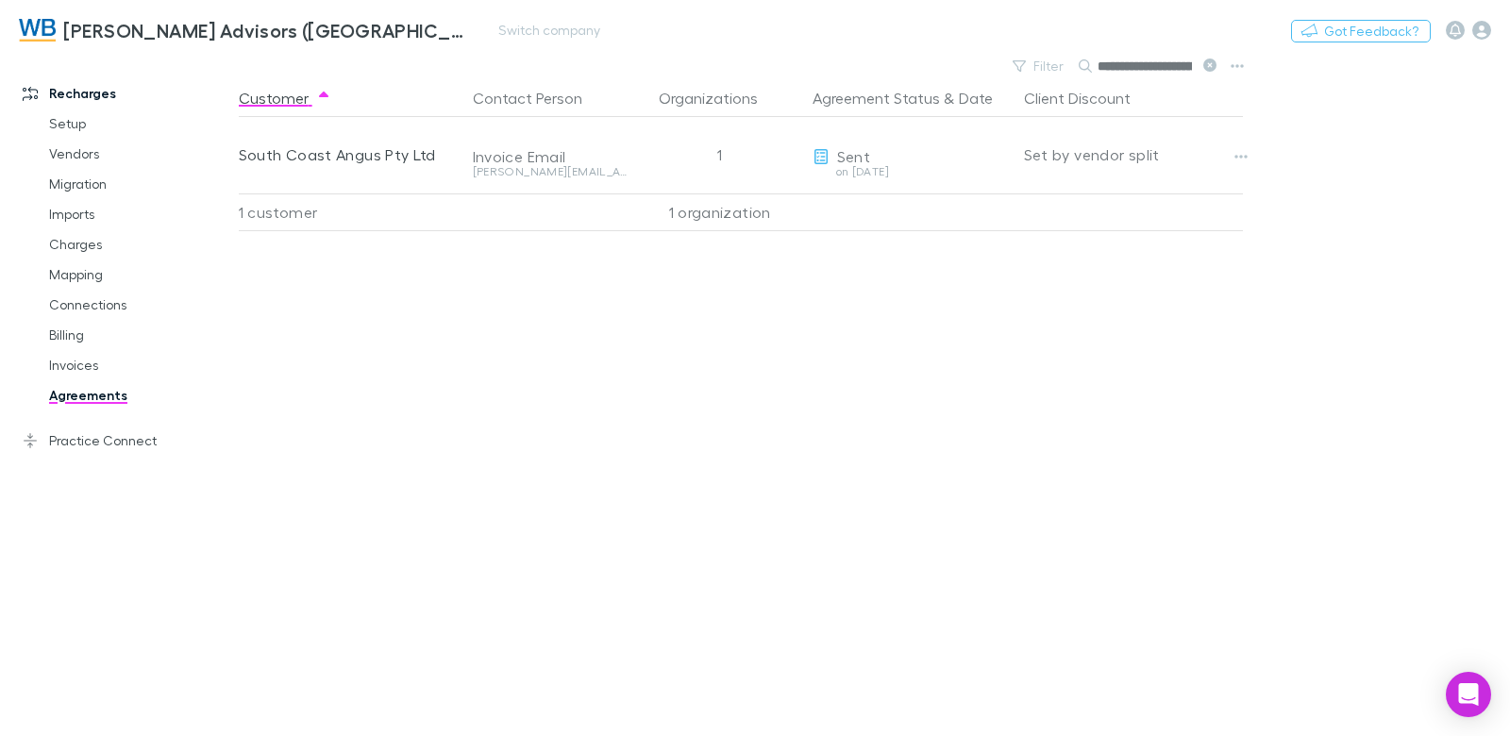
scroll to position [0, 58]
type input "**********"
click at [89, 370] on link "Invoices" at bounding box center [132, 365] width 205 height 30
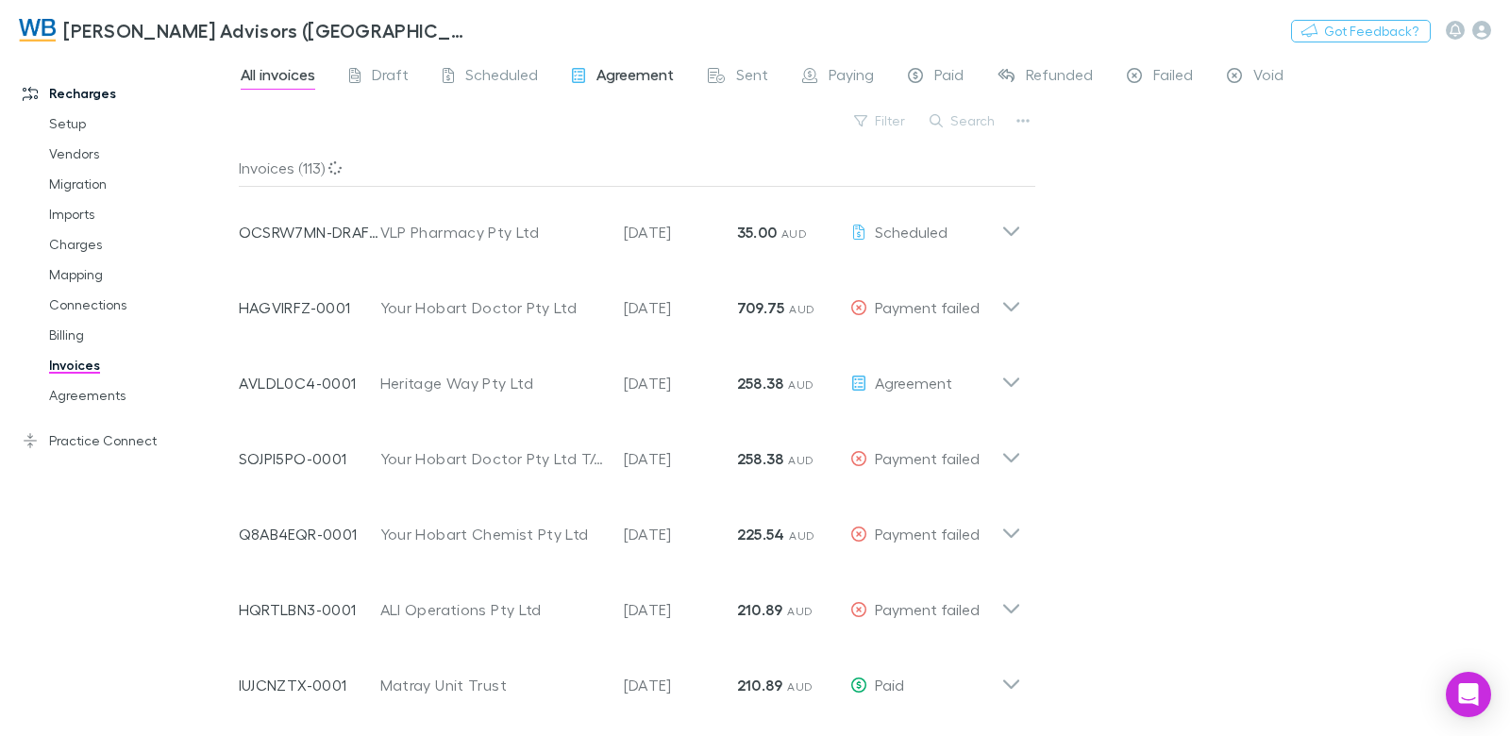
click at [618, 76] on span "Agreement" at bounding box center [634, 77] width 77 height 25
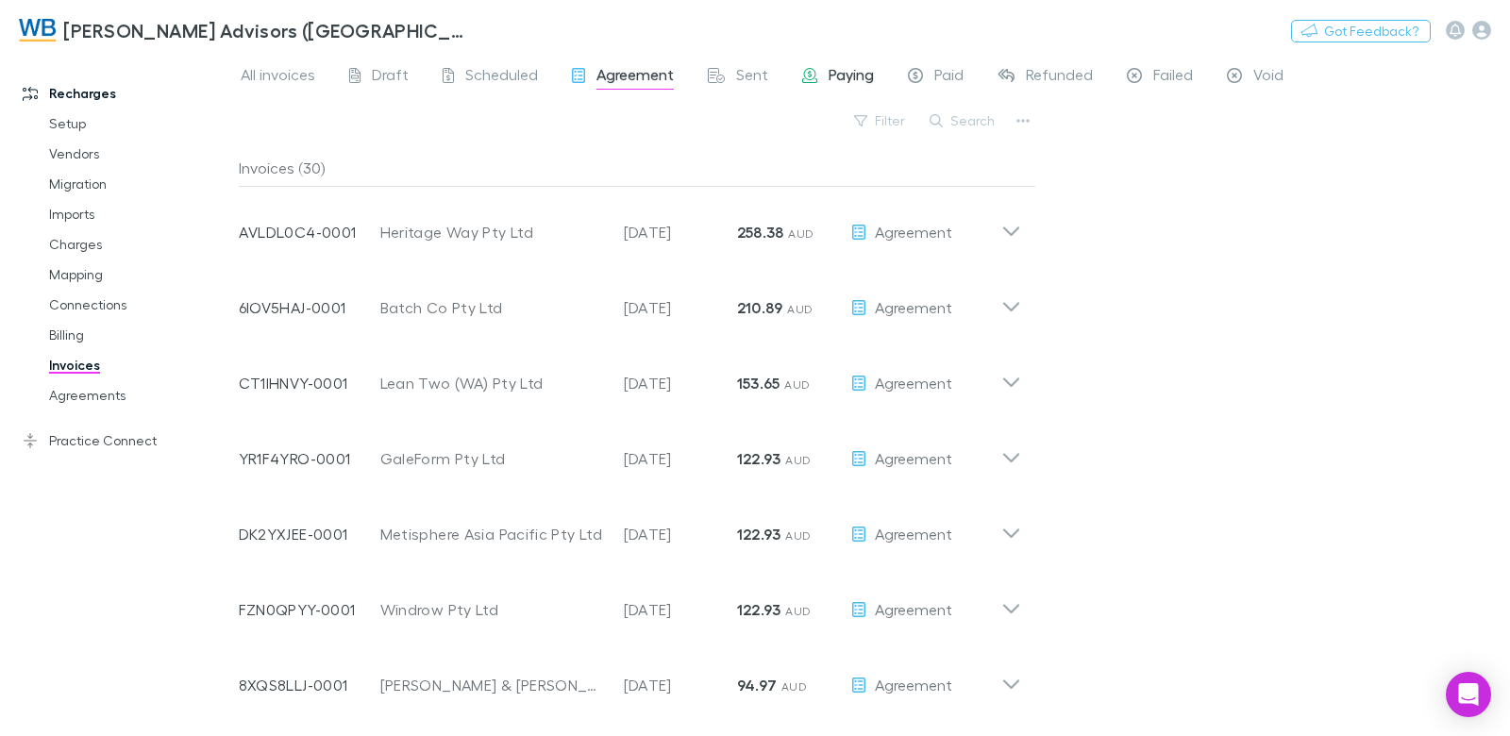
click at [850, 79] on span "Paying" at bounding box center [851, 77] width 45 height 25
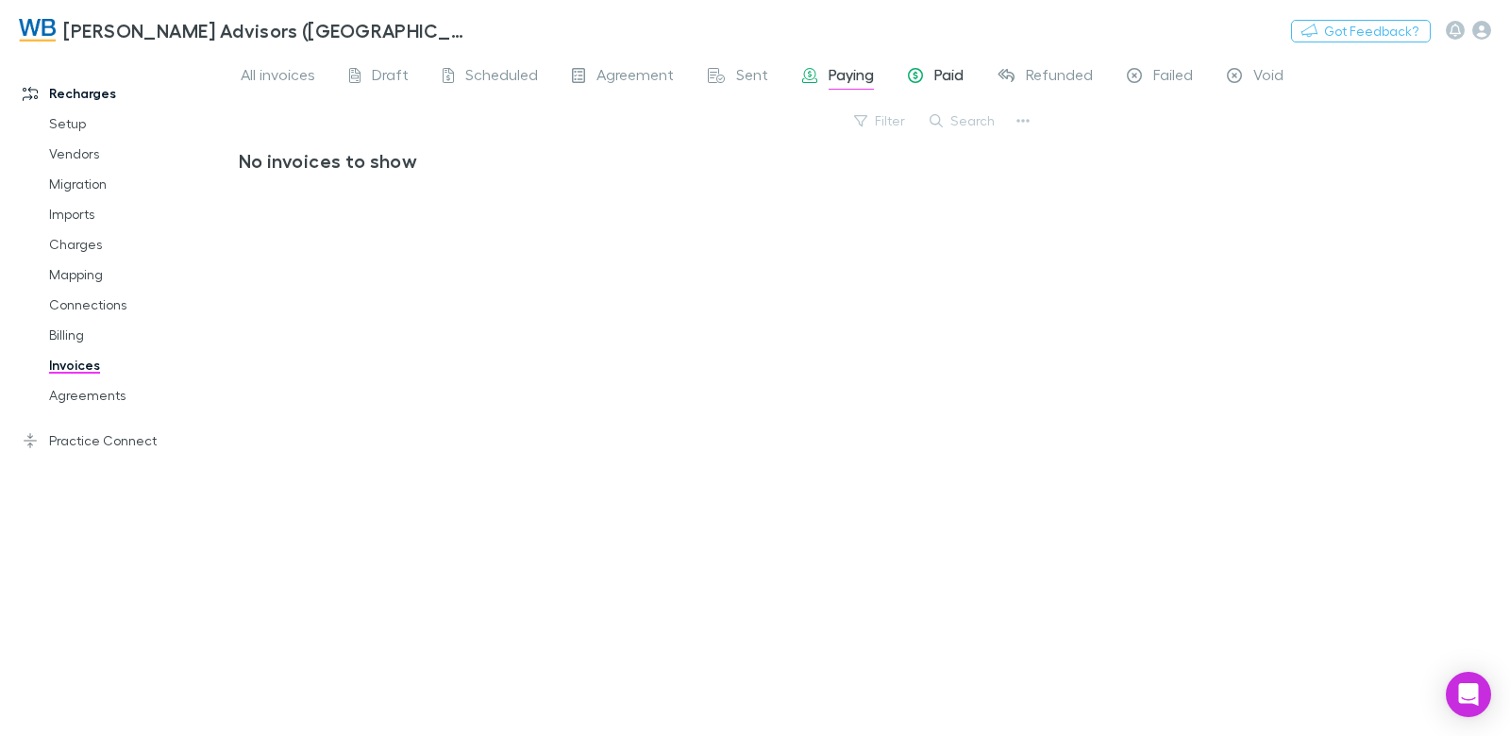
click at [928, 85] on div "Paid" at bounding box center [936, 77] width 56 height 25
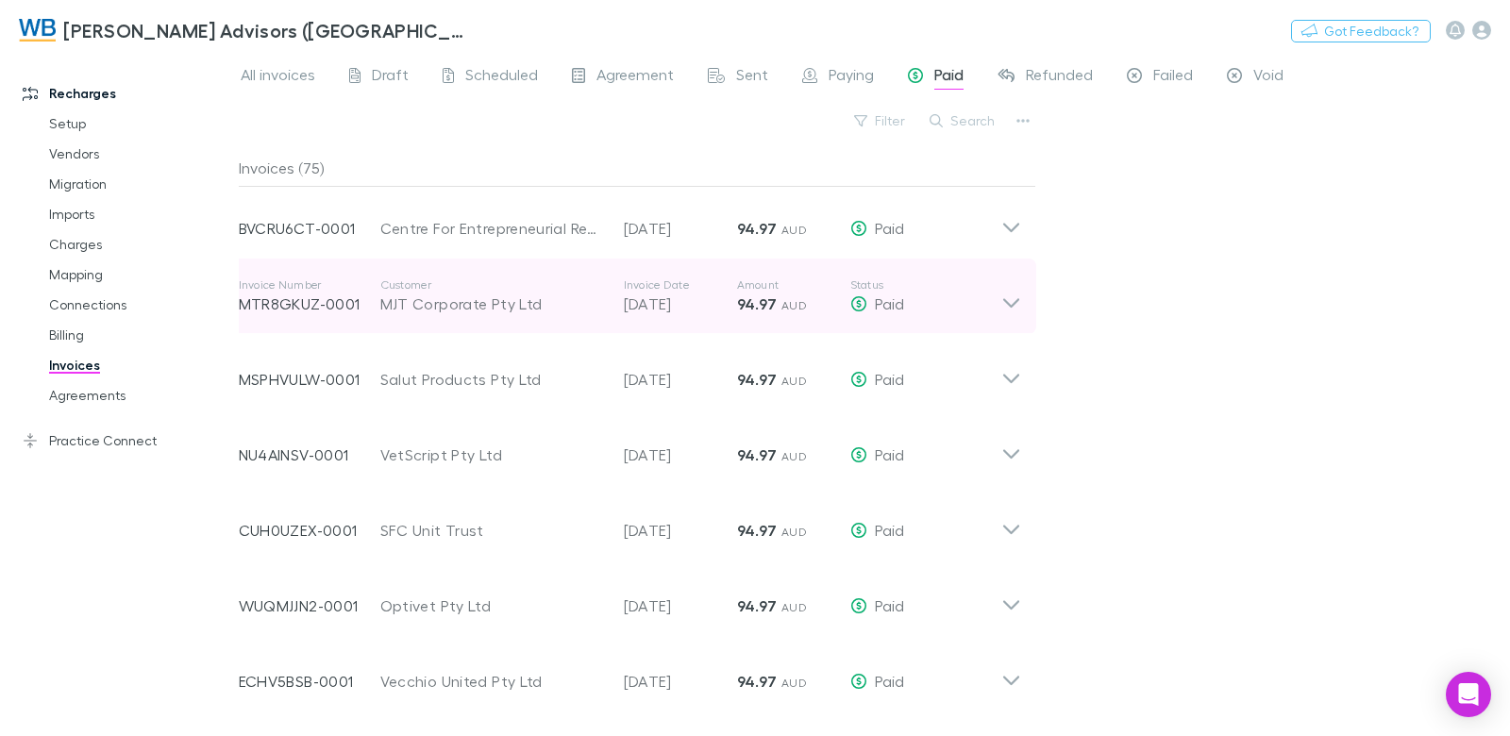
scroll to position [540, 0]
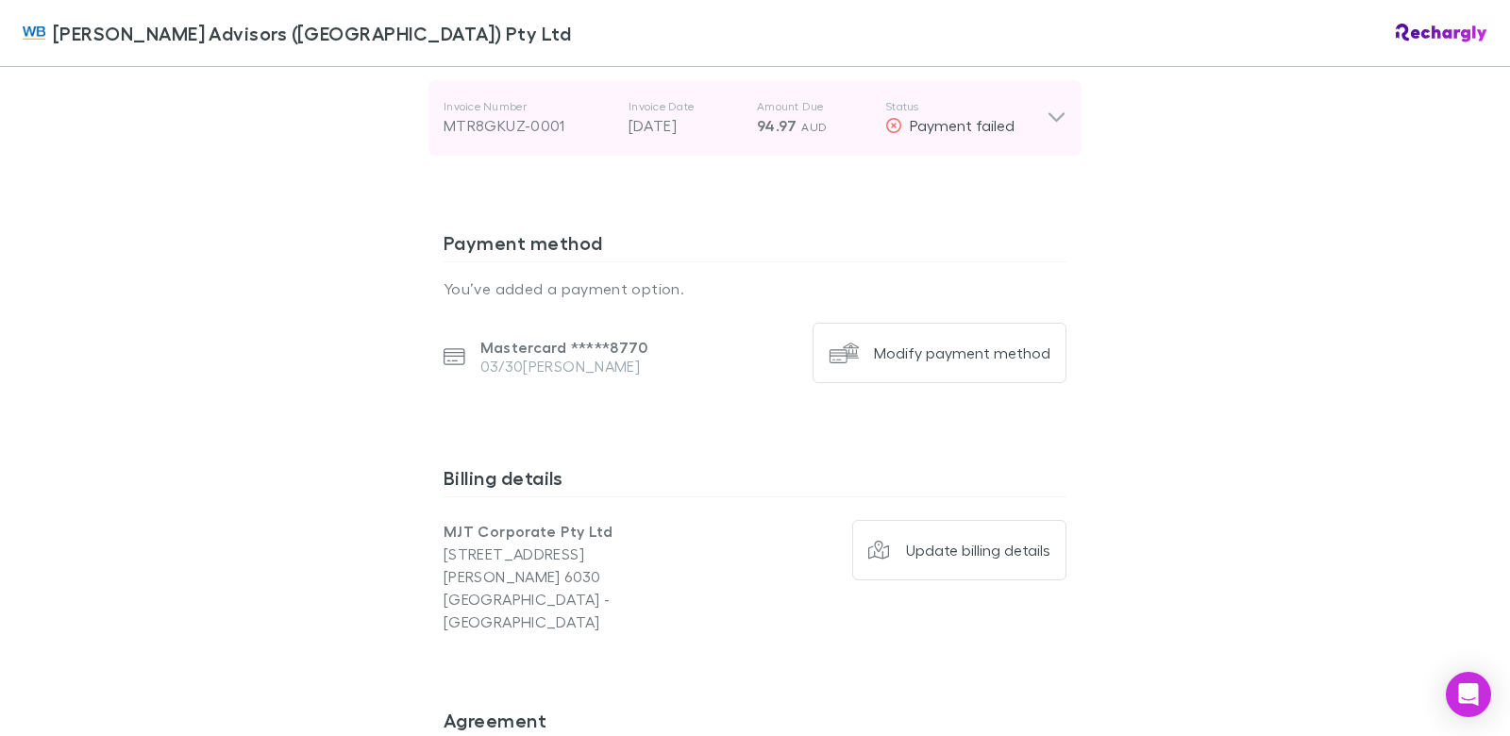
scroll to position [1161, 0]
